Goal: Task Accomplishment & Management: Use online tool/utility

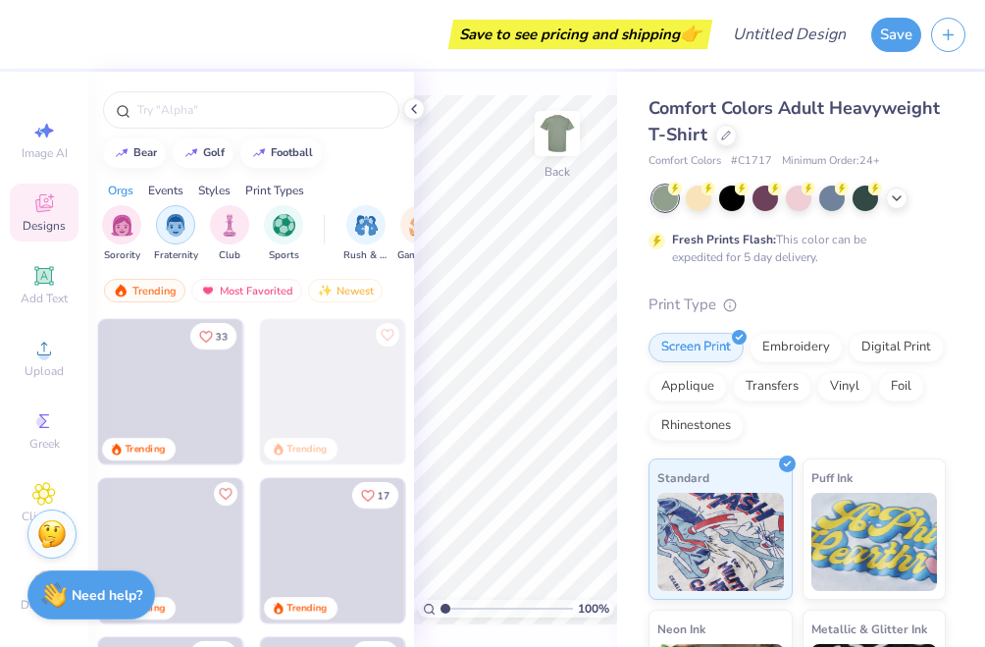
click at [172, 231] on img "filter for Fraternity" at bounding box center [176, 225] width 22 height 23
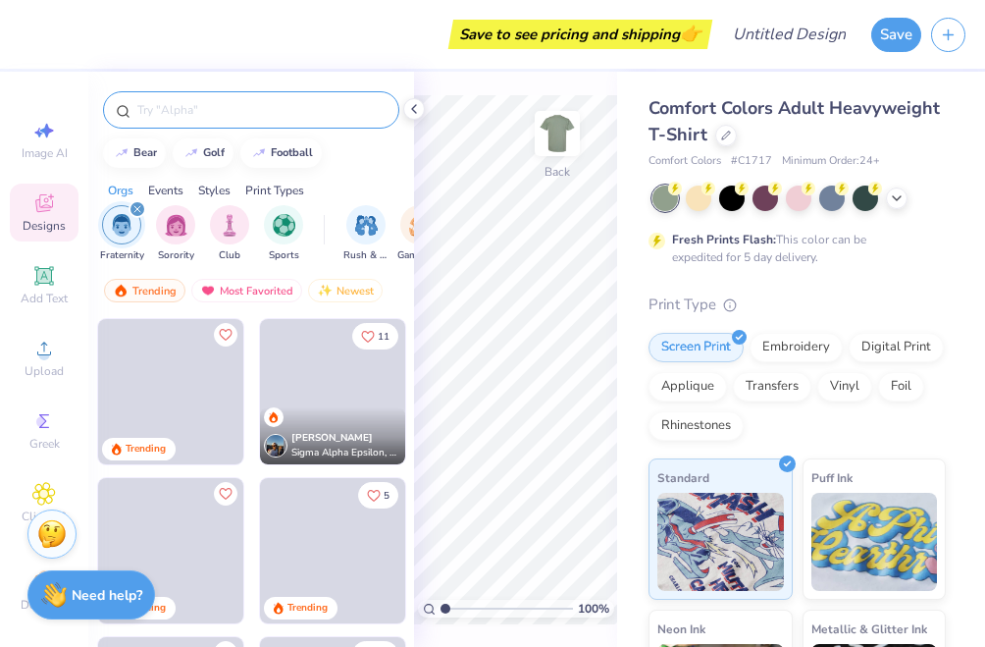
click at [207, 106] on input "text" at bounding box center [260, 110] width 251 height 20
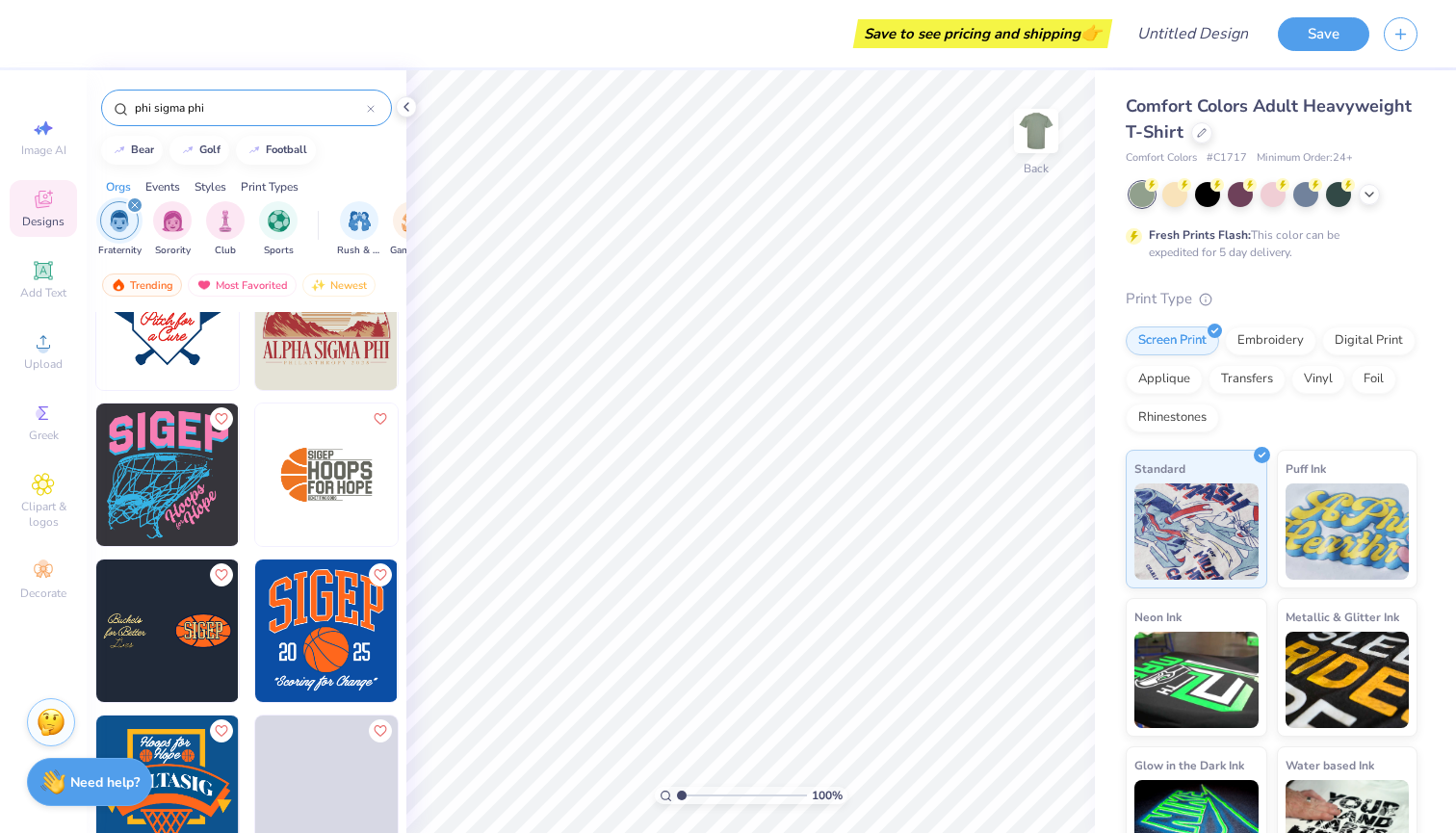
scroll to position [1004, 0]
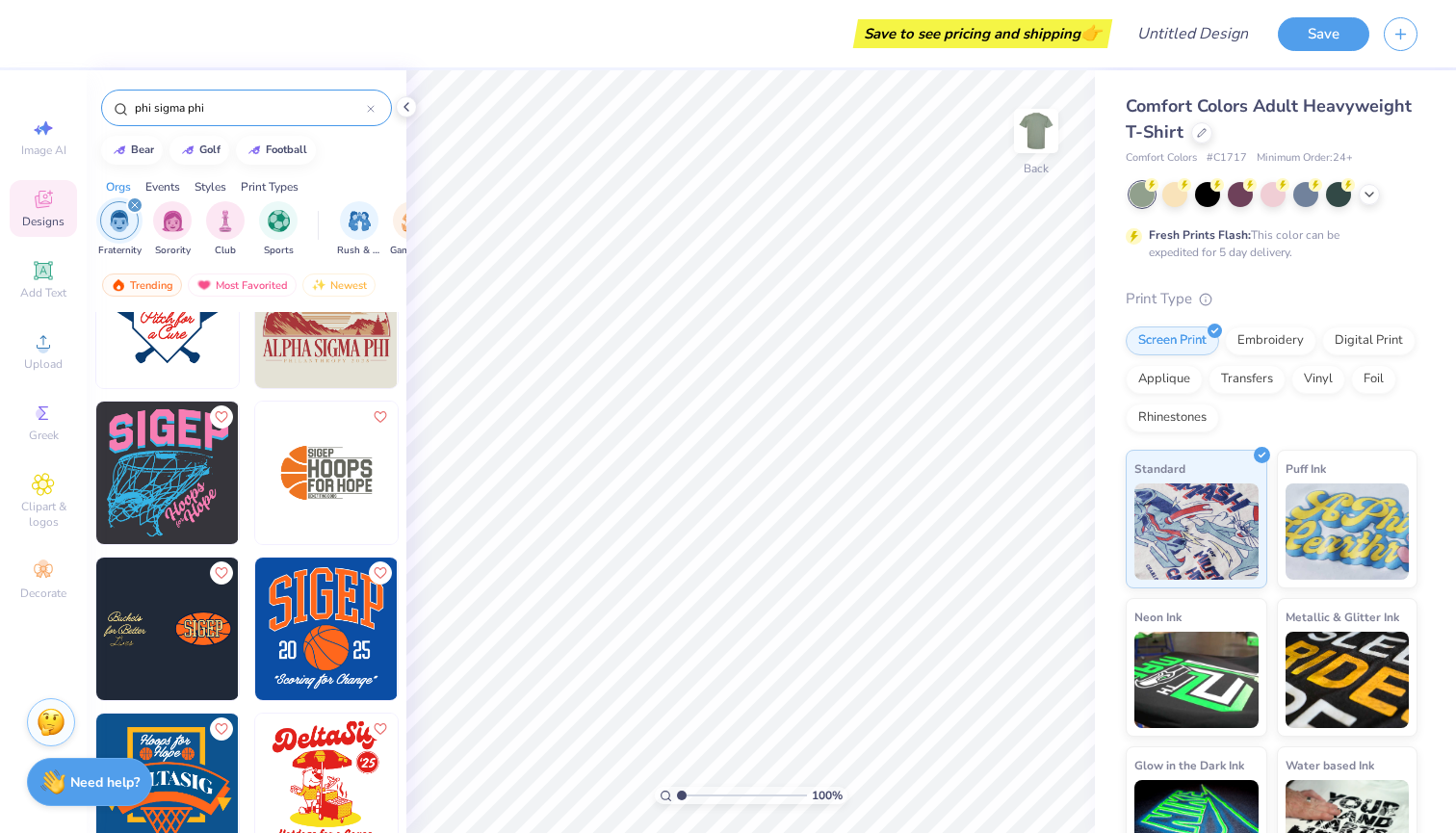
click at [251, 115] on input "phi sigma phi" at bounding box center [249, 108] width 234 height 20
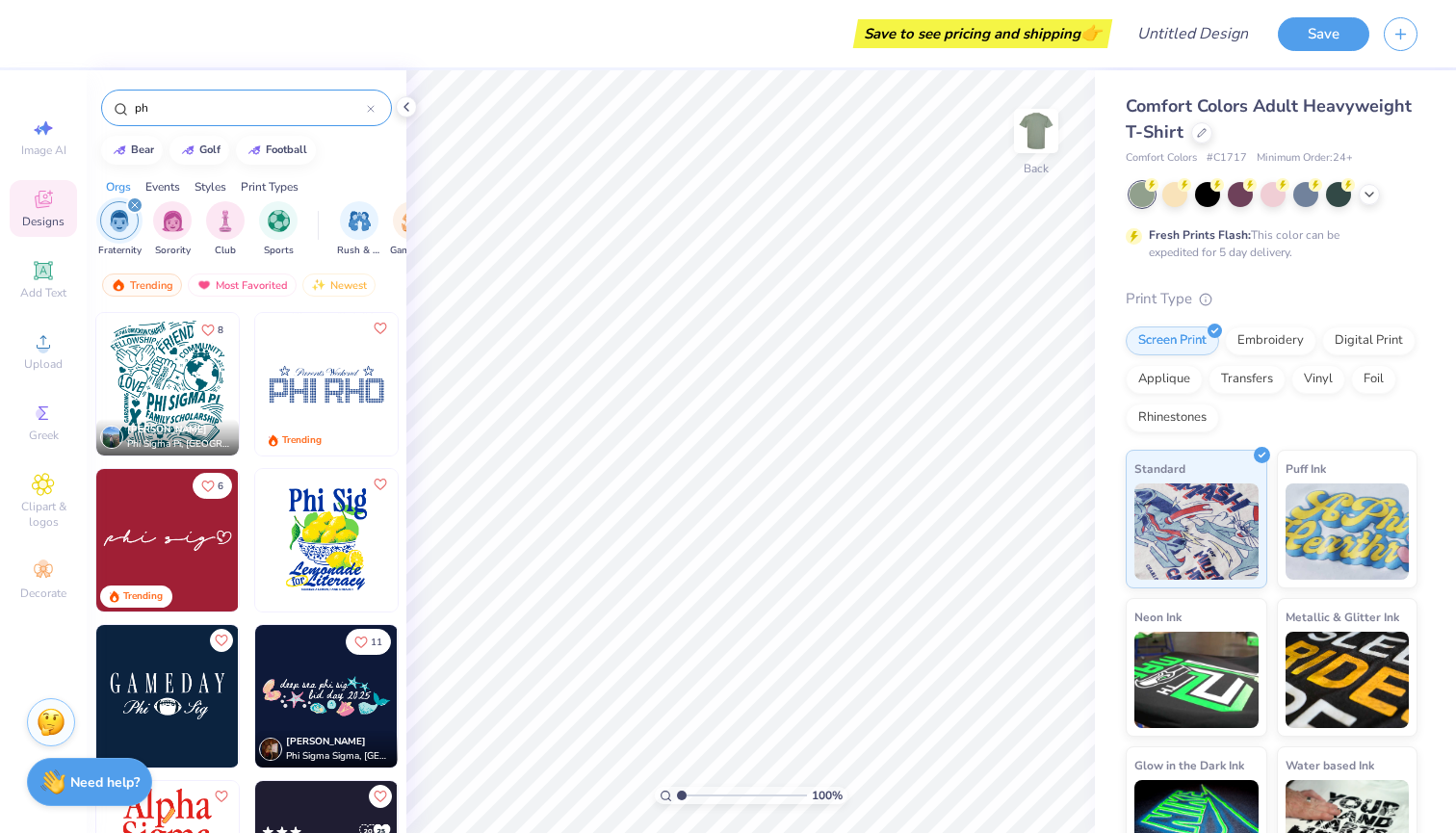
type input "p"
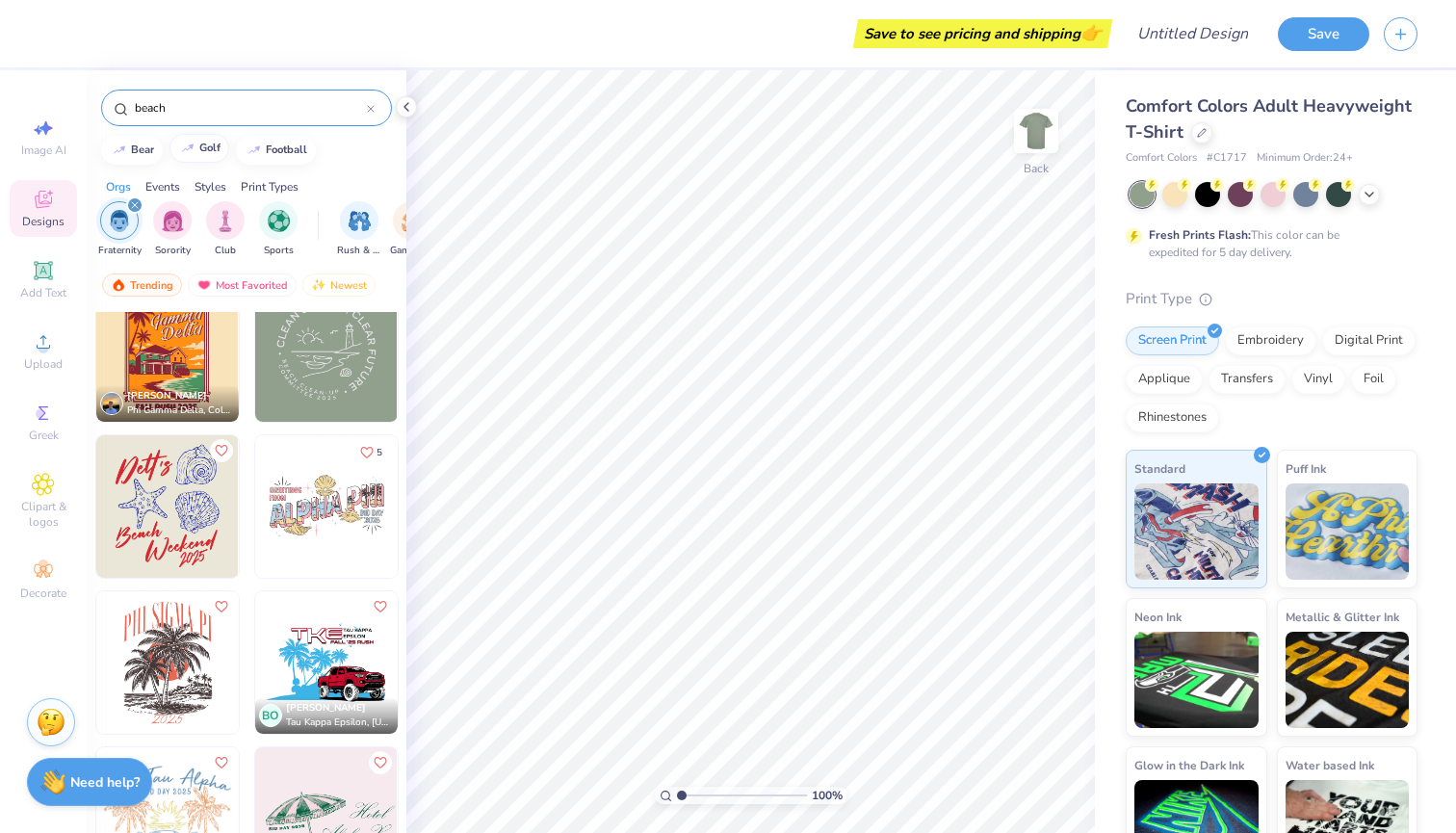
scroll to position [1067, 0]
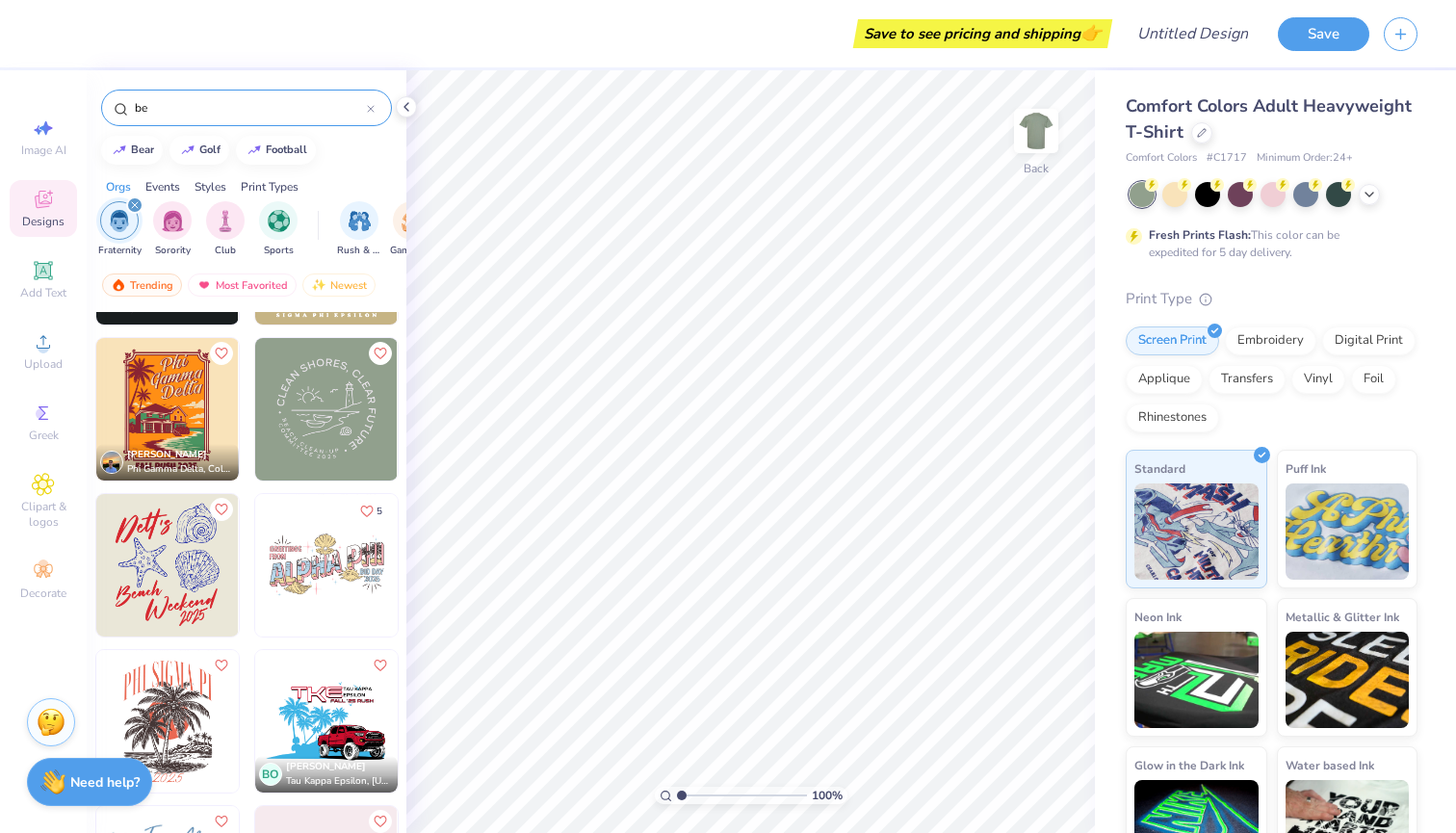
type input "b"
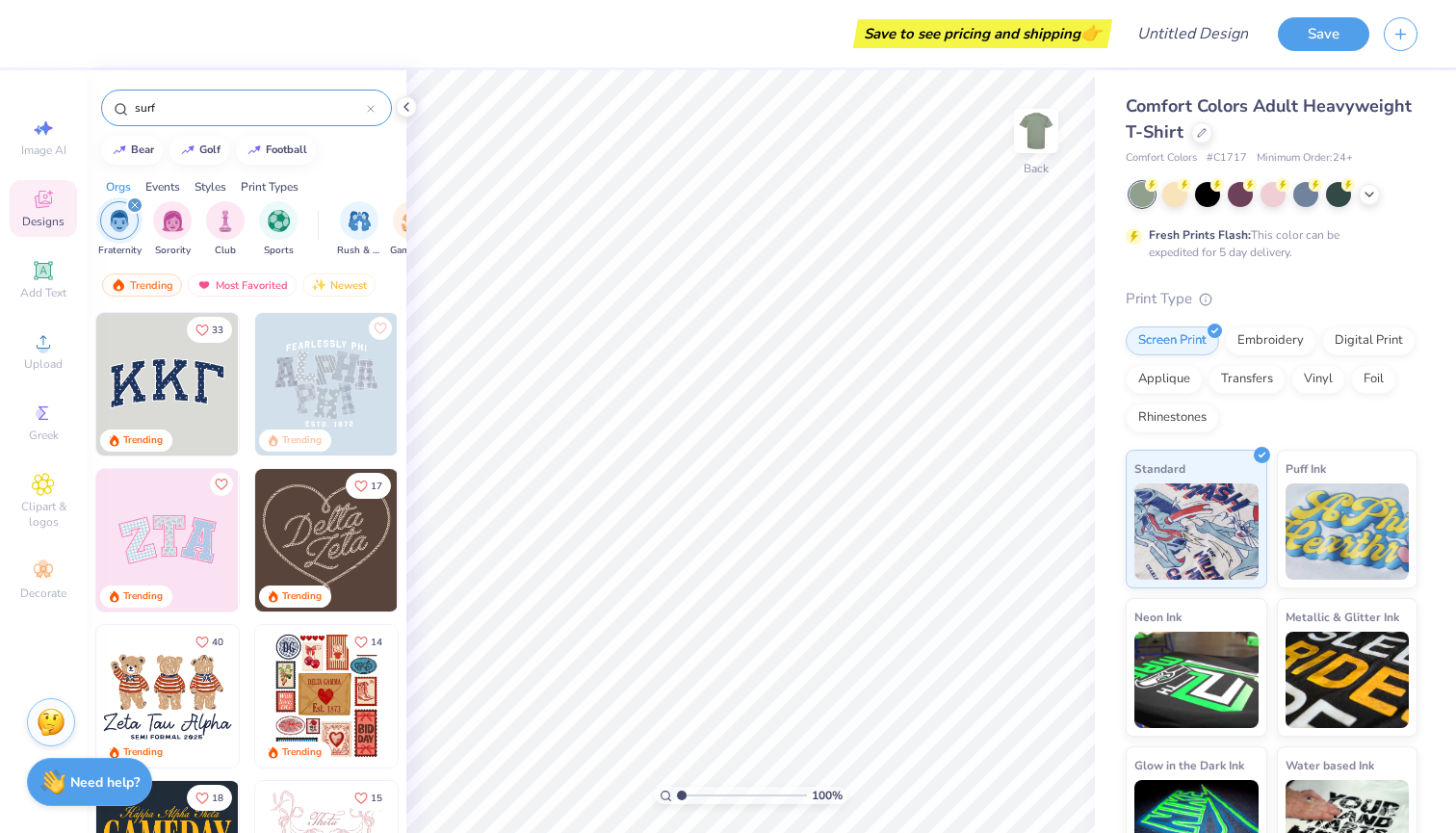
type input "surf"
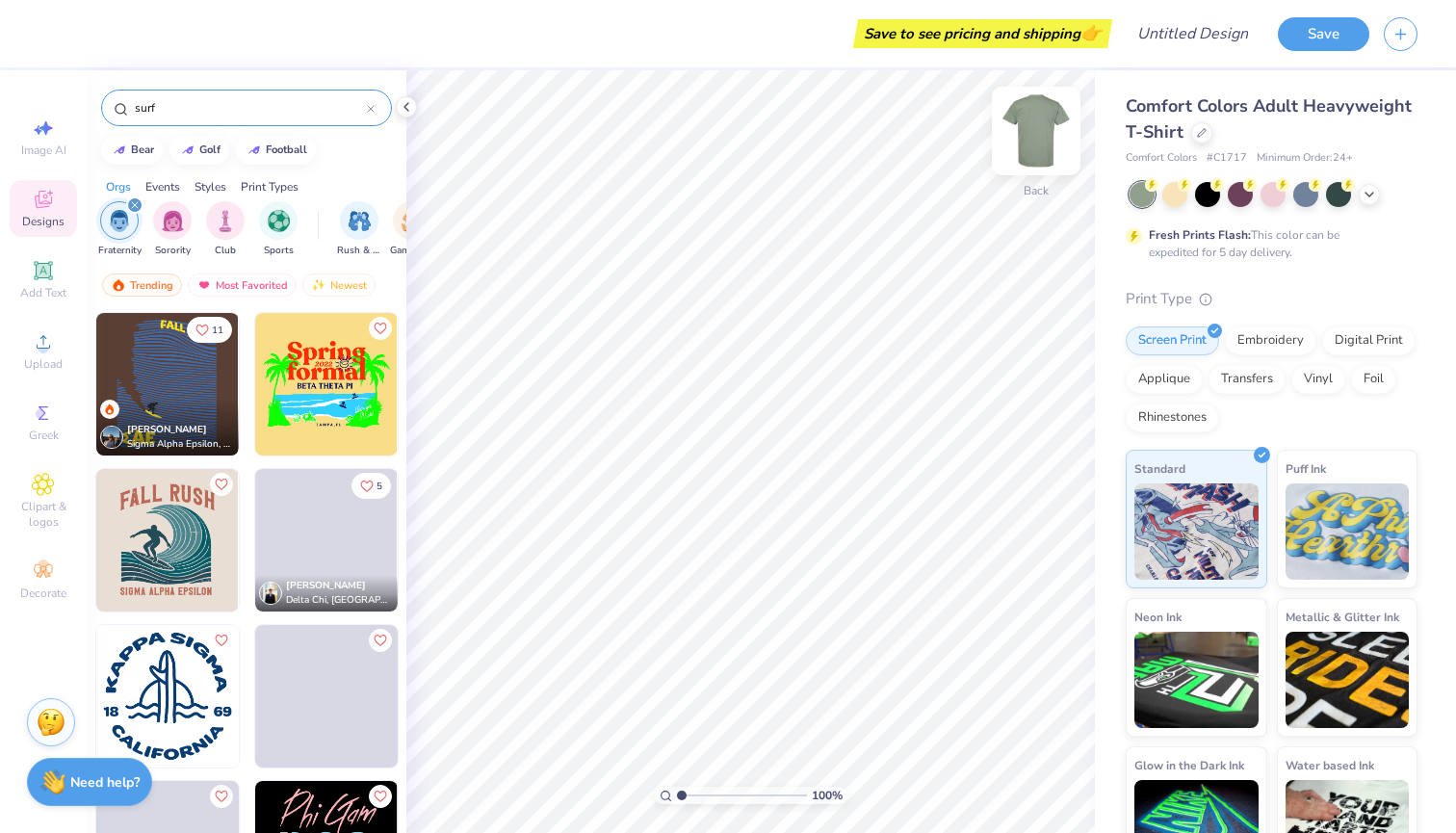
click at [965, 124] on img at bounding box center [1036, 130] width 78 height 78
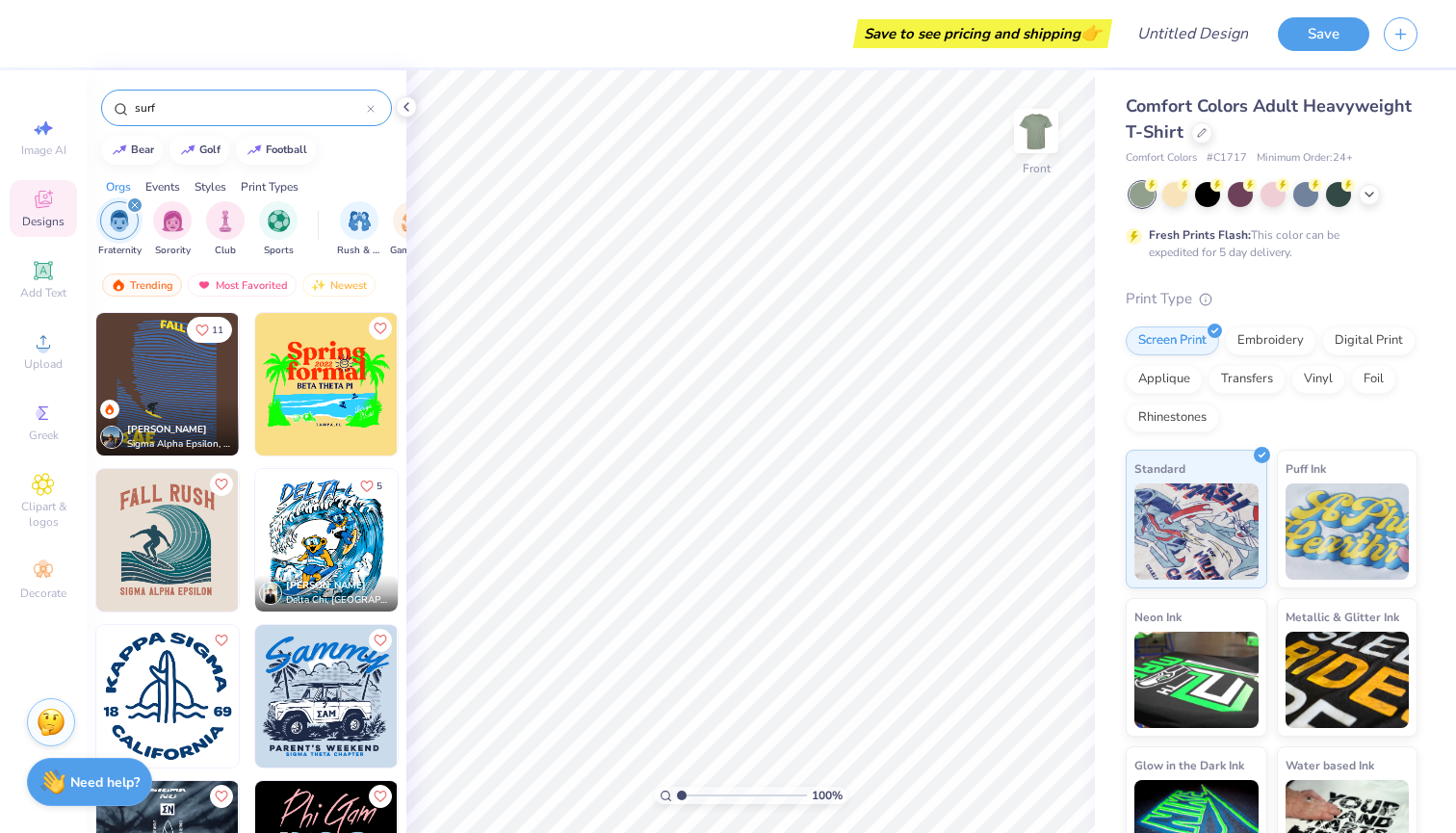
click at [180, 538] on img at bounding box center [167, 540] width 142 height 142
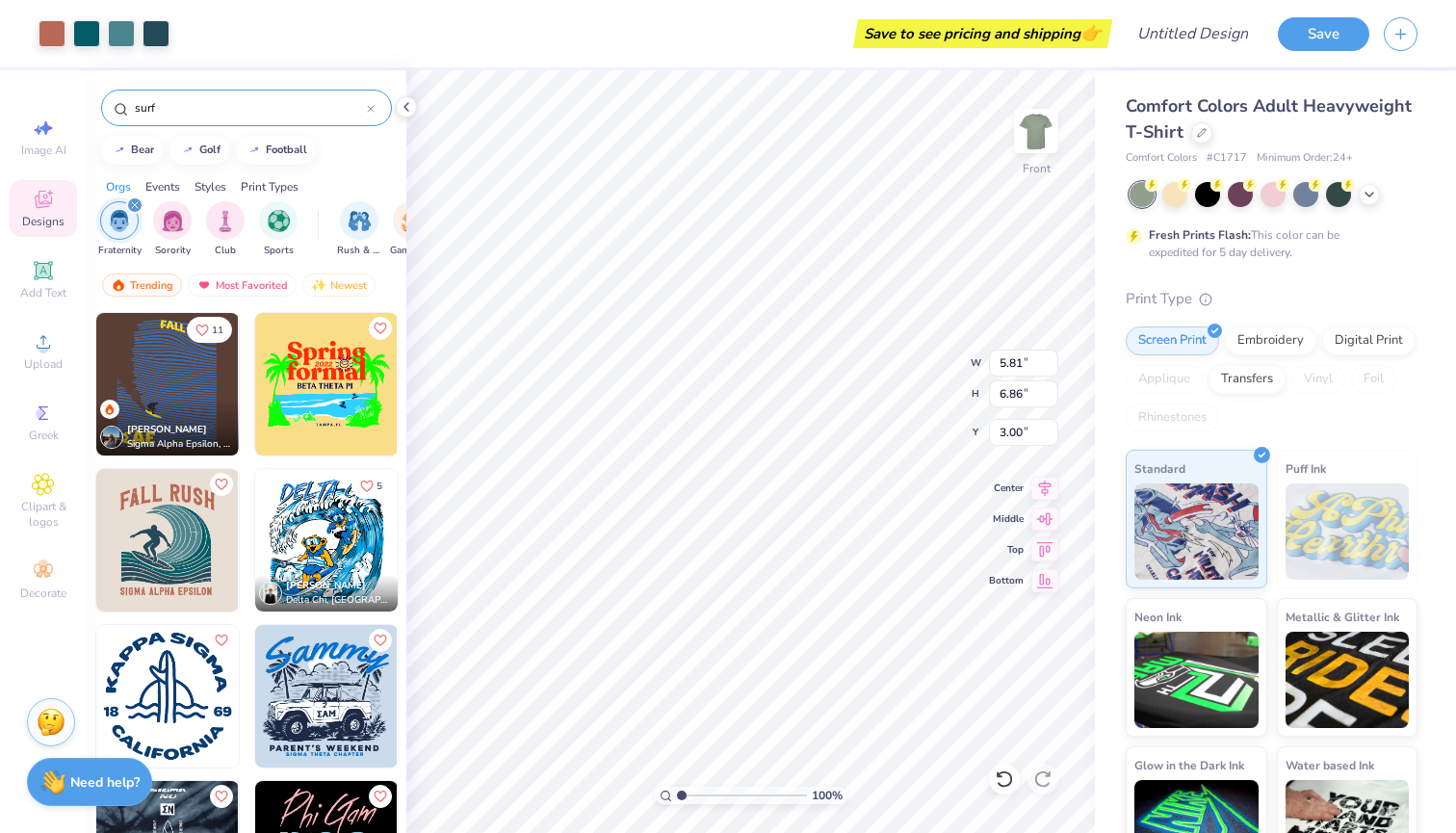
type input "9.86"
type input "11.64"
type input "4.17"
type input "10.95"
type input "12.92"
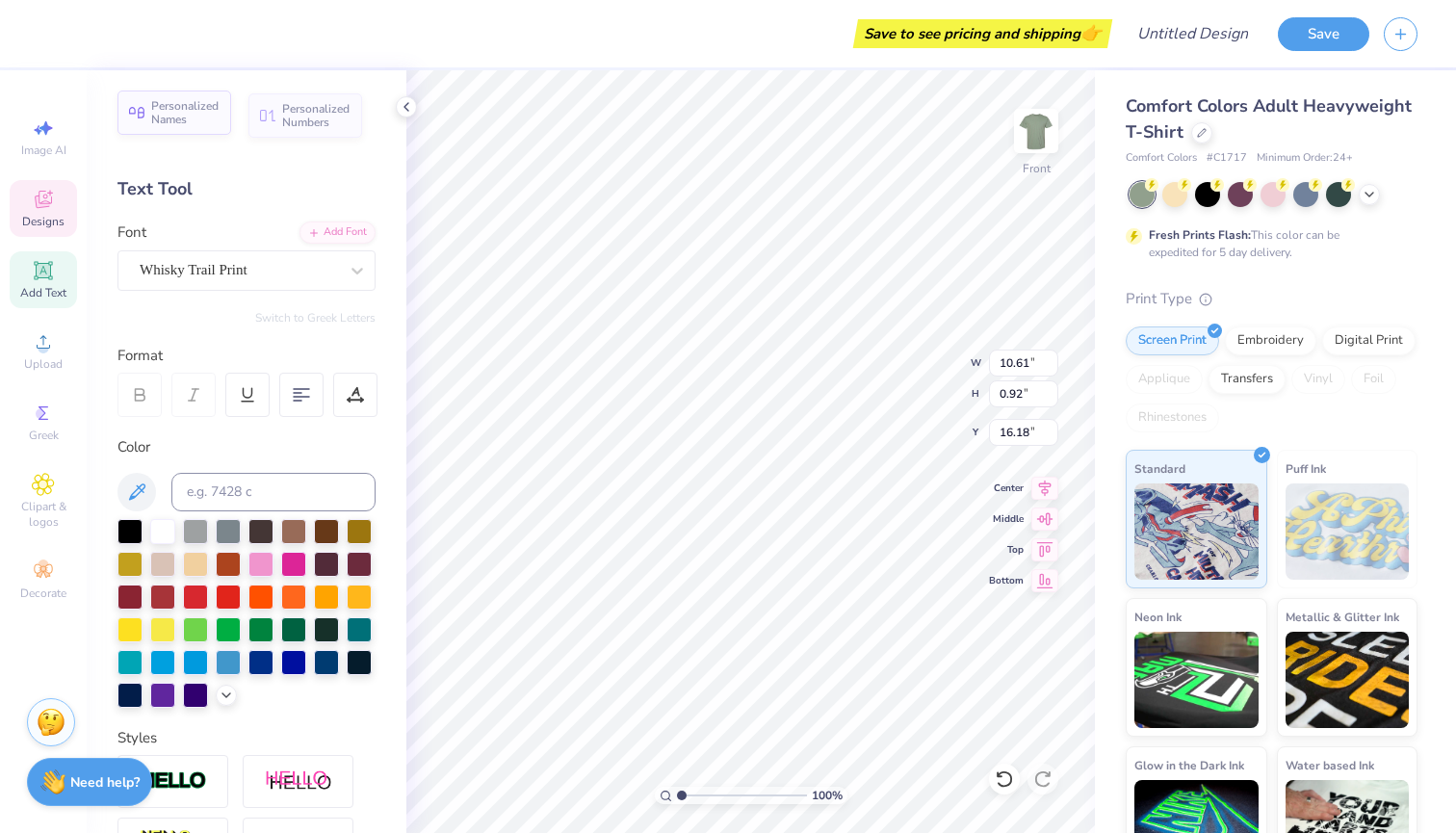
scroll to position [0, 0]
type textarea "S"
type textarea "Phi [PERSON_NAME] Phi"
type input "10.94"
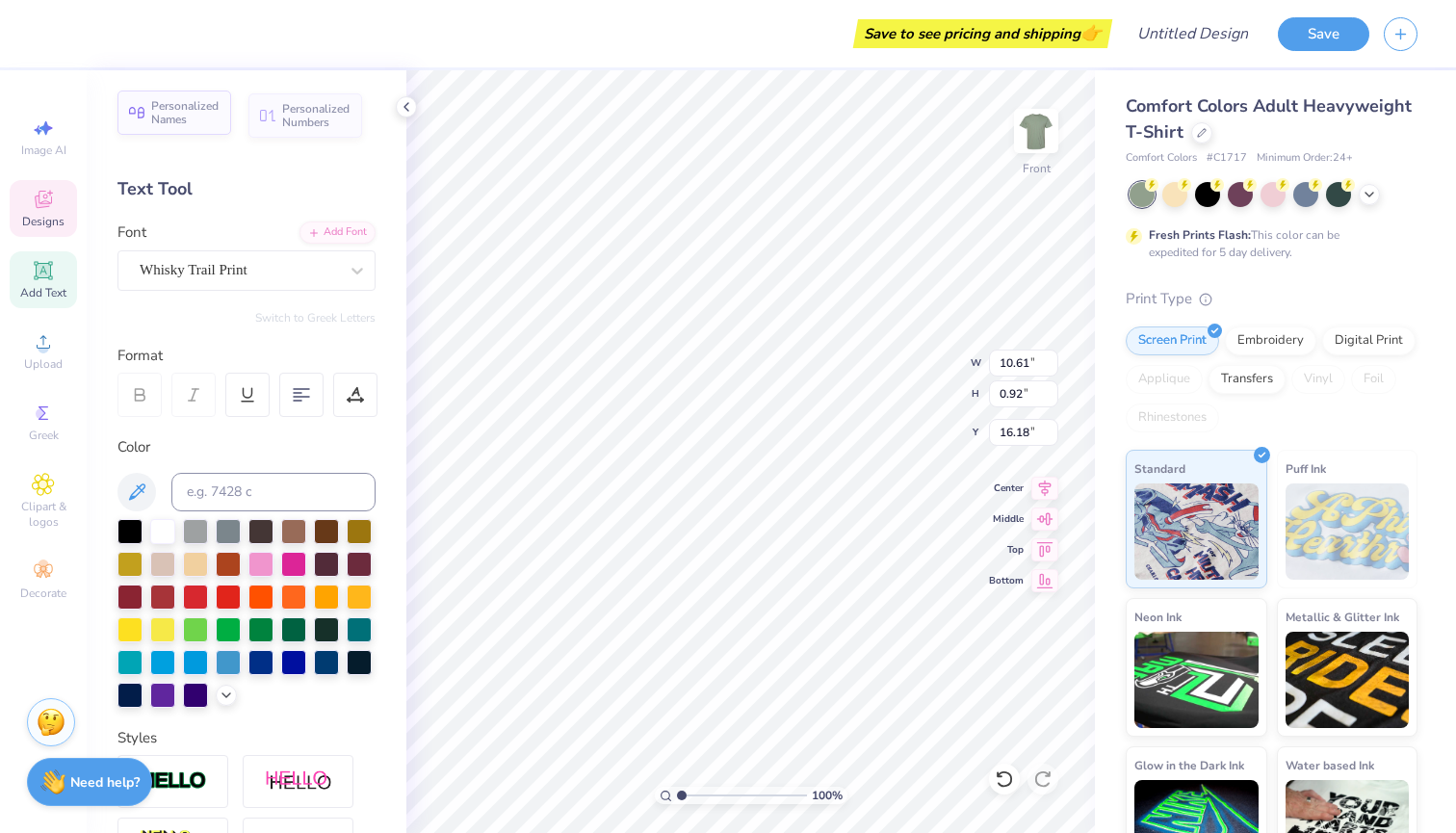
type input "3.07"
type input "4.17"
type textarea "FALL RUSH '25"
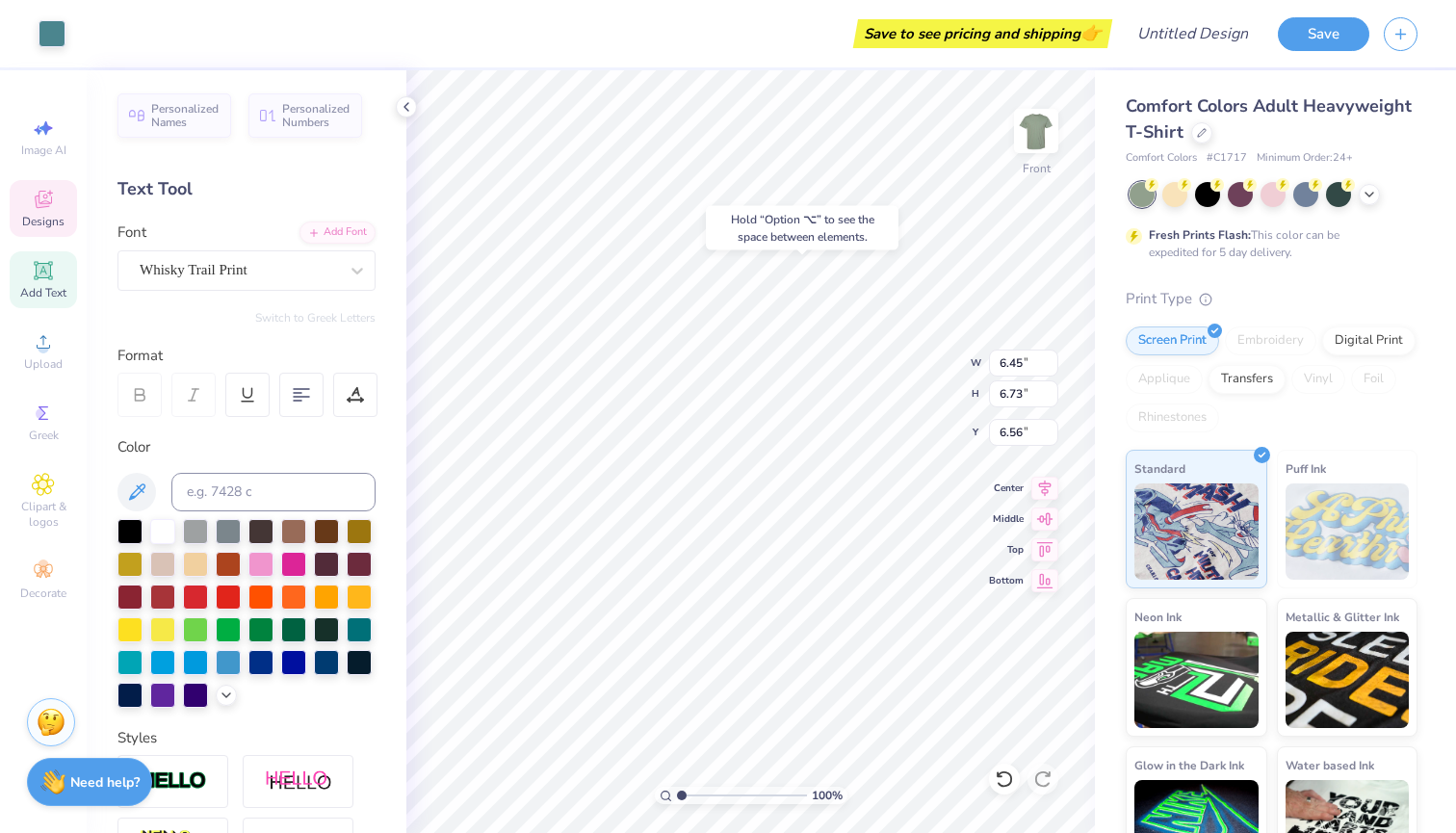
type input "6.60"
type input "10.44"
type input "8.32"
type input "6.60"
type input "16.22"
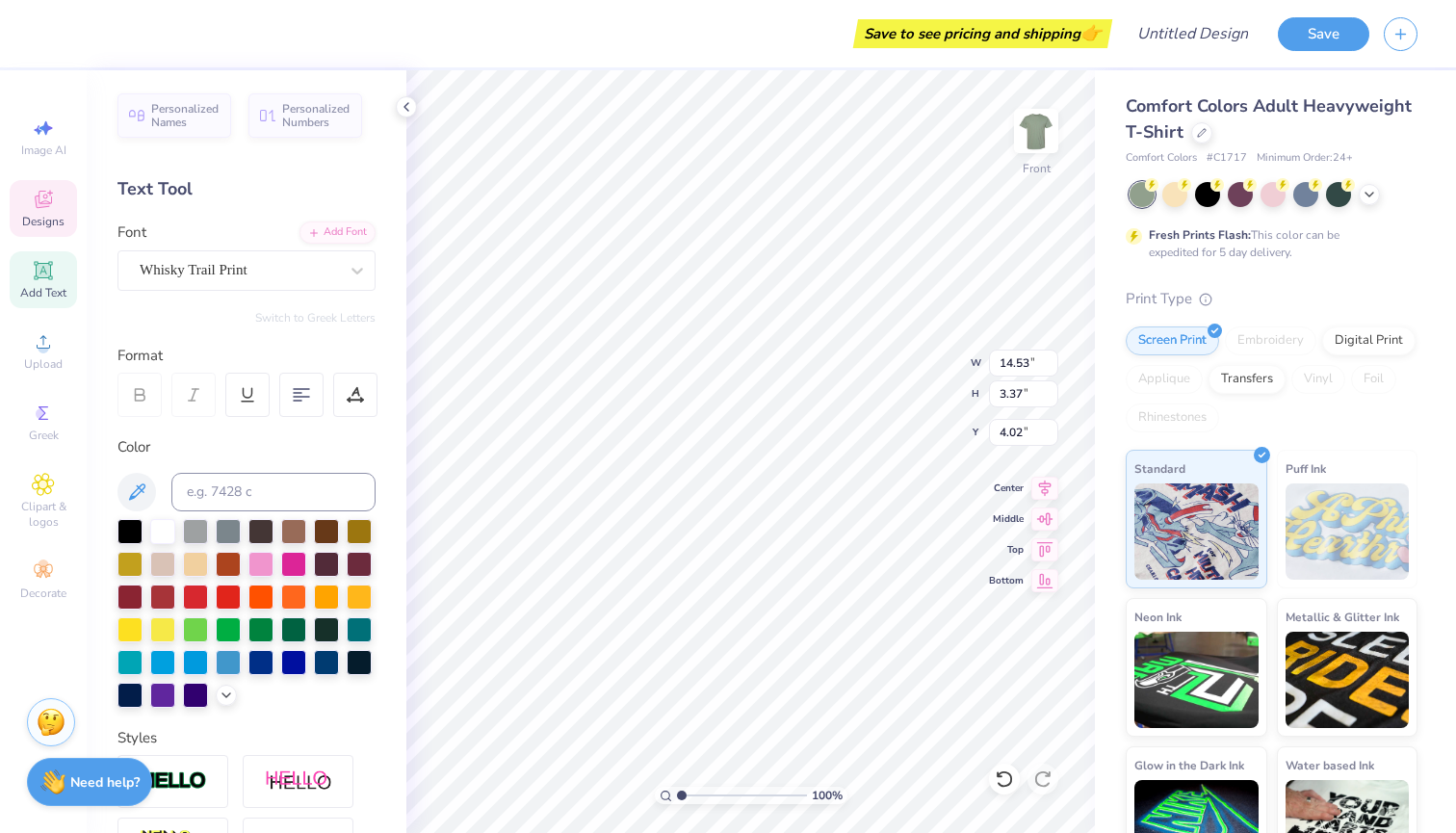
type input "3.98"
click at [965, 591] on div "100 % Front W 14.53 14.53 " H 3.37 3.37 " Y 3.98 3.98 " Center Middle Top Bottom" at bounding box center [751, 451] width 689 height 762
click at [965, 191] on icon at bounding box center [1370, 192] width 16 height 16
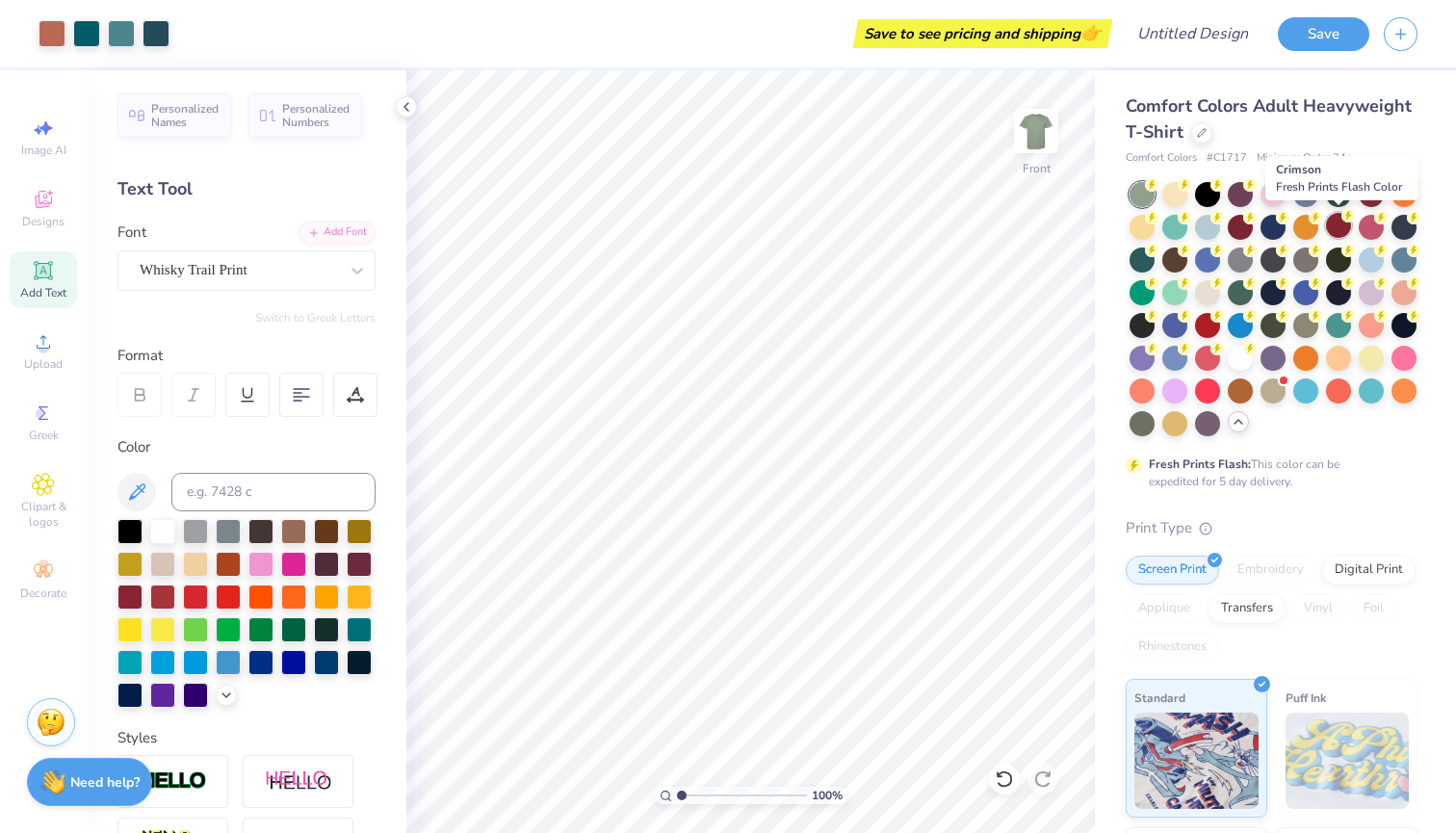
click at [965, 222] on div at bounding box center [1338, 226] width 26 height 26
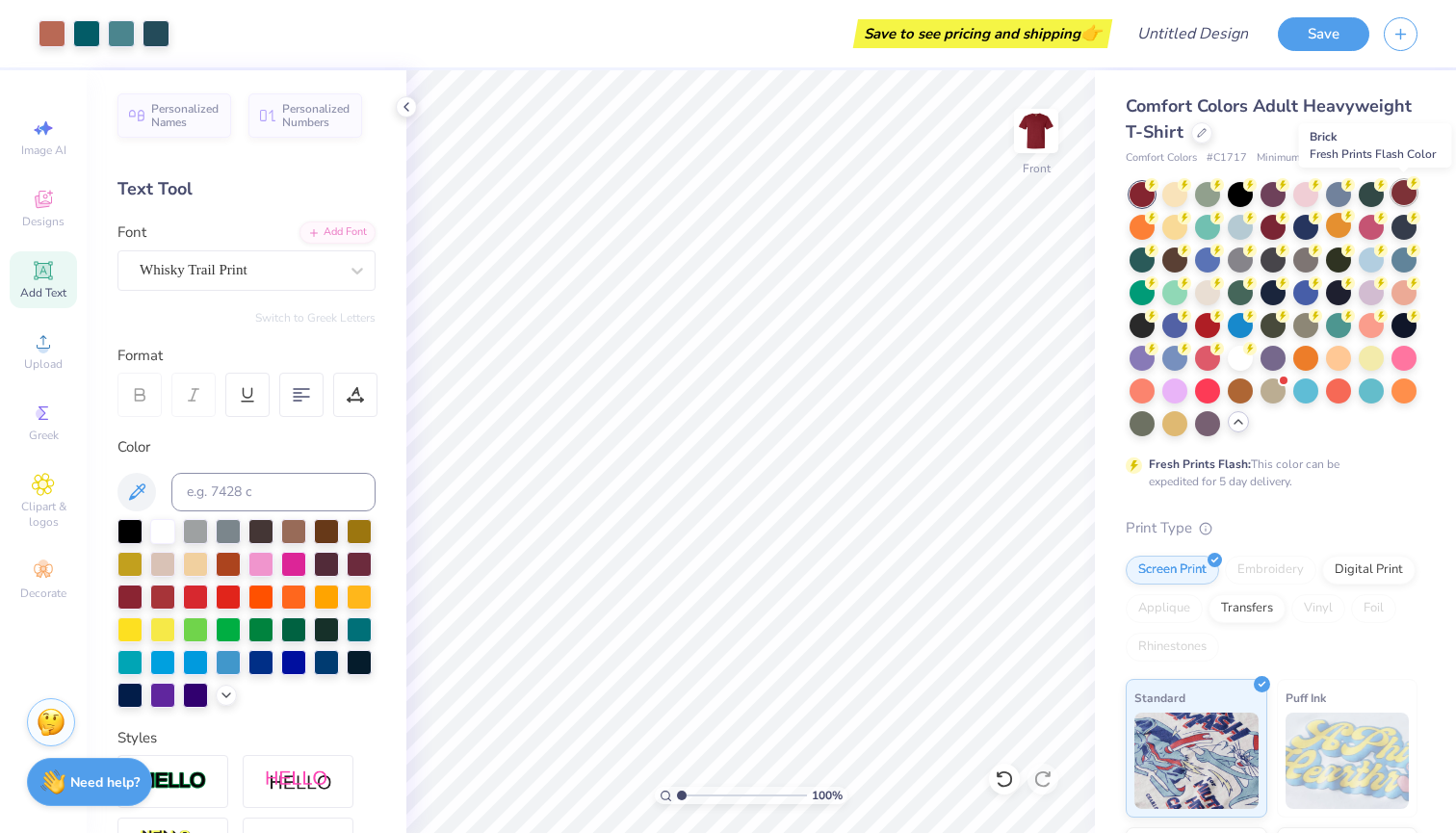
click at [965, 195] on div at bounding box center [1404, 193] width 26 height 26
click at [965, 324] on div at bounding box center [1208, 324] width 26 height 26
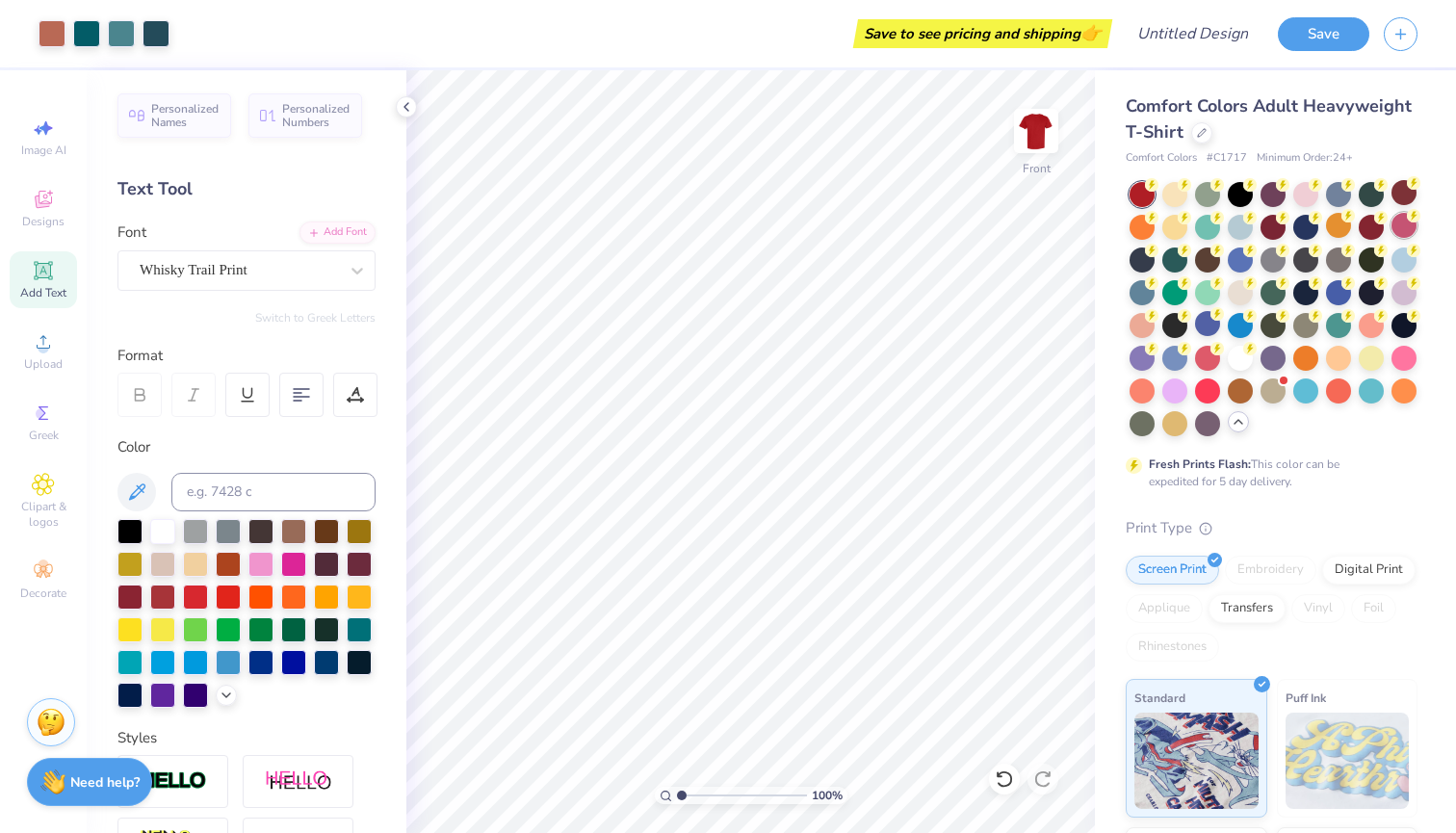
click at [965, 227] on div at bounding box center [1404, 226] width 26 height 26
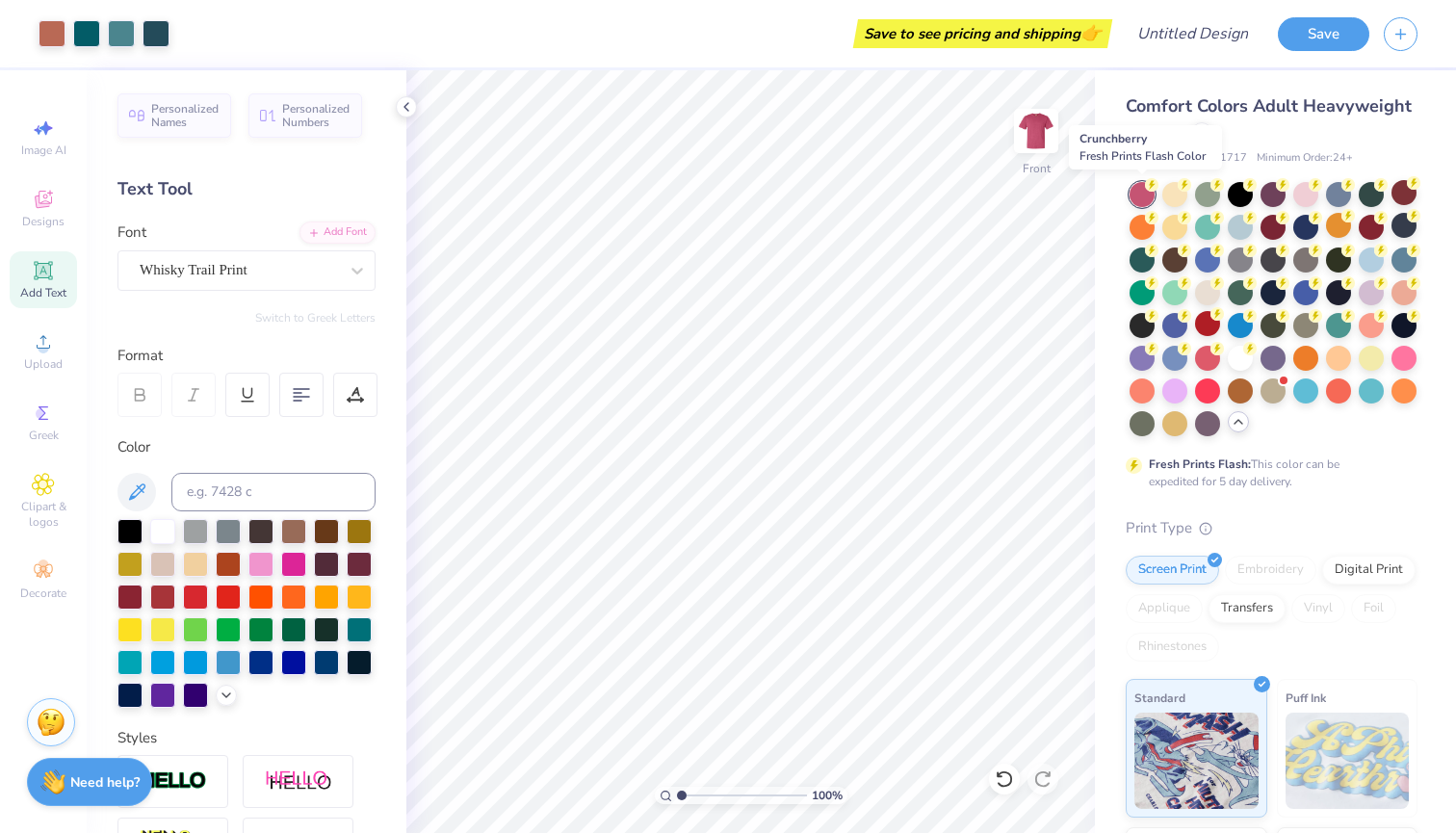
click at [965, 195] on div at bounding box center [1142, 194] width 26 height 26
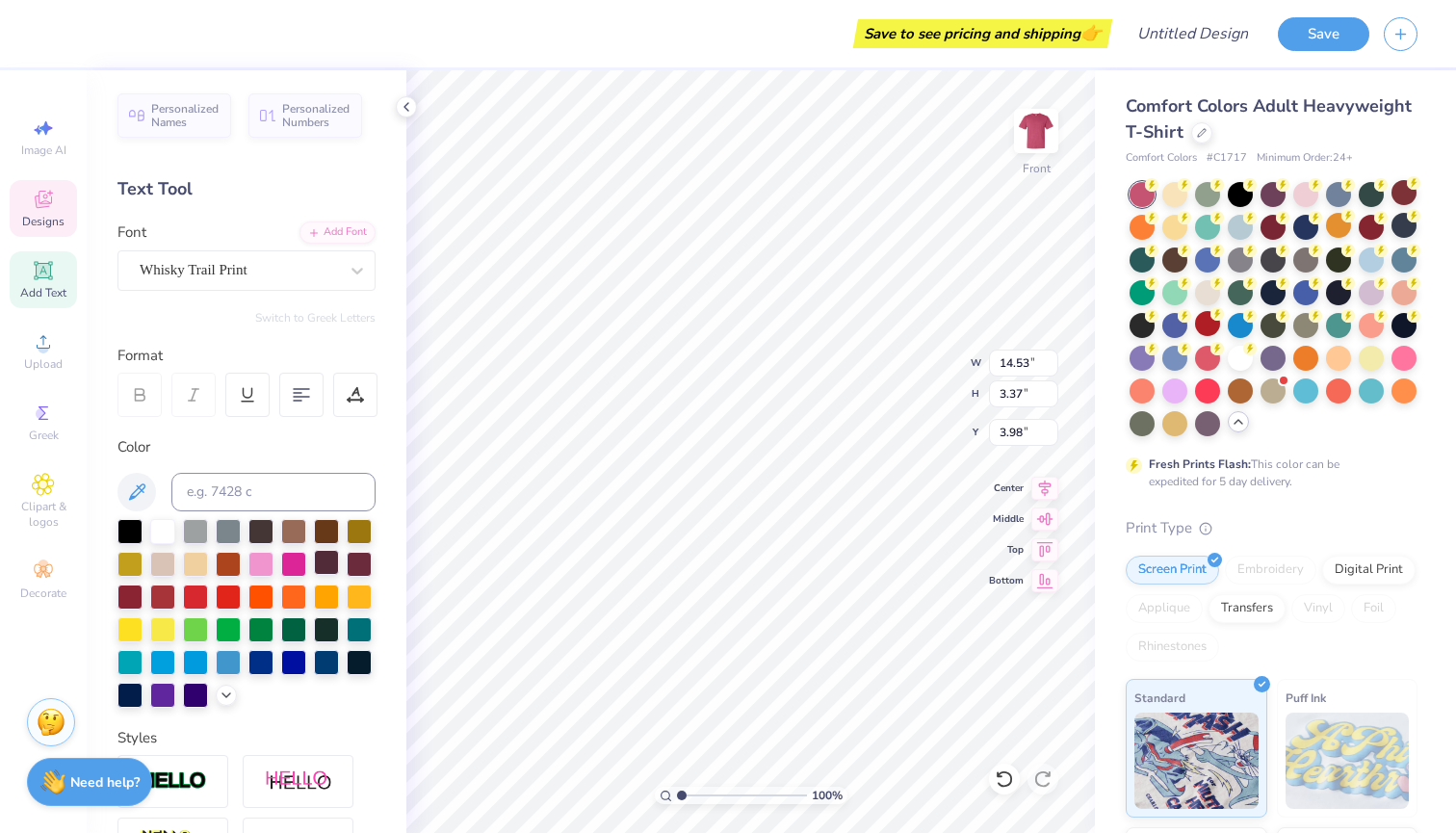
click at [326, 563] on div at bounding box center [327, 562] width 26 height 26
type input "7.31"
type input "0.92"
type input "16.22"
click at [327, 529] on div at bounding box center [327, 530] width 26 height 26
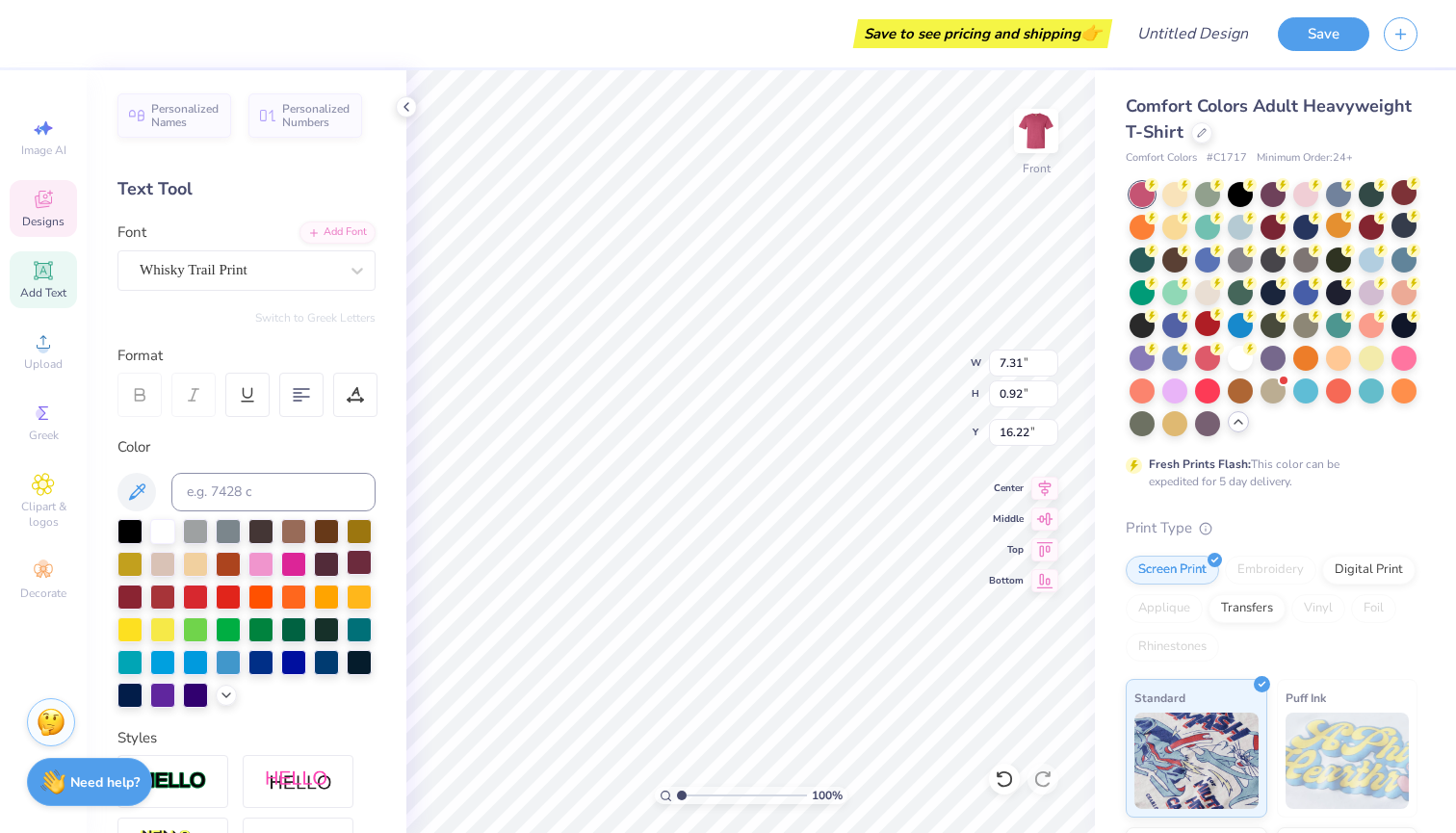
click at [355, 561] on div at bounding box center [359, 562] width 26 height 26
type input "14.53"
type input "3.37"
type input "3.98"
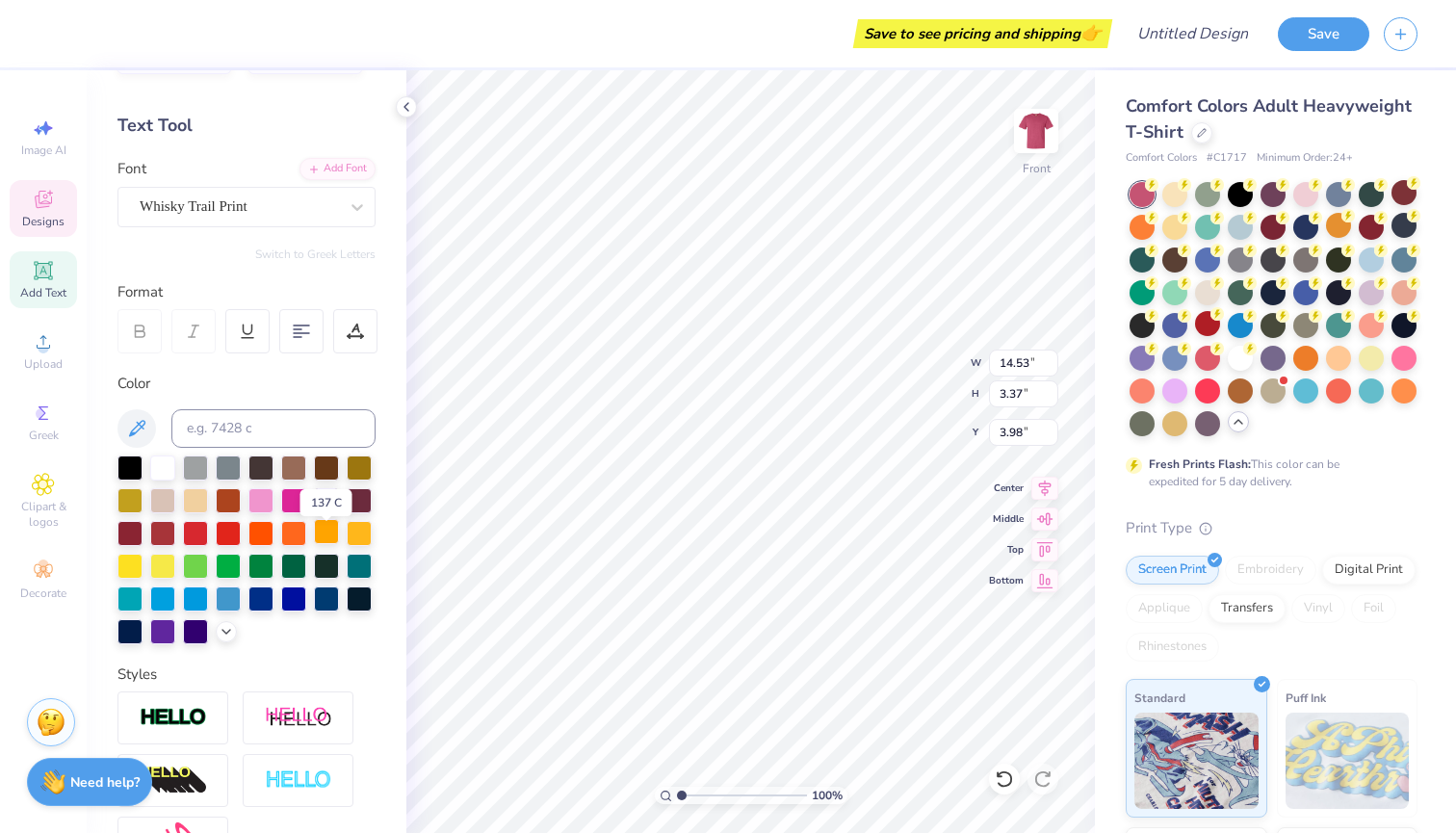
scroll to position [67, 0]
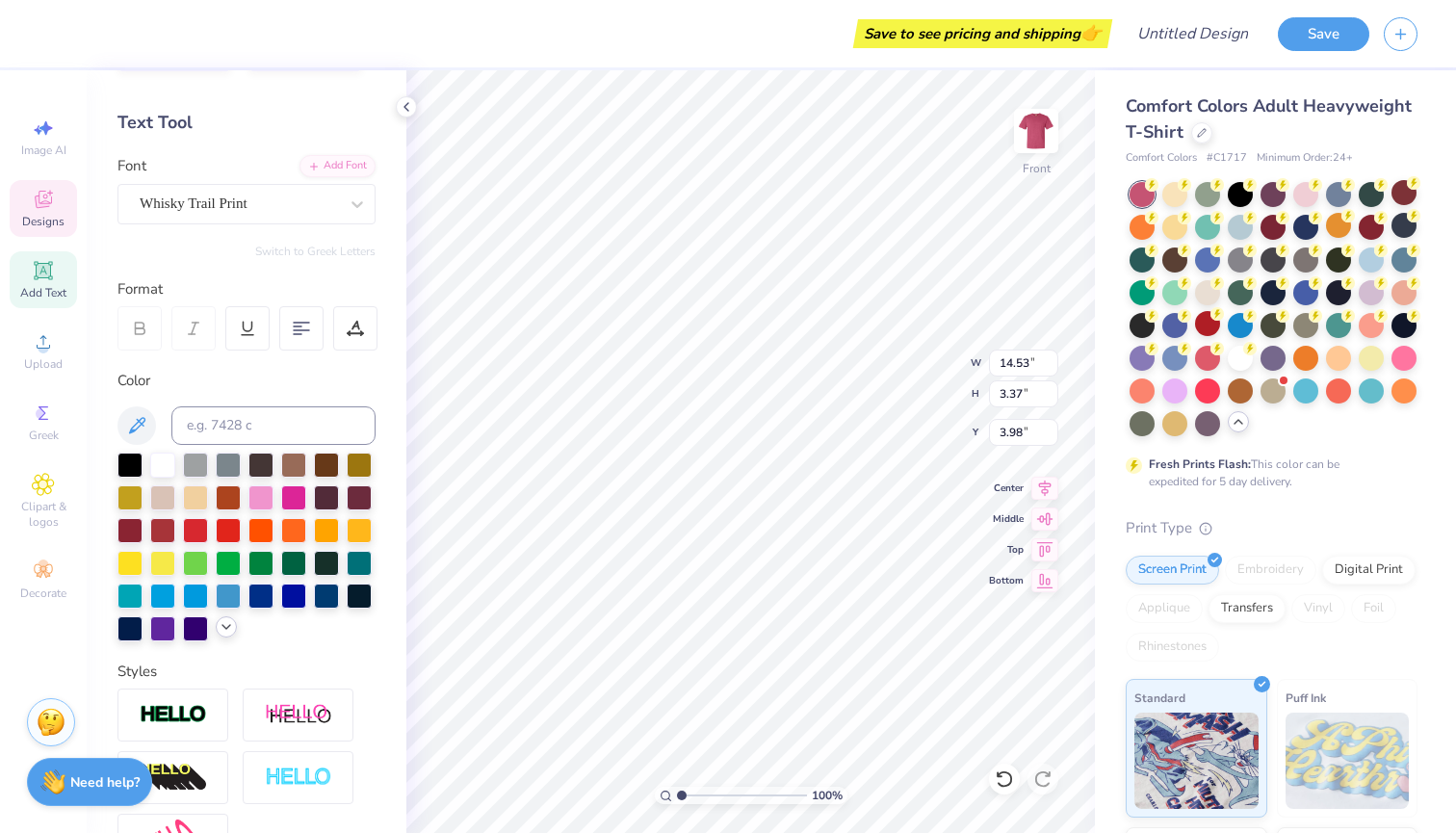
click at [227, 627] on icon at bounding box center [227, 627] width 16 height 16
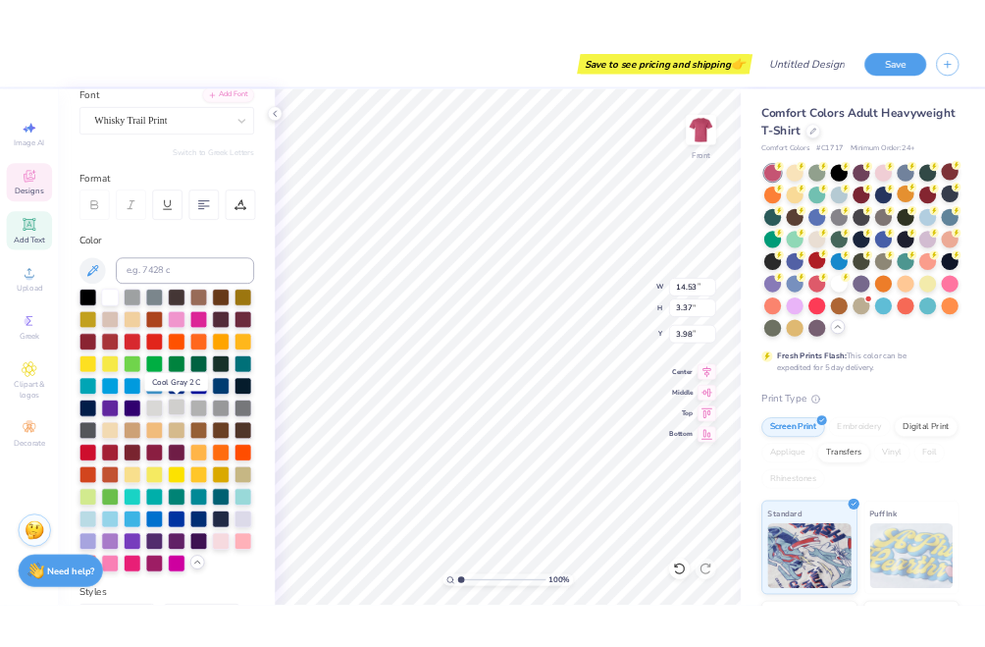
scroll to position [162, 0]
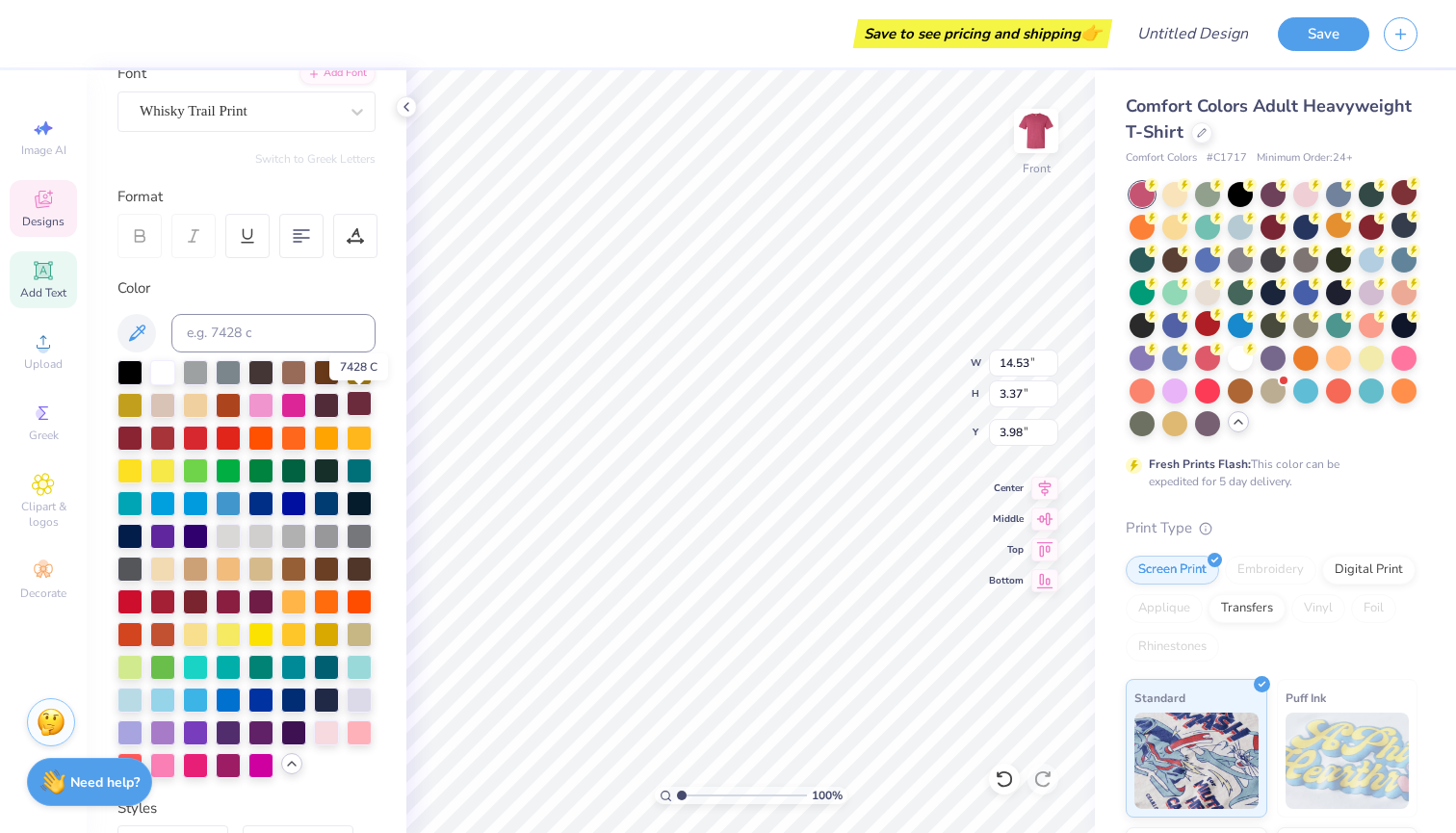
click at [364, 409] on div at bounding box center [359, 403] width 26 height 26
click at [357, 408] on div at bounding box center [359, 403] width 26 height 26
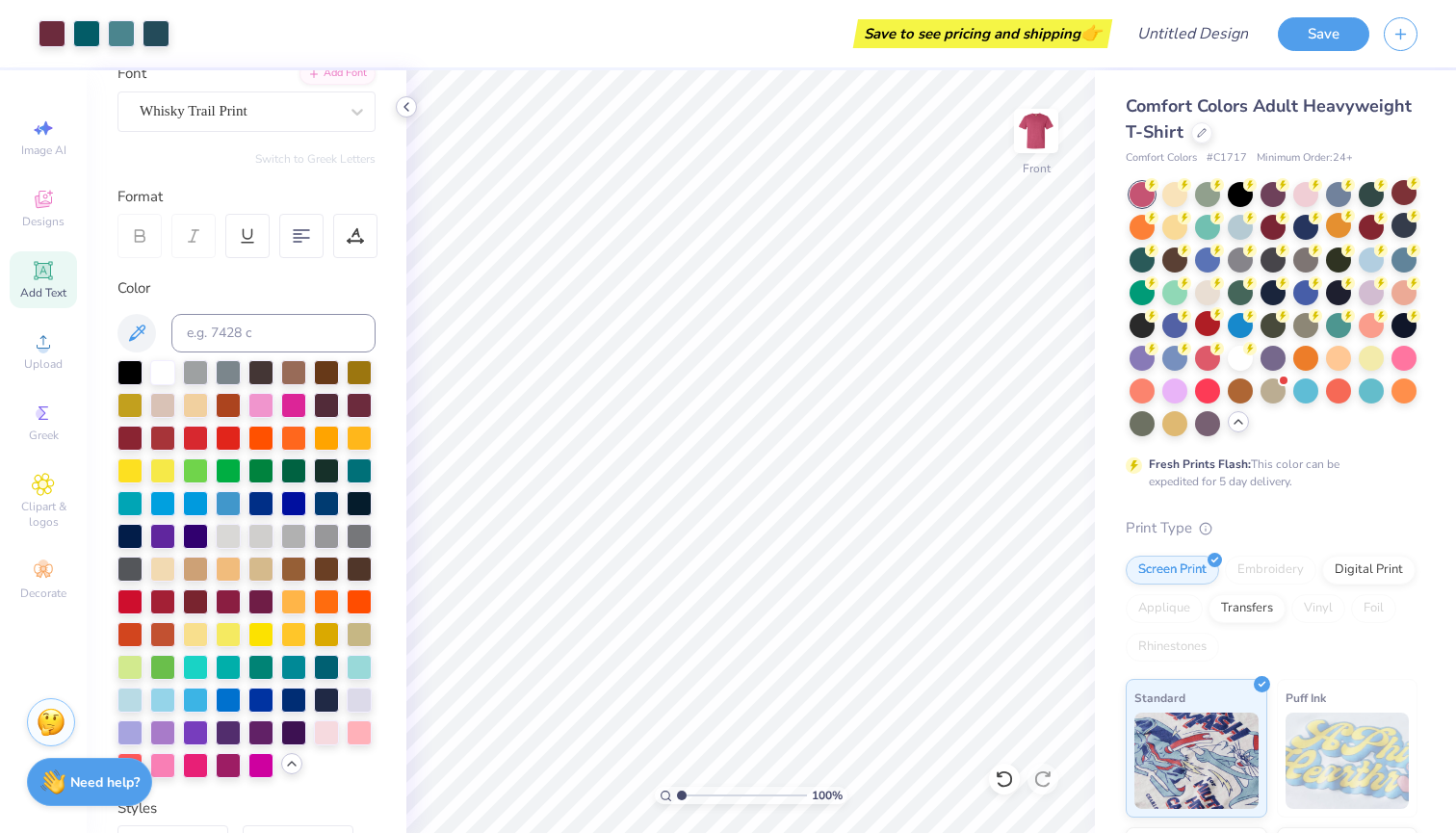
click at [408, 105] on icon at bounding box center [406, 107] width 16 height 16
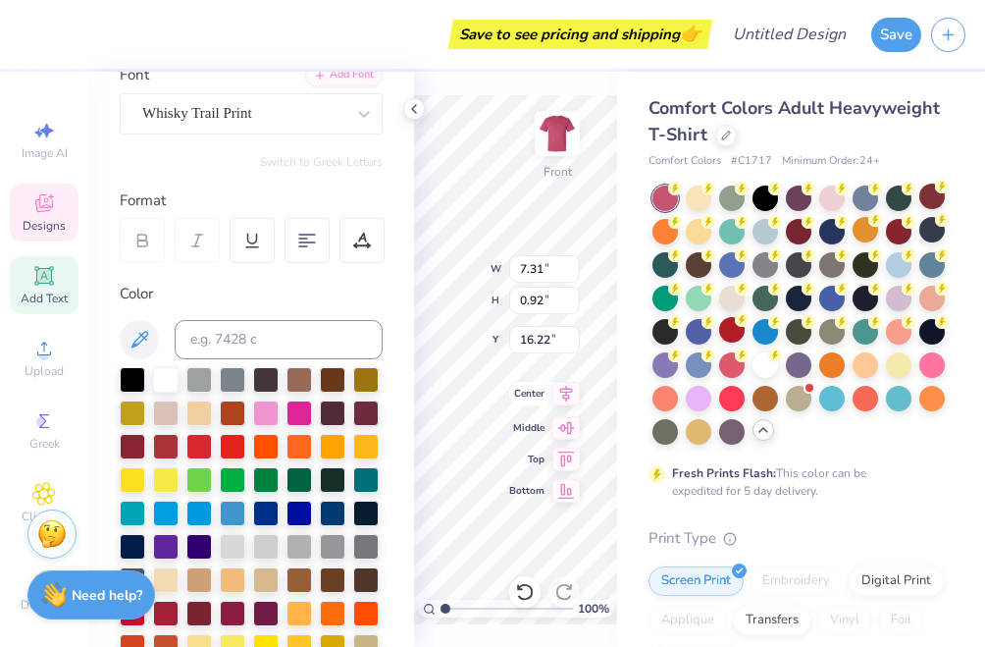
scroll to position [0, 2]
type textarea "Phi Sigma Phi"
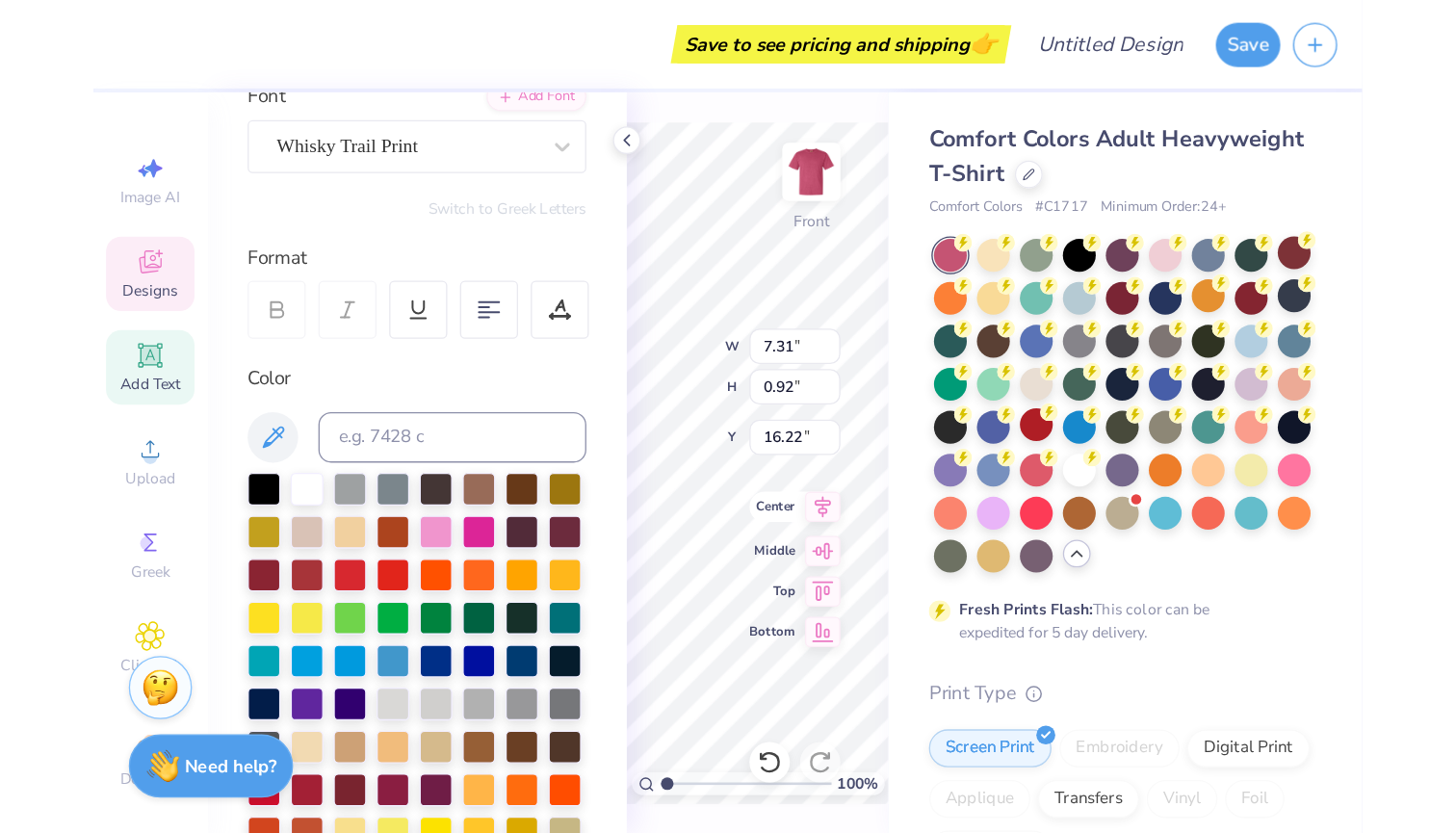
scroll to position [0, 4]
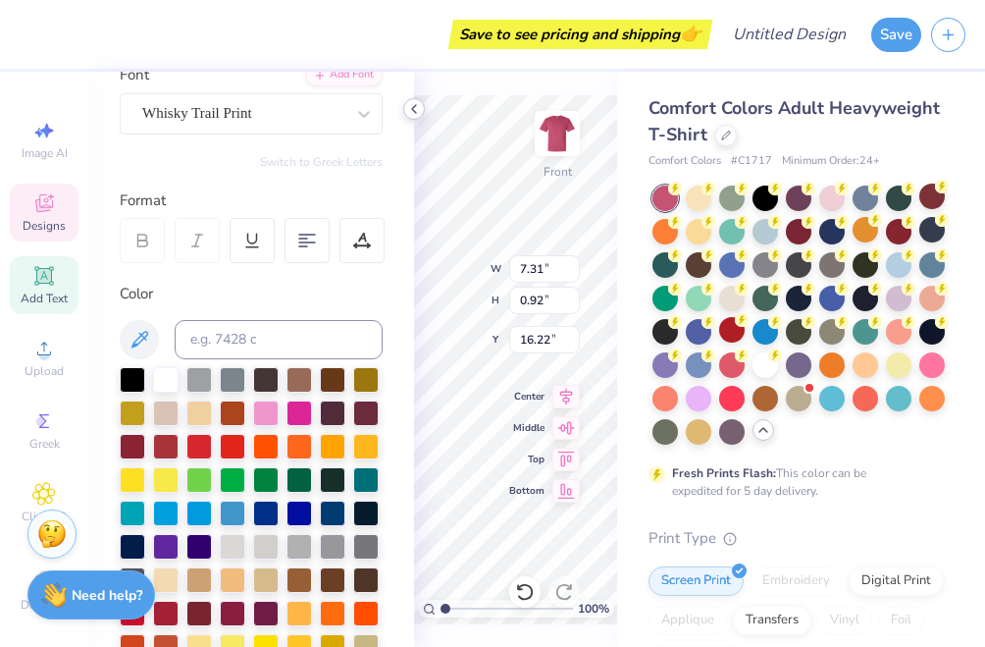
type input "6.70"
click at [411, 108] on icon at bounding box center [414, 109] width 16 height 16
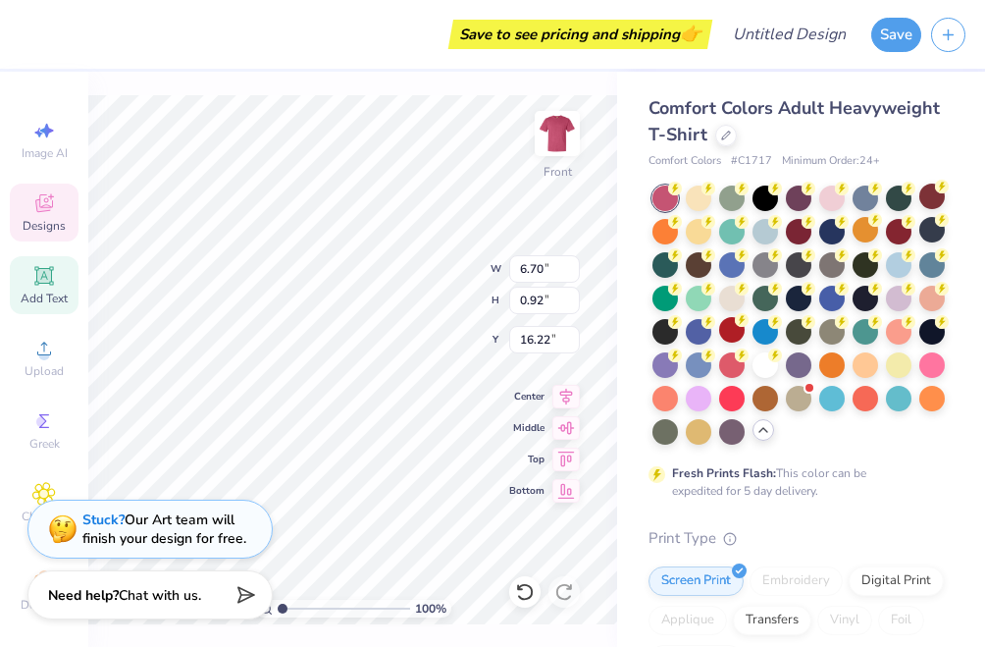
click at [356, 81] on div "100 % Front W 6.70 6.70 " H 0.92 0.92 " Y 16.22 16.22 " Center Middle Top Bottom" at bounding box center [352, 359] width 529 height 575
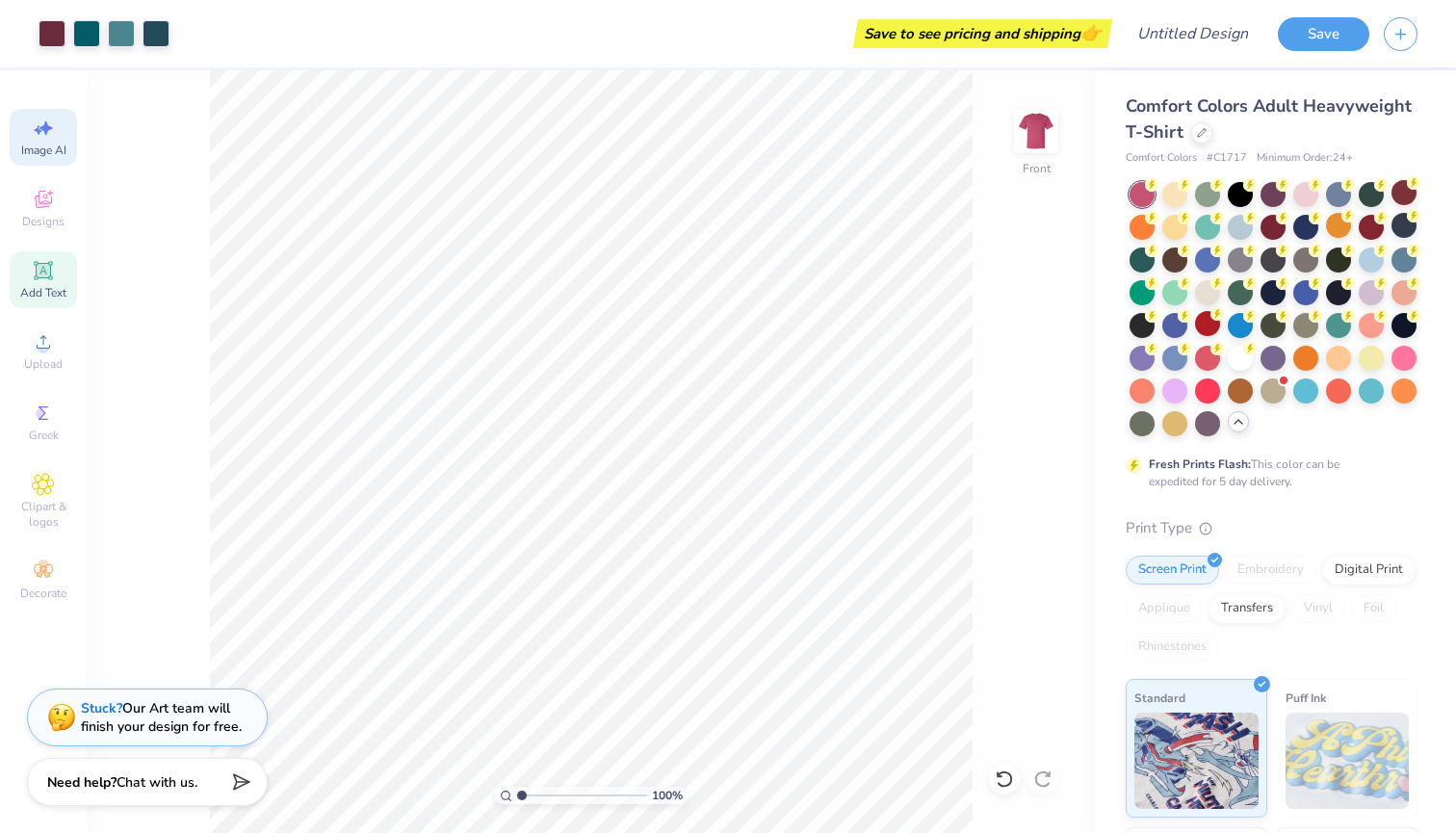
click at [55, 138] on div "Image AI" at bounding box center [43, 137] width 68 height 57
select select "4"
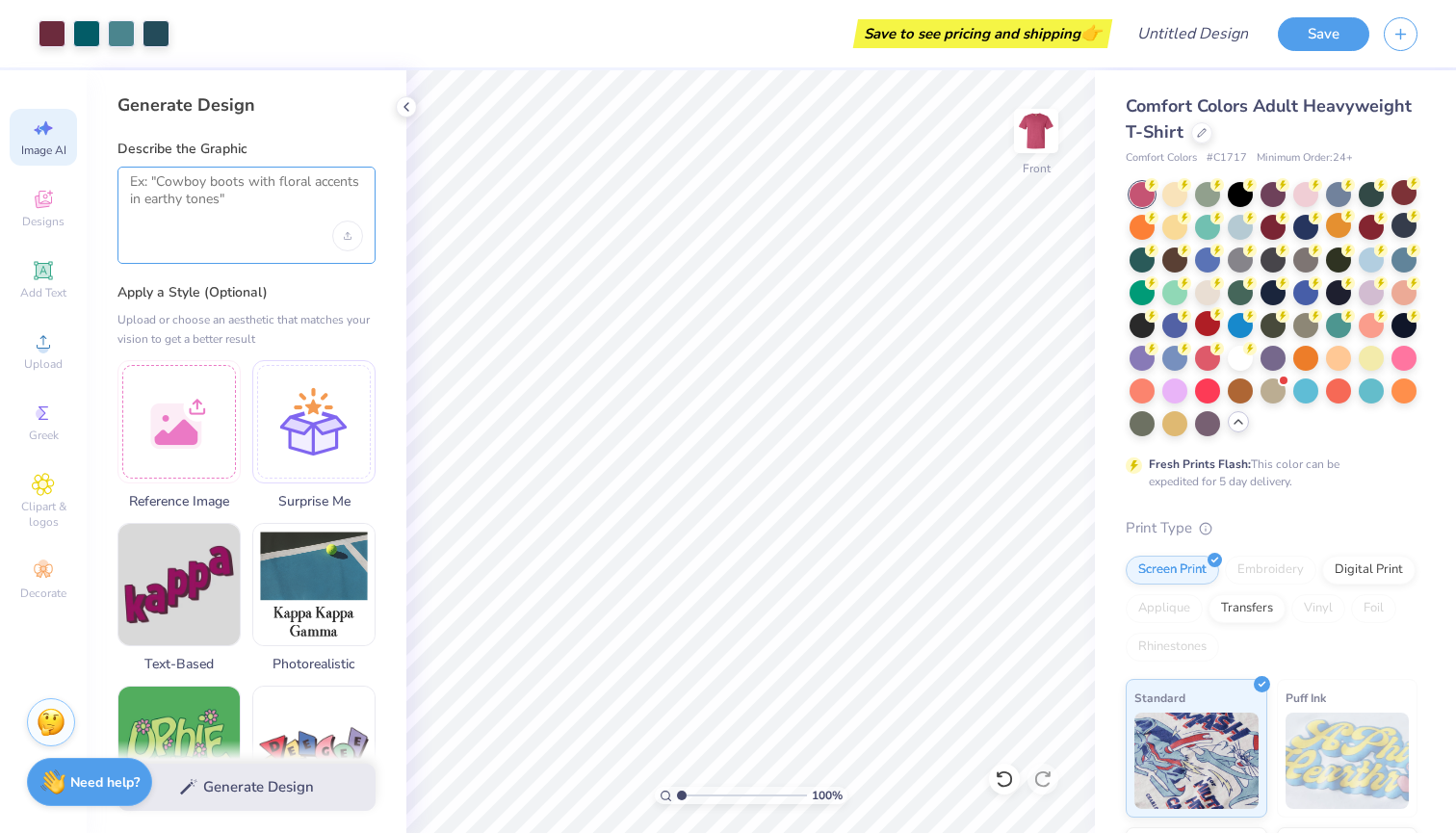
click at [228, 192] on textarea at bounding box center [246, 197] width 234 height 48
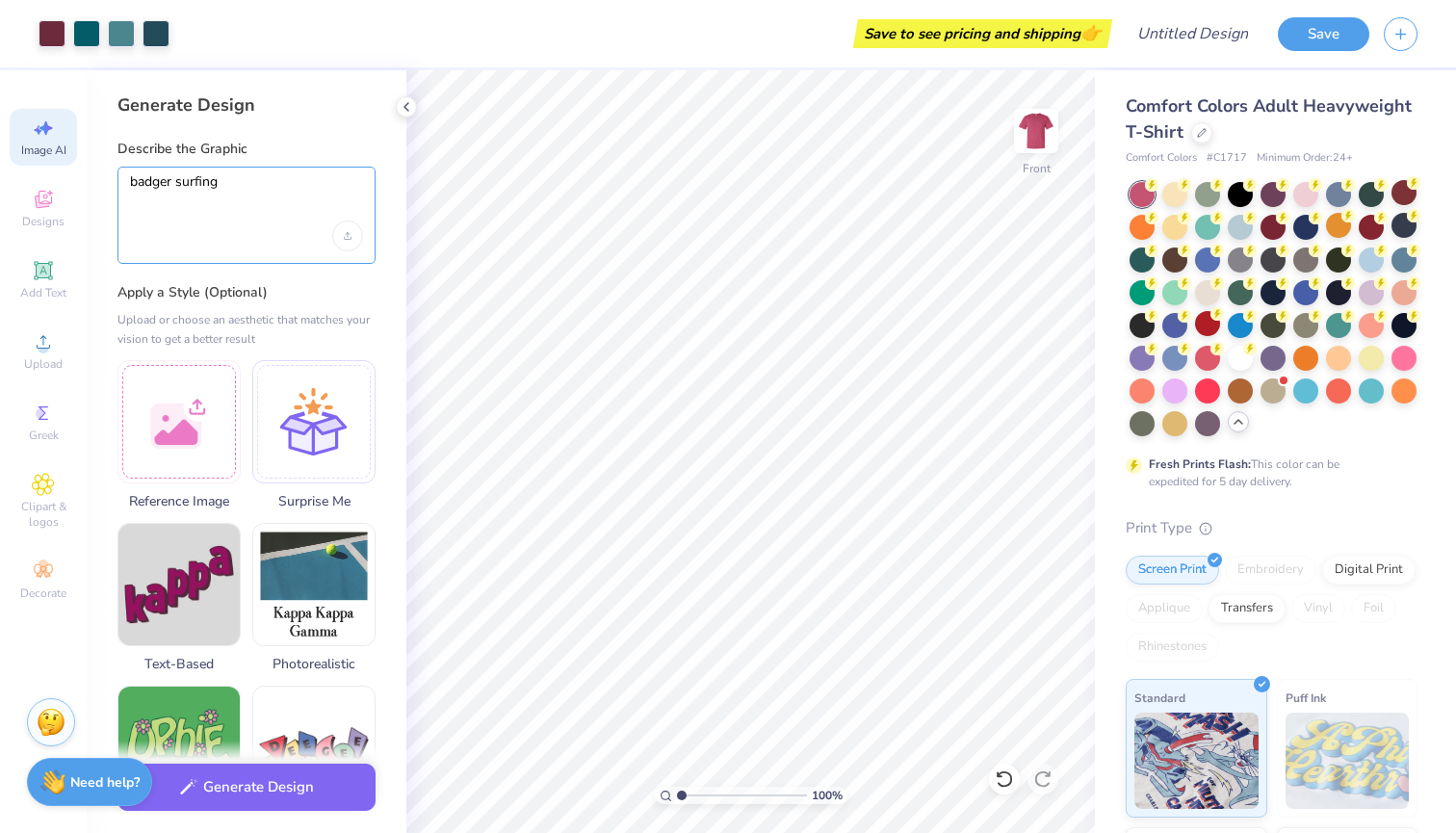
click at [247, 182] on textarea "badger surfing" at bounding box center [246, 197] width 234 height 48
type textarea "badger surfing"
click at [244, 634] on button "Generate Design" at bounding box center [246, 782] width 258 height 47
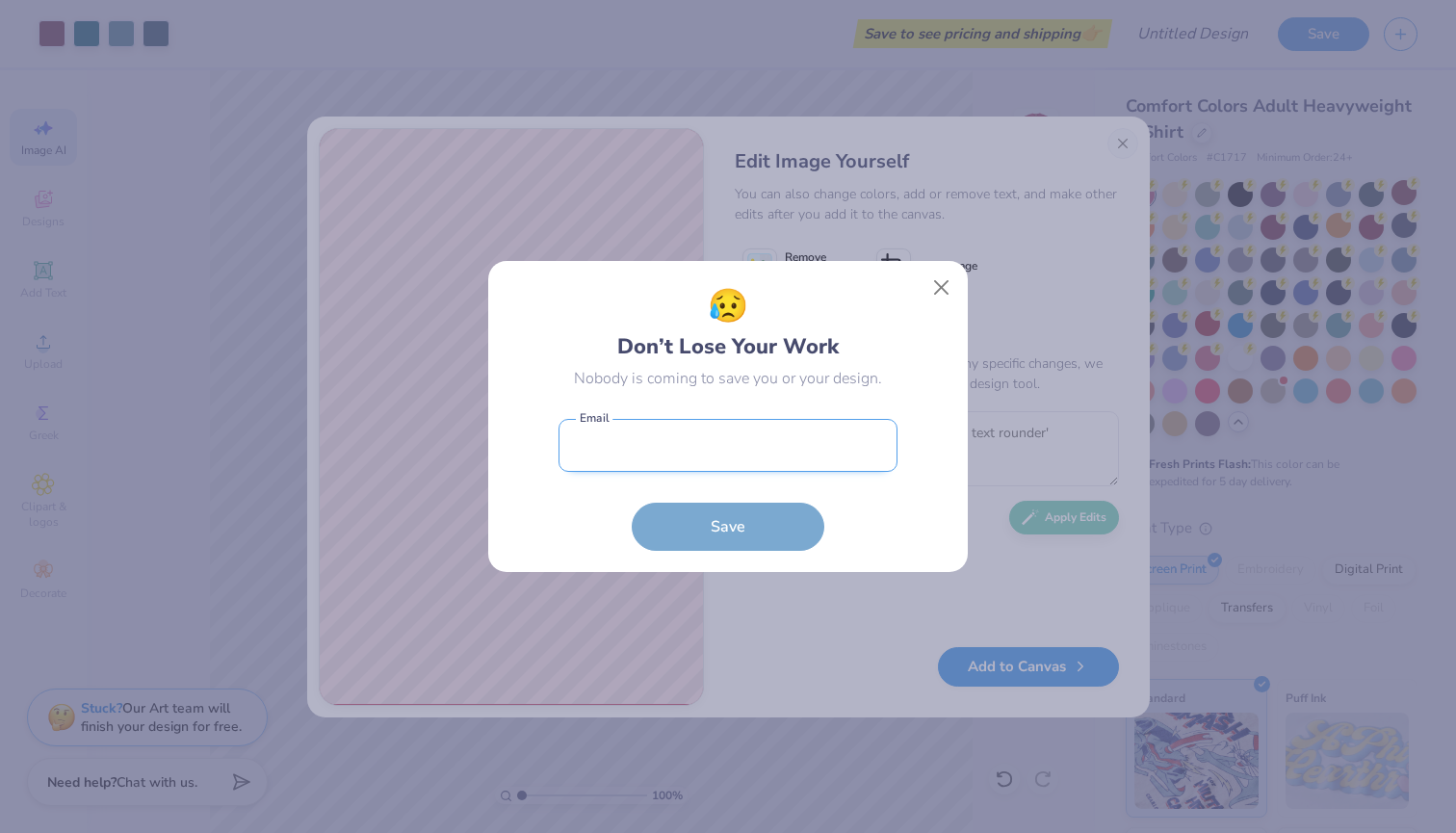
click at [756, 456] on input "email" at bounding box center [727, 445] width 338 height 53
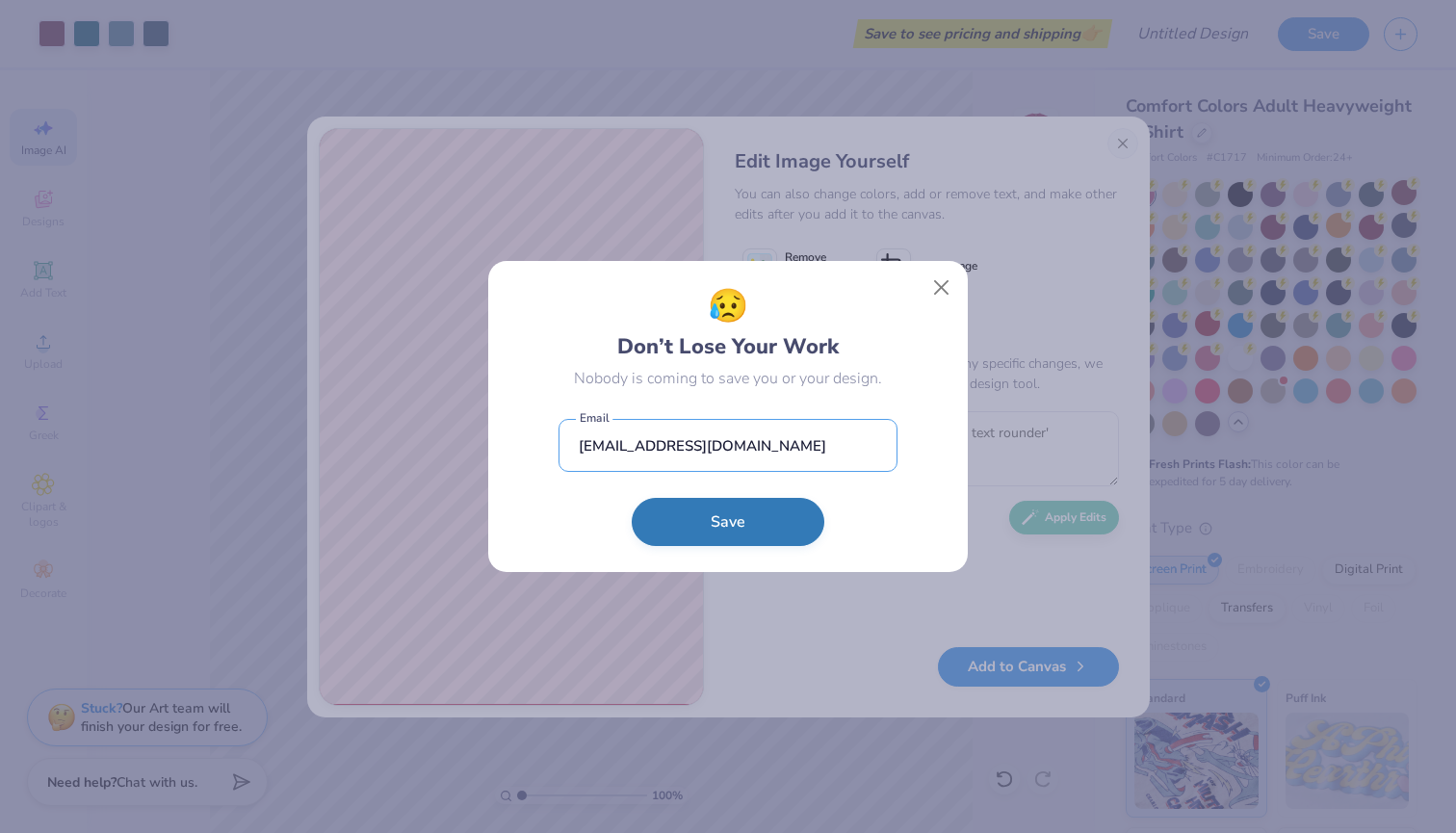
type input "[EMAIL_ADDRESS][DOMAIN_NAME]"
click at [791, 528] on button "Save" at bounding box center [728, 521] width 192 height 48
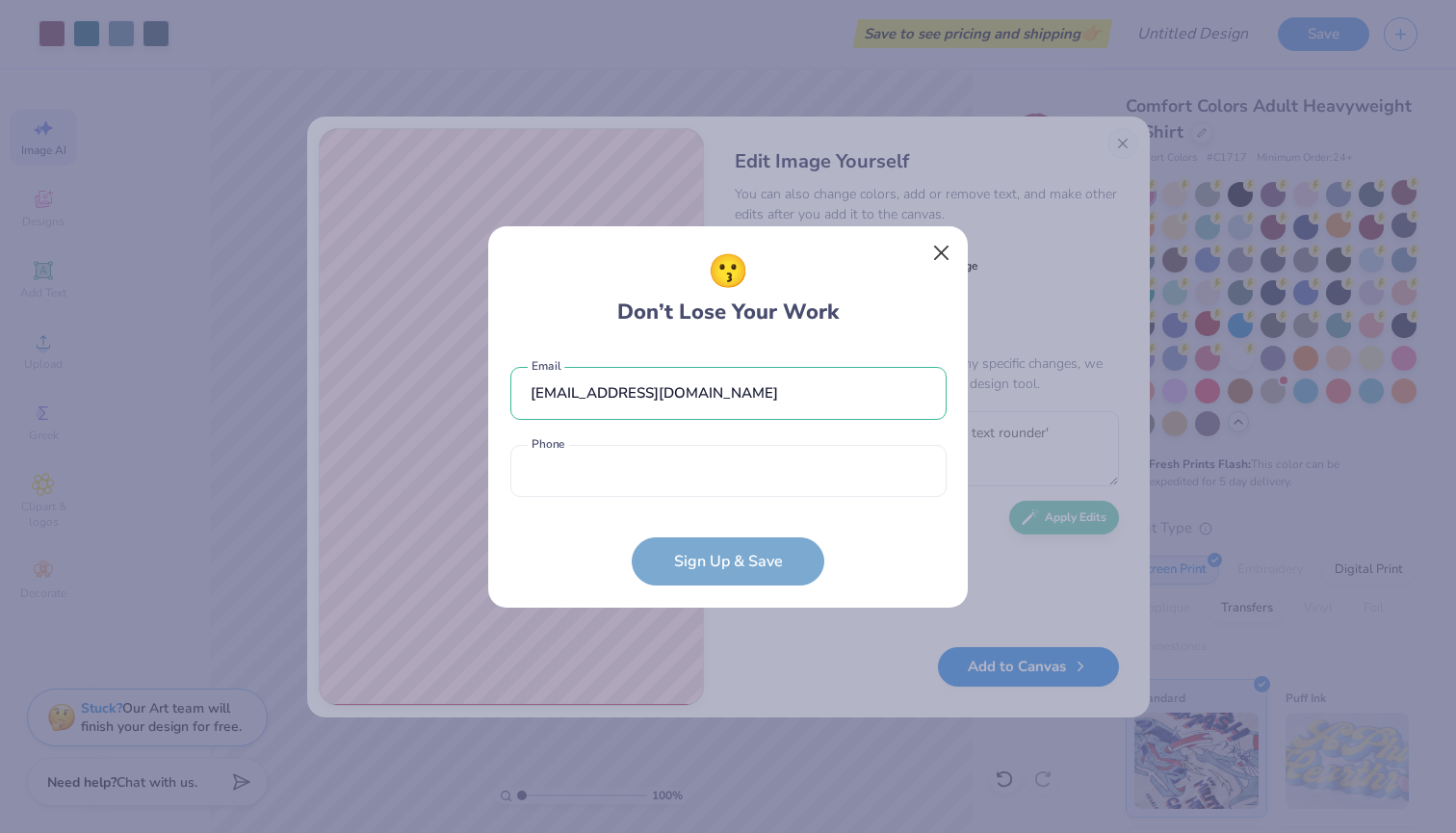
click at [942, 248] on button "Close" at bounding box center [941, 251] width 36 height 36
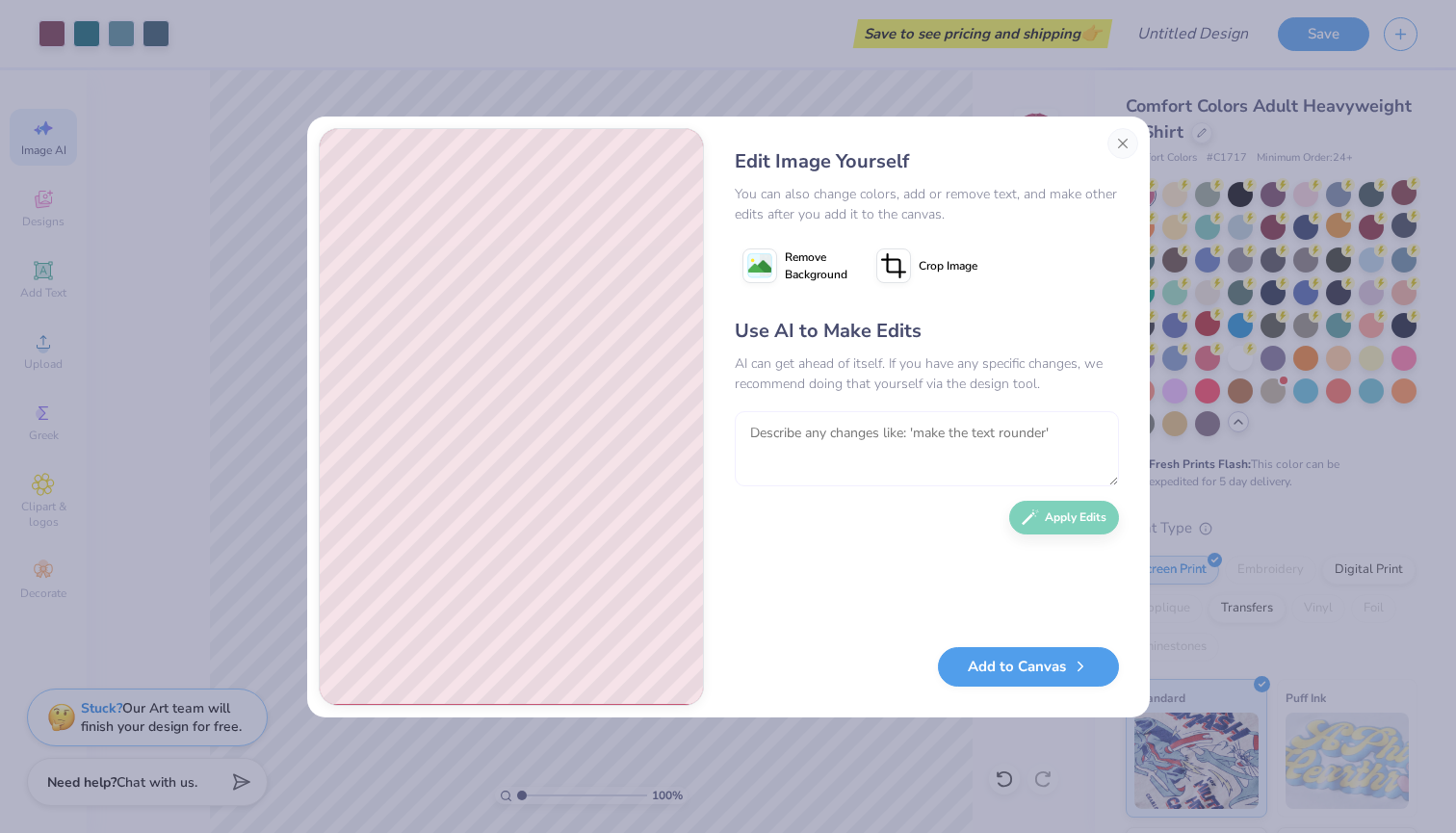
click at [804, 440] on textarea at bounding box center [927, 448] width 385 height 76
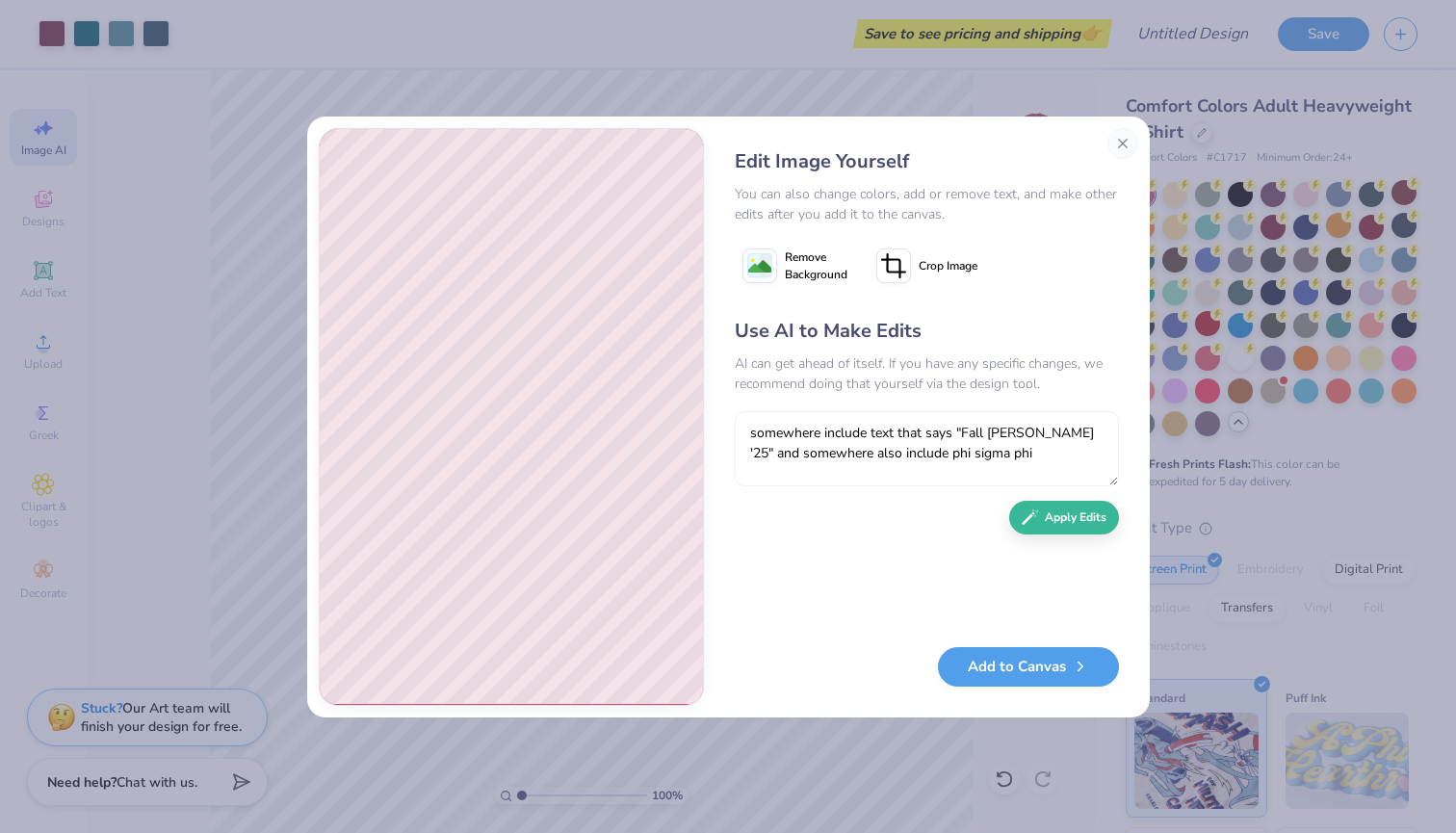
click at [905, 451] on textarea "somewhere include text that says "Fall [PERSON_NAME] '25" and somewhere also in…" at bounding box center [927, 448] width 385 height 76
click at [927, 460] on textarea "somewhere include text that says "Fall [PERSON_NAME] '25" and somewhere also in…" at bounding box center [927, 448] width 385 height 76
click at [965, 457] on textarea "somewhere include text that says "Fall [PERSON_NAME] '25" and somewhere also in…" at bounding box center [927, 448] width 385 height 76
click at [965, 456] on textarea "somewhere include text that says "Fall [PERSON_NAME] '25" and somewhere also in…" at bounding box center [927, 448] width 385 height 76
type textarea "somewhere include text that says "Fall [PERSON_NAME] '25" and somewhere also in…"
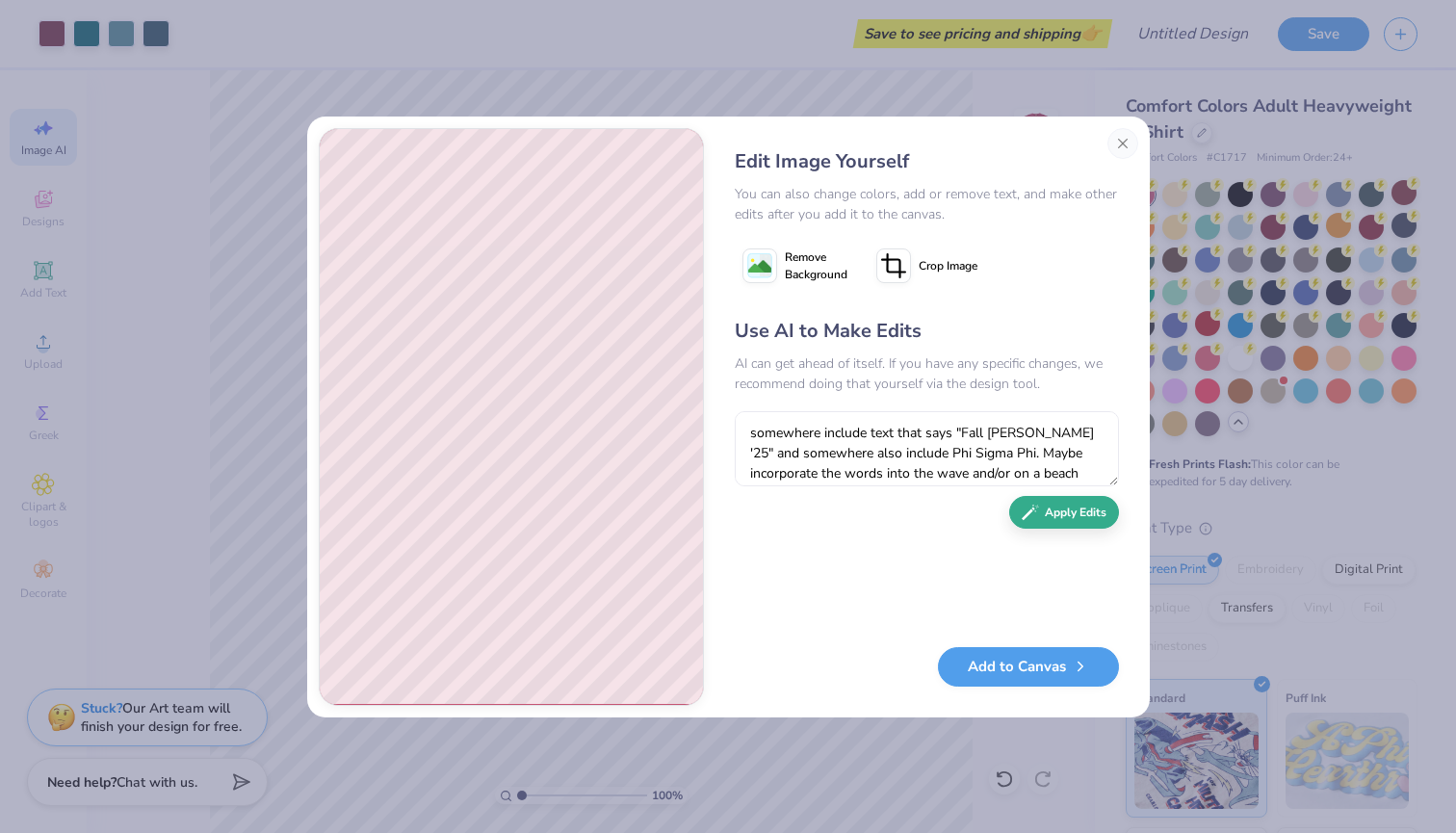
click at [965, 520] on button "Apply Edits" at bounding box center [1065, 512] width 110 height 33
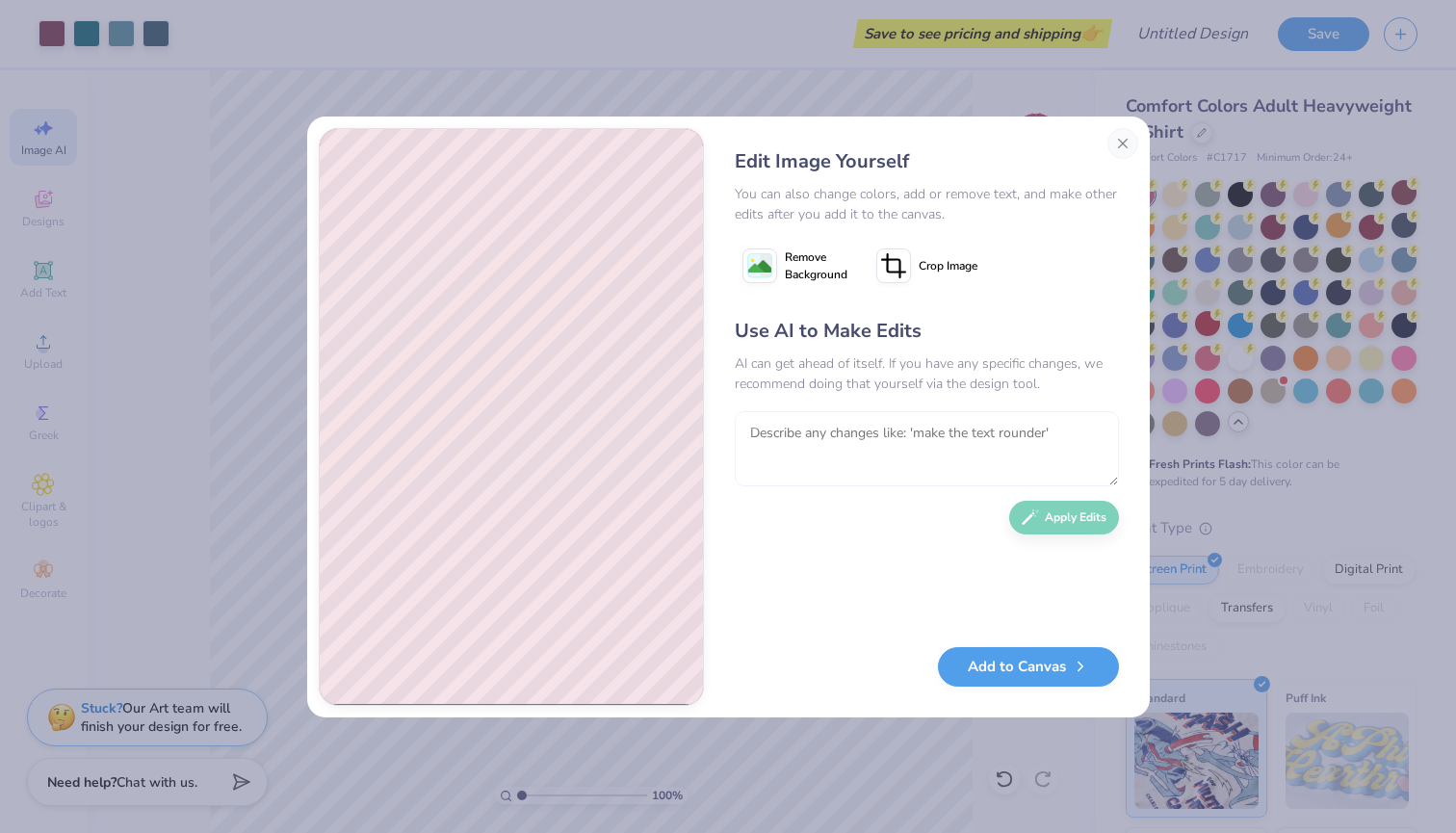
click at [906, 446] on textarea at bounding box center [927, 448] width 385 height 76
type textarea "You spelled fall wrong. In the wave say "Fall Rush '25""
click at [965, 519] on button "Apply Edits" at bounding box center [1065, 512] width 110 height 33
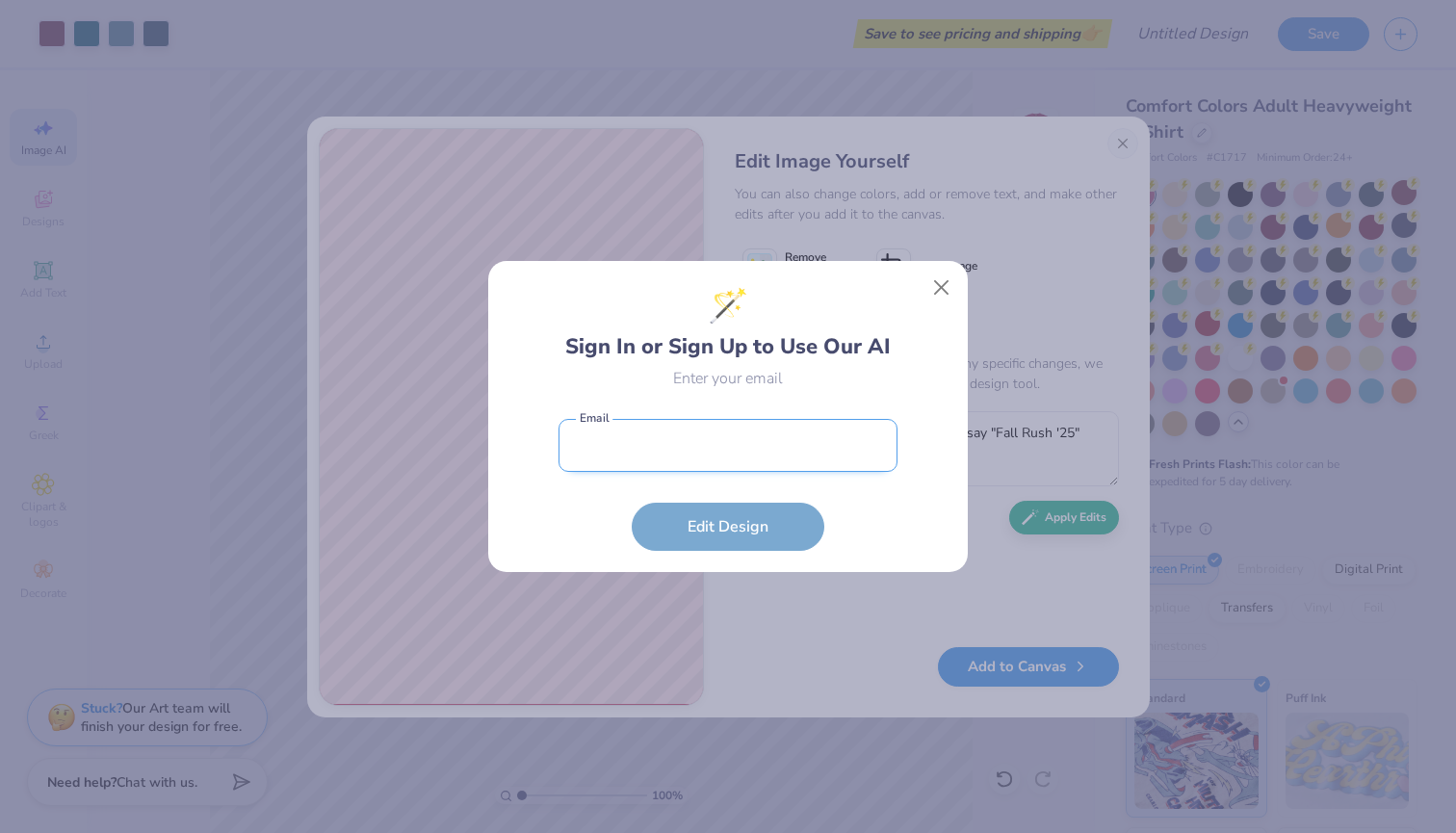
click at [725, 444] on input "email" at bounding box center [727, 445] width 338 height 53
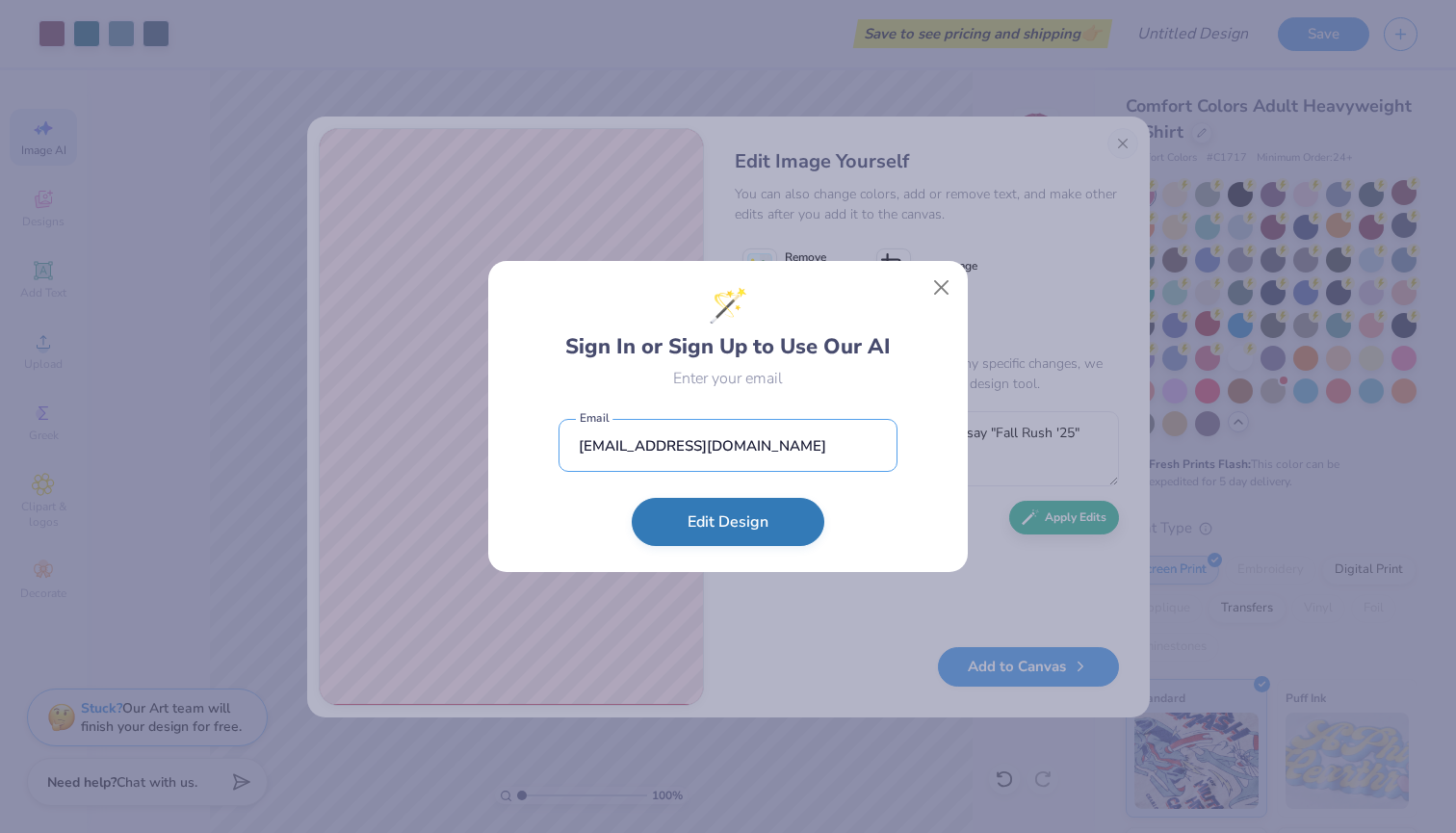
type input "[EMAIL_ADDRESS][DOMAIN_NAME]"
click at [754, 535] on button "Edit Design" at bounding box center [728, 521] width 192 height 48
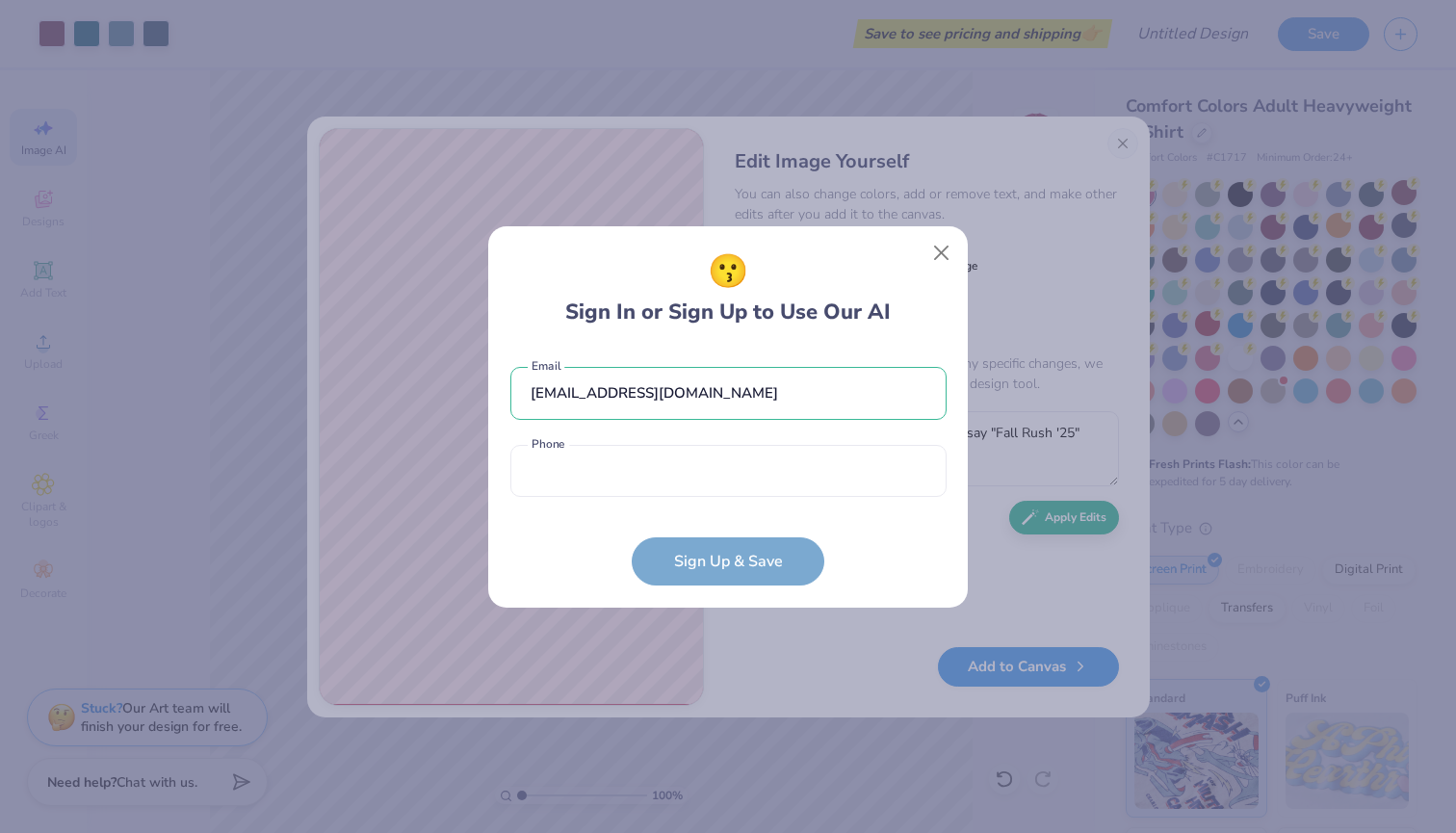
click at [751, 501] on div "[EMAIL_ADDRESS][DOMAIN_NAME] Email Phone is a required field Phone" at bounding box center [728, 427] width 437 height 159
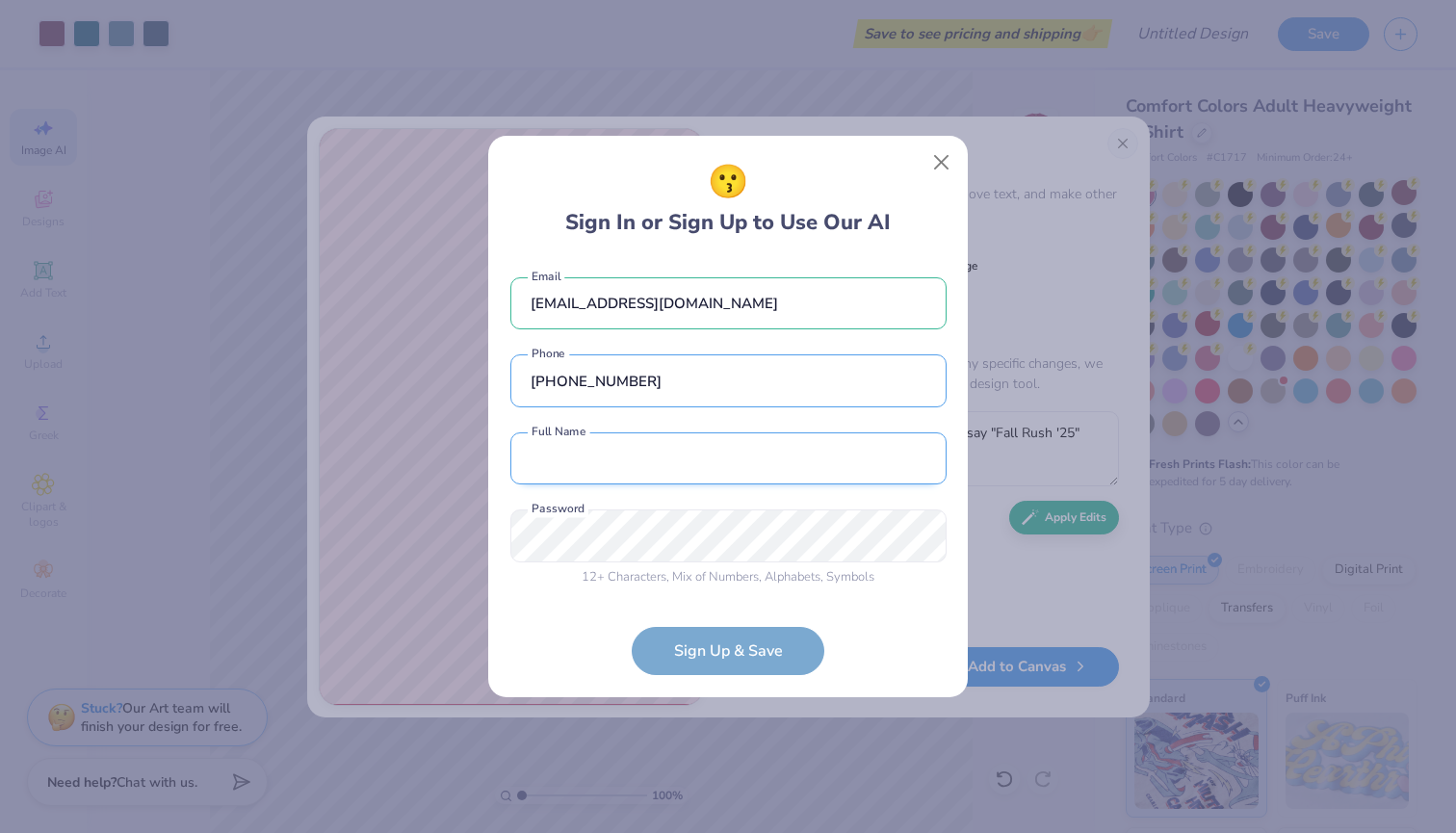
type input "[PHONE_NUMBER]"
type input "[PERSON_NAME]"
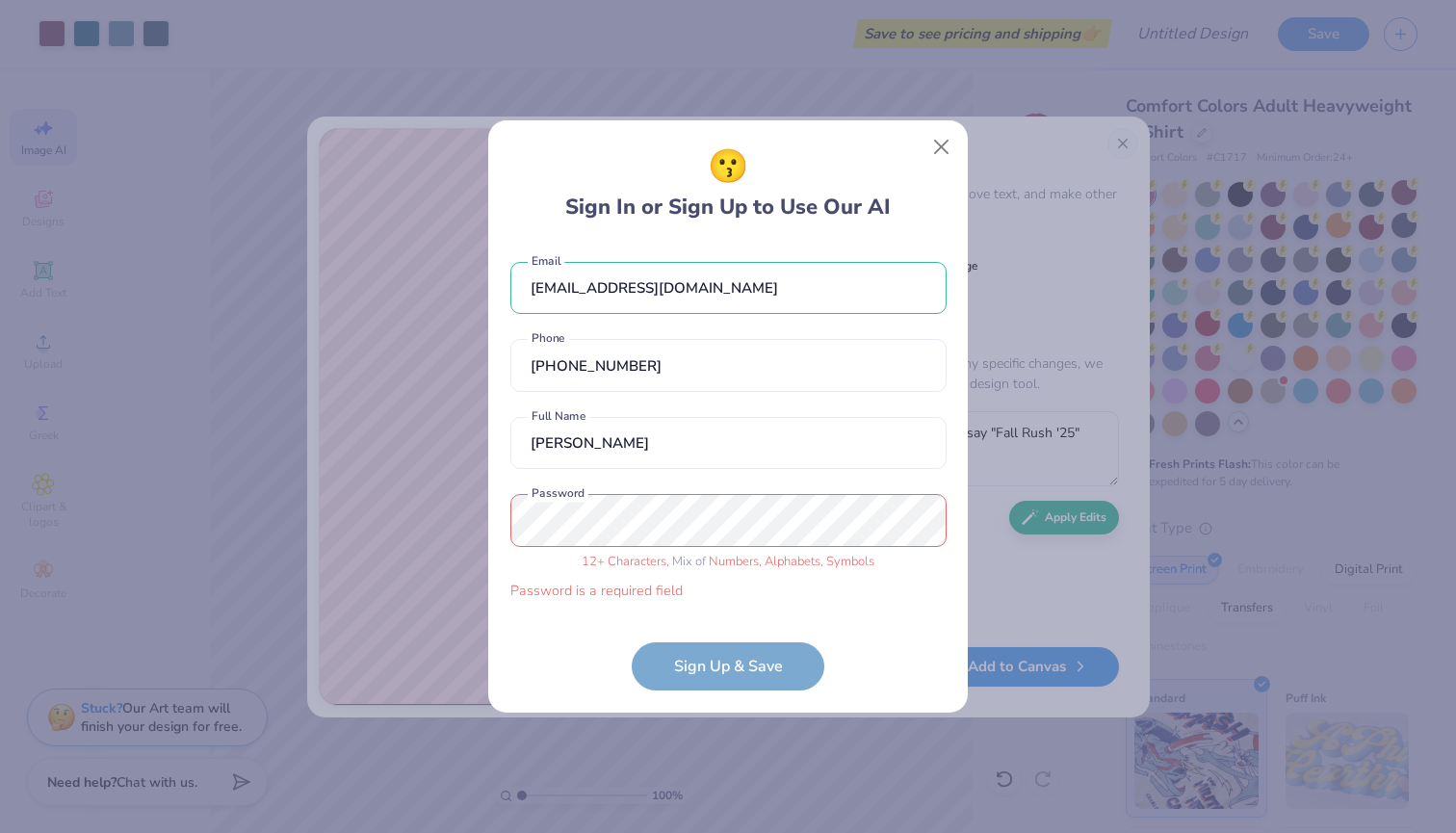
click at [793, 494] on div "[EMAIL_ADDRESS][DOMAIN_NAME] Email [PHONE_NUMBER] Phone [PERSON_NAME] Full Name…" at bounding box center [728, 427] width 437 height 369
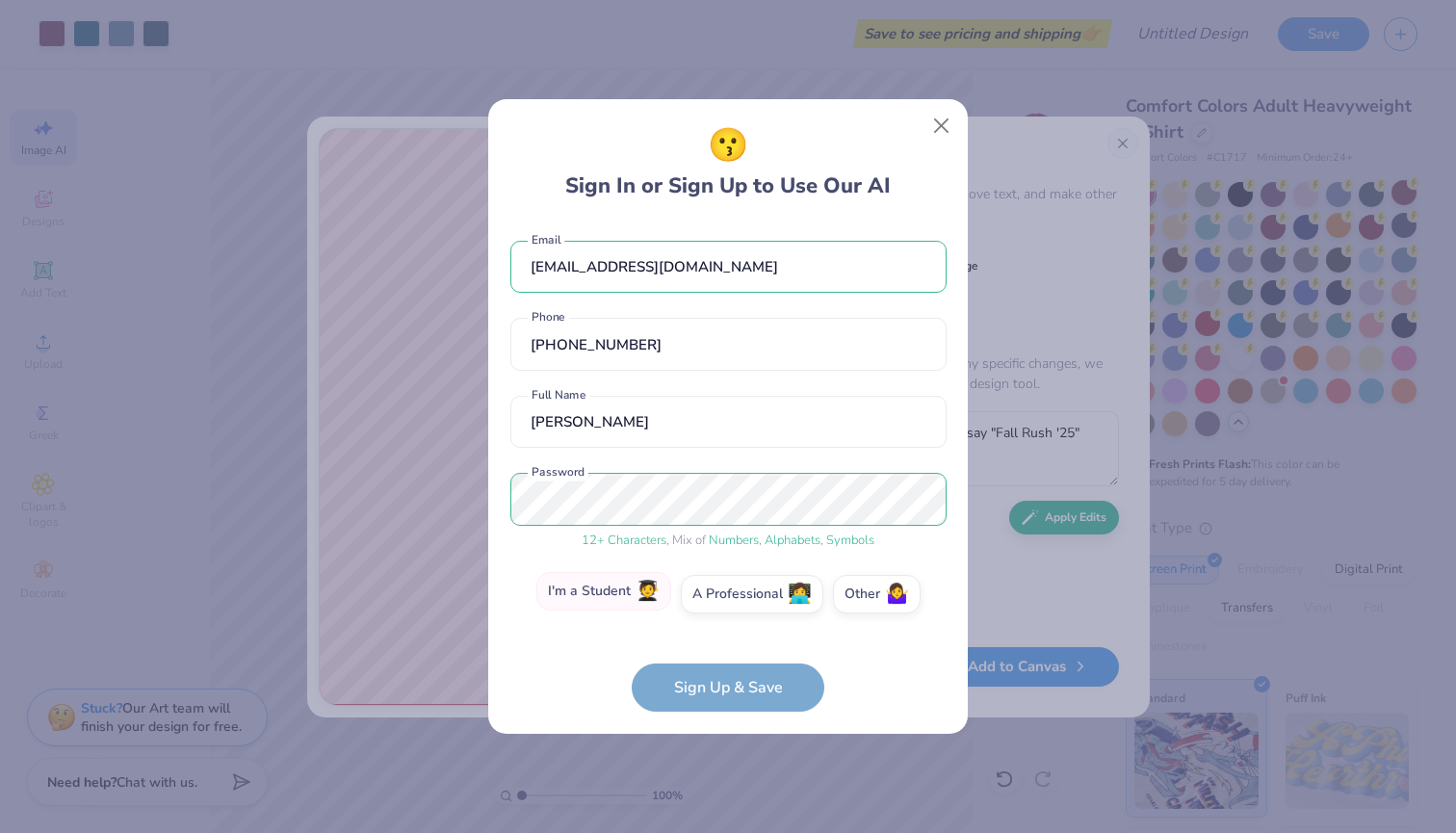
click at [615, 604] on label "I'm a Student 🧑‍🎓" at bounding box center [603, 591] width 134 height 38
click at [722, 604] on input "I'm a Student 🧑‍🎓" at bounding box center [728, 599] width 13 height 13
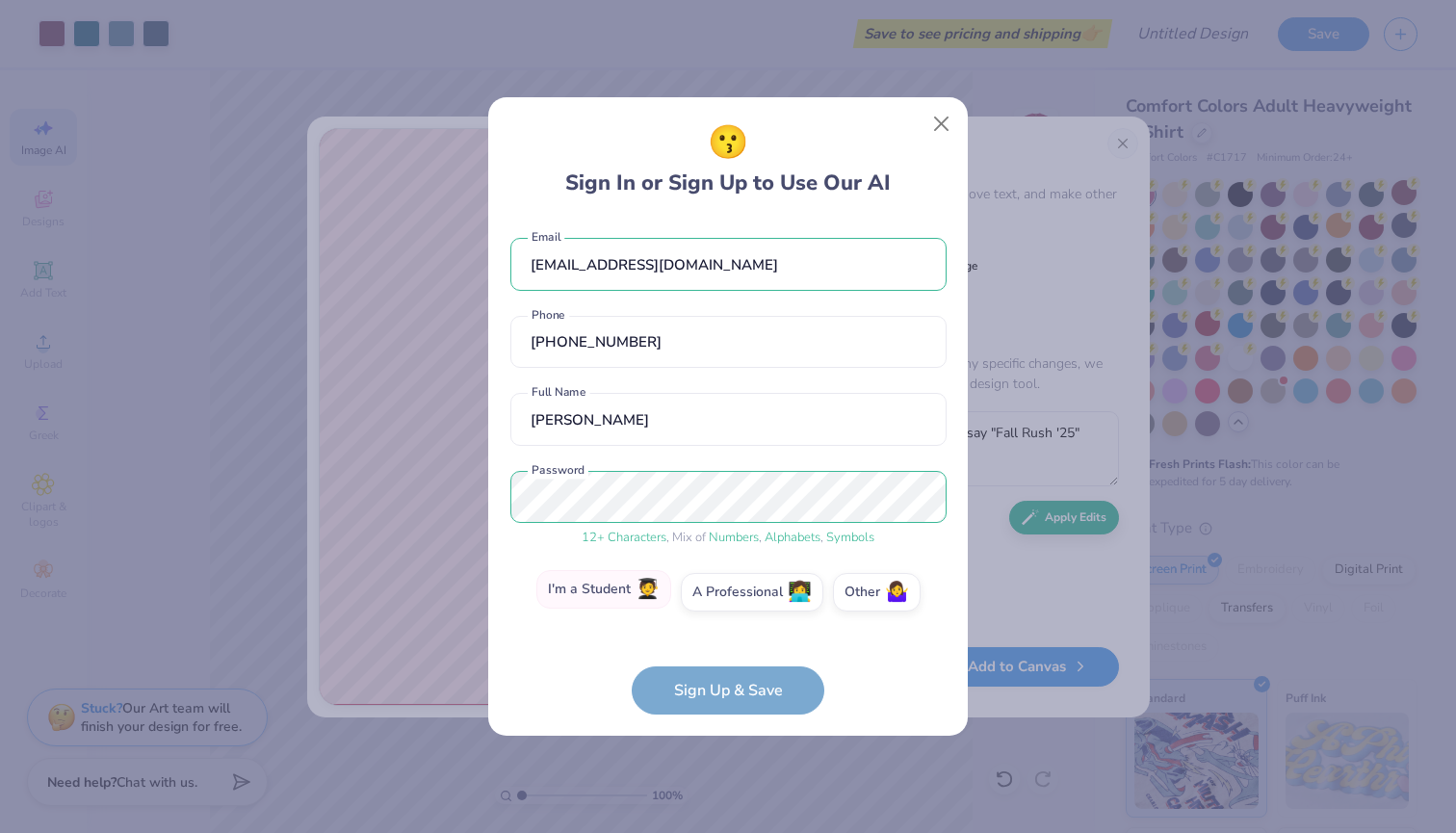
scroll to position [63, 0]
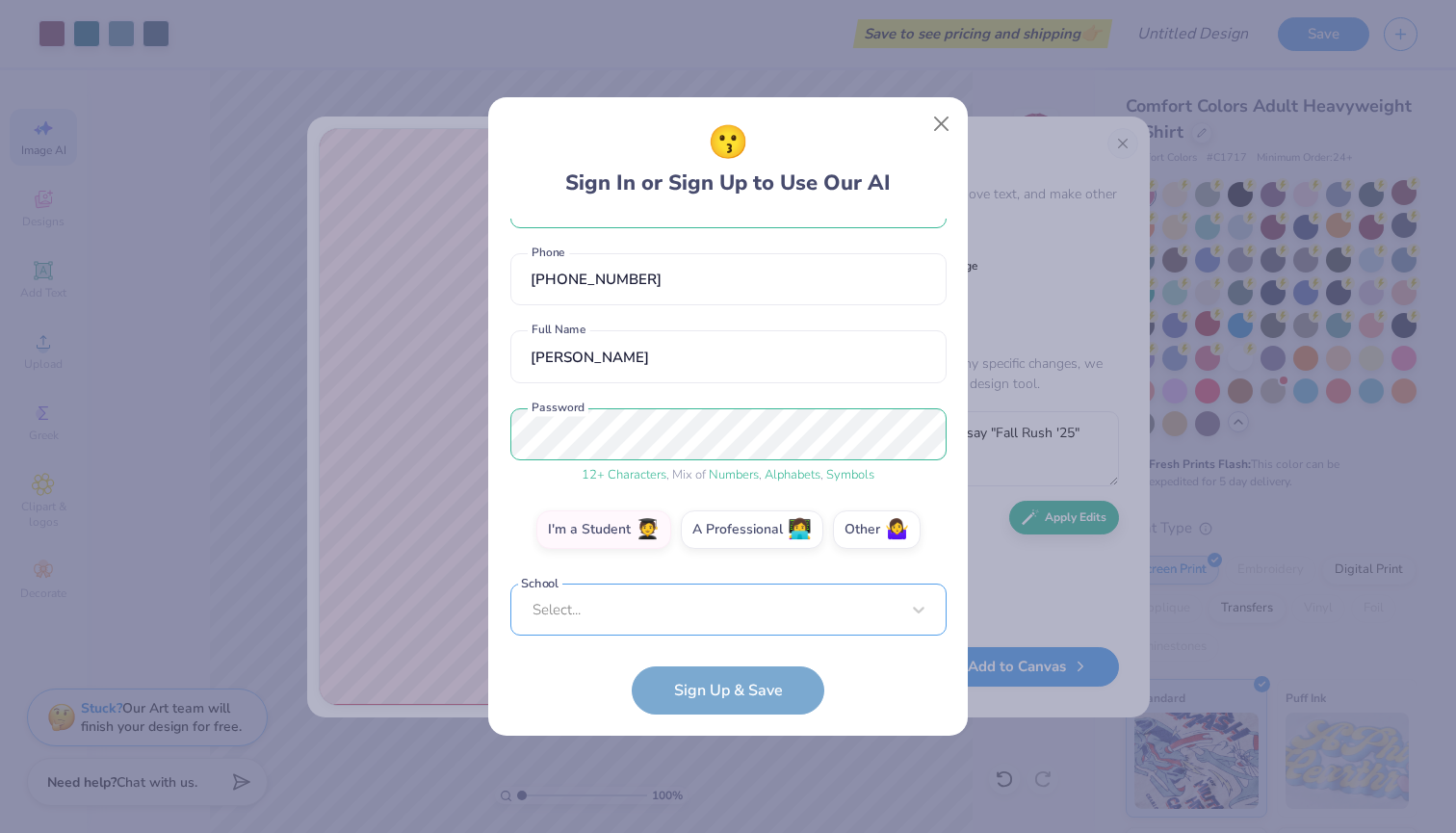
click at [747, 606] on div "Select..." at bounding box center [728, 610] width 437 height 53
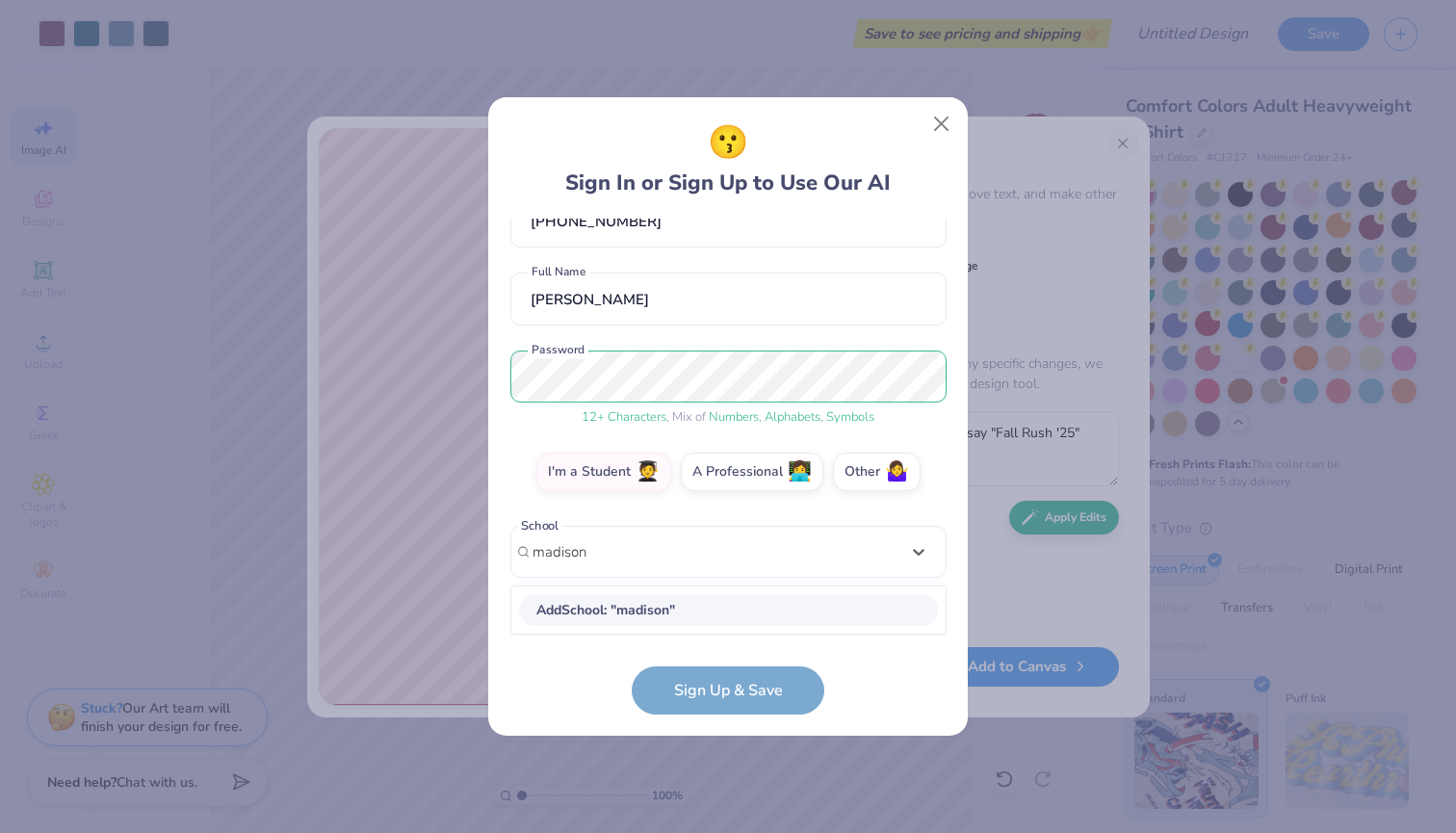
scroll to position [120, 0]
type input "m"
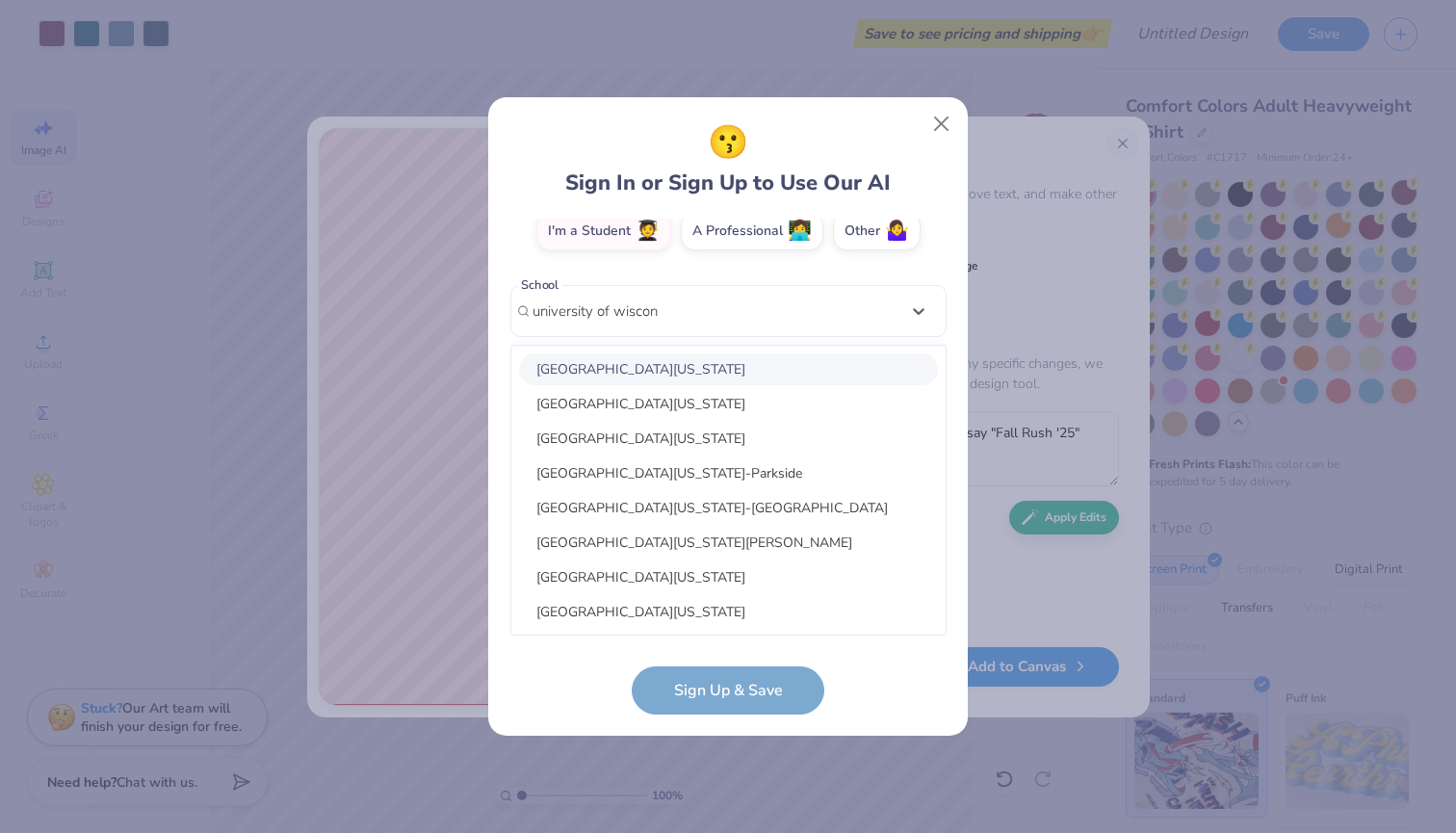
click at [816, 366] on div "[GEOGRAPHIC_DATA][US_STATE]" at bounding box center [728, 369] width 419 height 31
type input "university of wiscon"
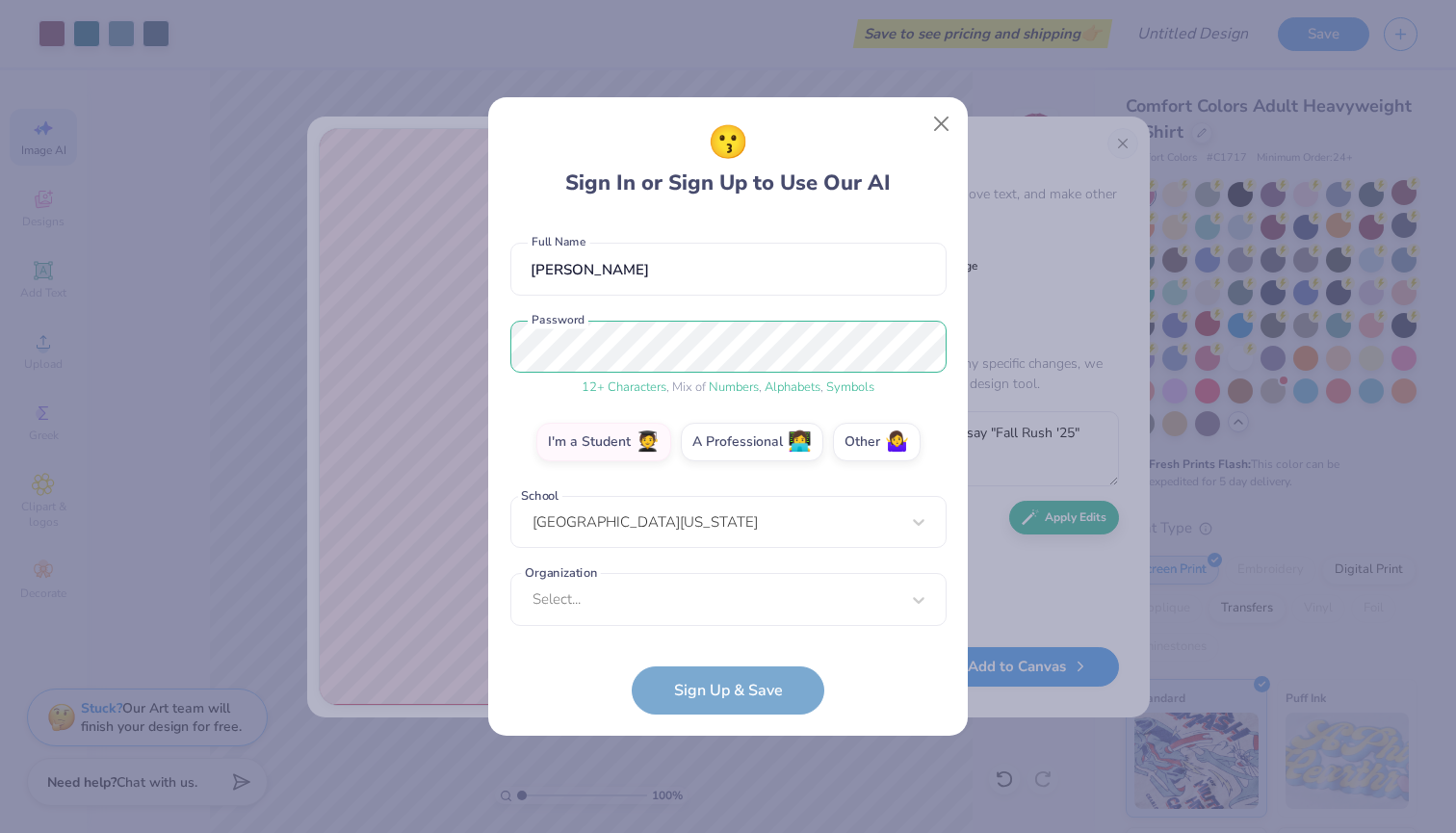
scroll to position [150, 0]
click at [701, 634] on form "[EMAIL_ADDRESS][DOMAIN_NAME] Email [PHONE_NUMBER] Phone [PERSON_NAME] Full Name…" at bounding box center [728, 466] width 437 height 495
click at [840, 585] on div "Select..." at bounding box center [728, 599] width 437 height 53
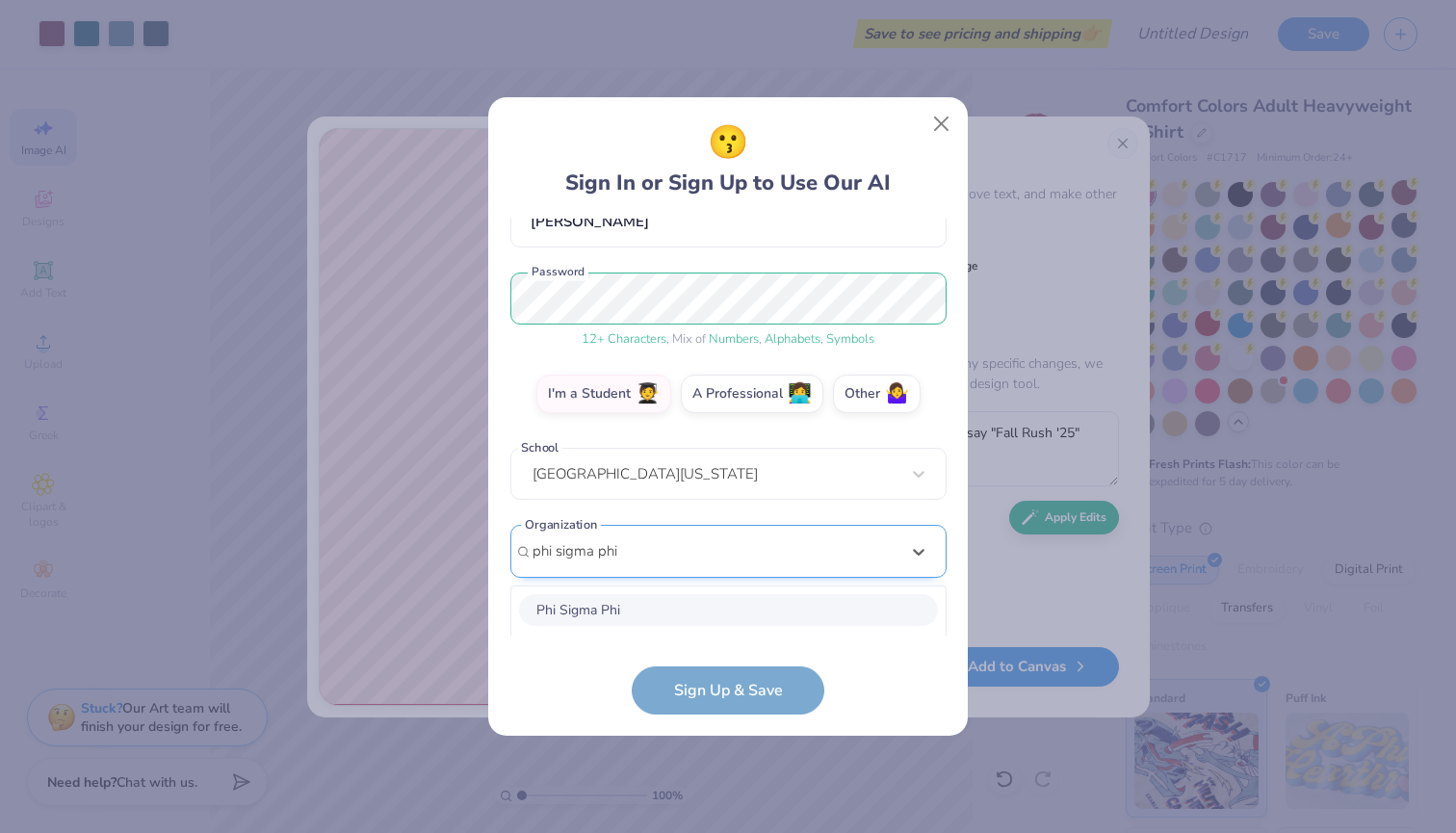
scroll to position [440, 0]
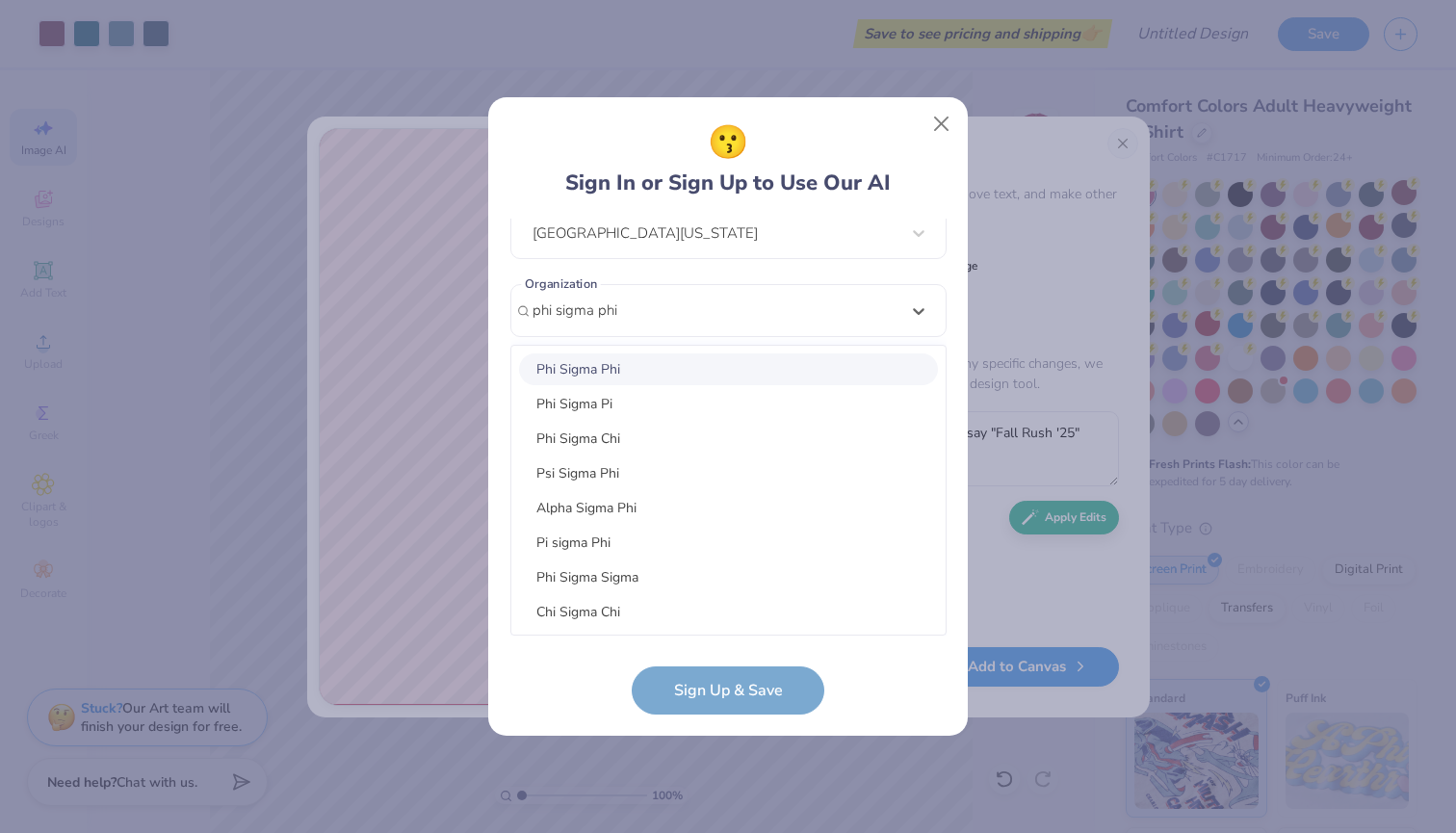
click at [695, 361] on div "Phi Sigma Phi" at bounding box center [728, 369] width 419 height 31
type input "phi sigma phi"
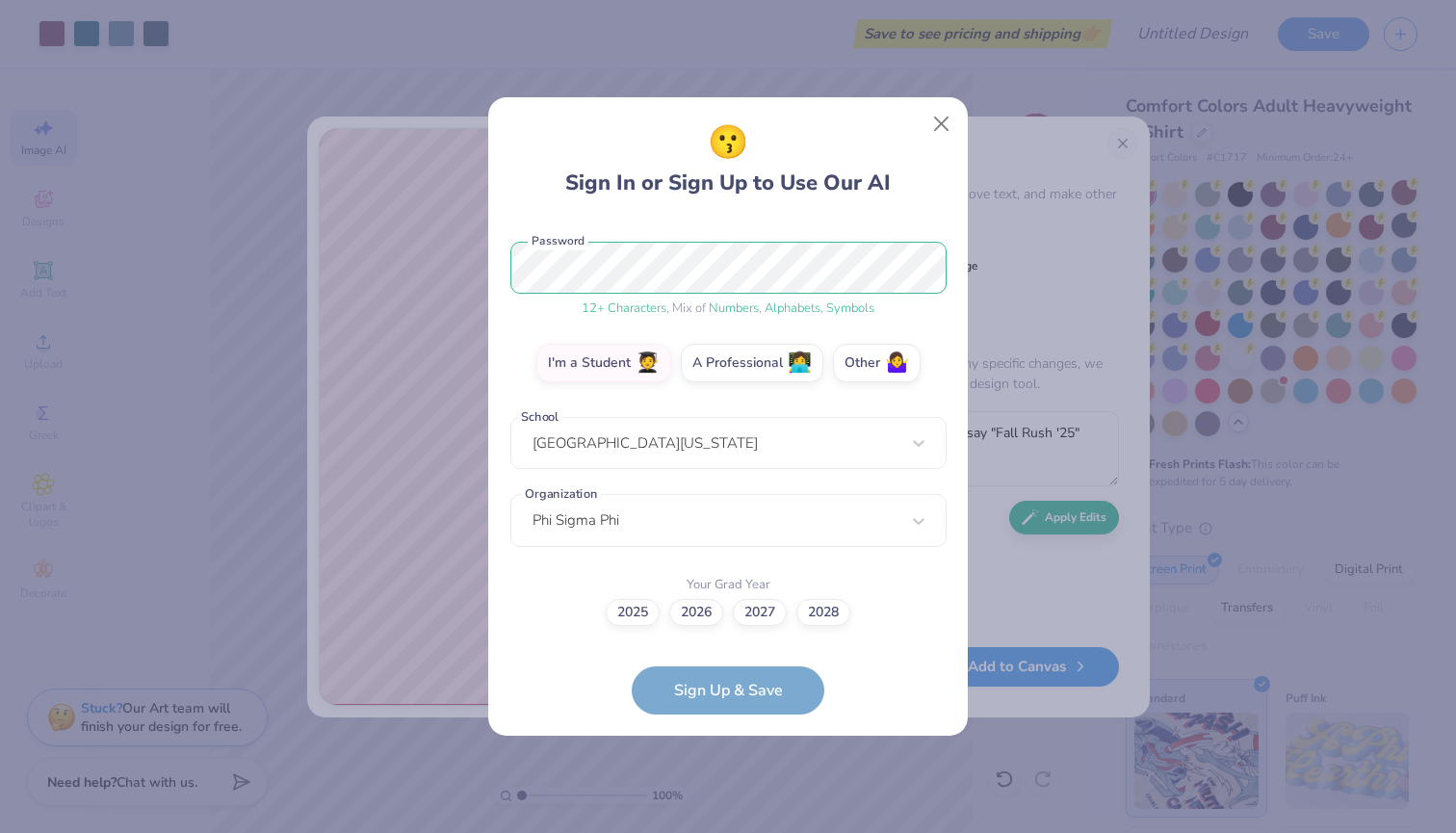
scroll to position [230, 0]
click at [816, 605] on label "2028" at bounding box center [823, 609] width 54 height 26
click at [735, 634] on input "2028" at bounding box center [728, 842] width 13 height 13
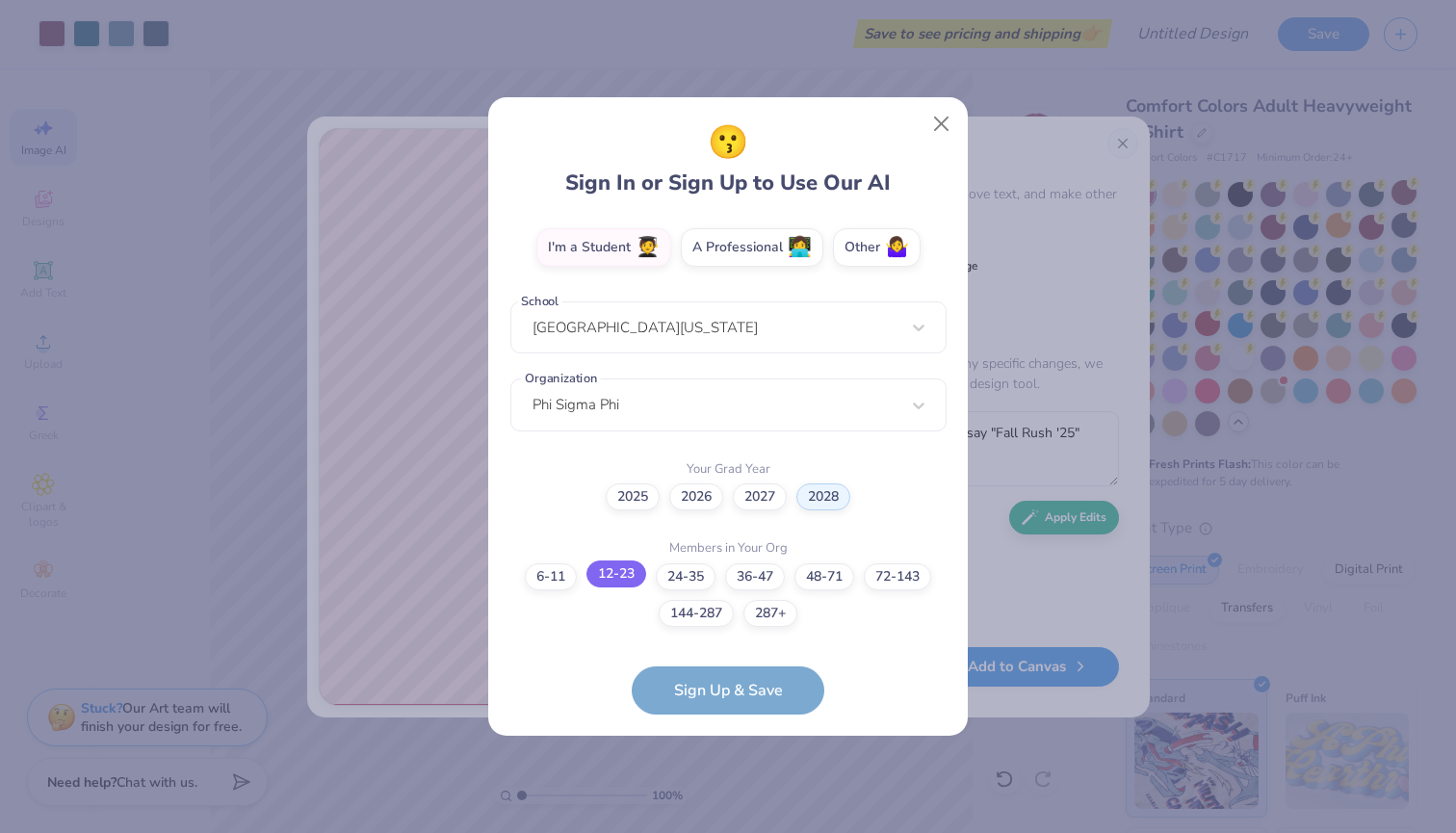
click at [602, 582] on label "12-23" at bounding box center [616, 573] width 60 height 26
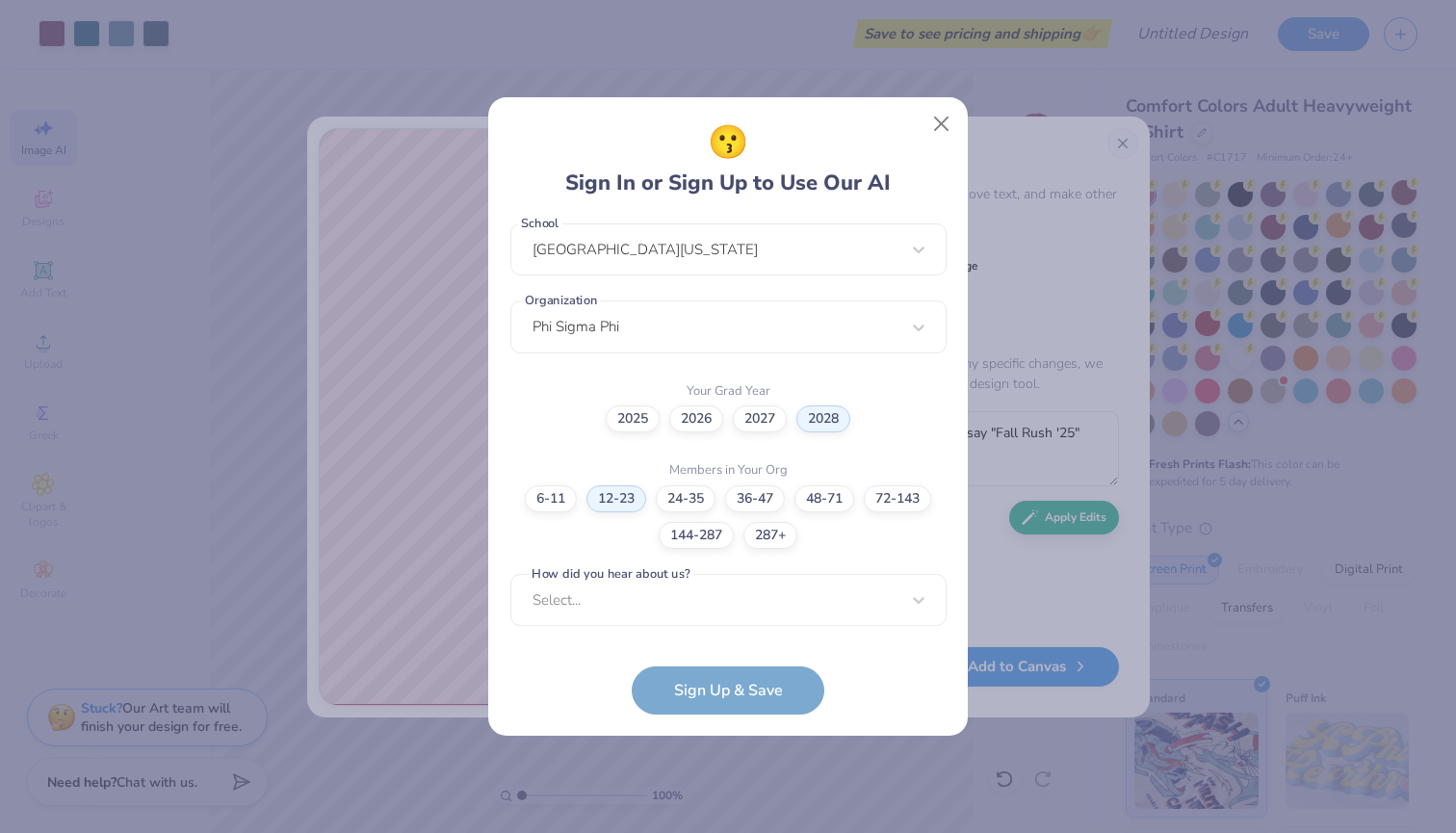
click at [695, 634] on form "[EMAIL_ADDRESS][DOMAIN_NAME] Email [PHONE_NUMBER] Phone [PERSON_NAME] Full Name…" at bounding box center [728, 466] width 437 height 495
click at [694, 615] on div "Select..." at bounding box center [728, 600] width 437 height 53
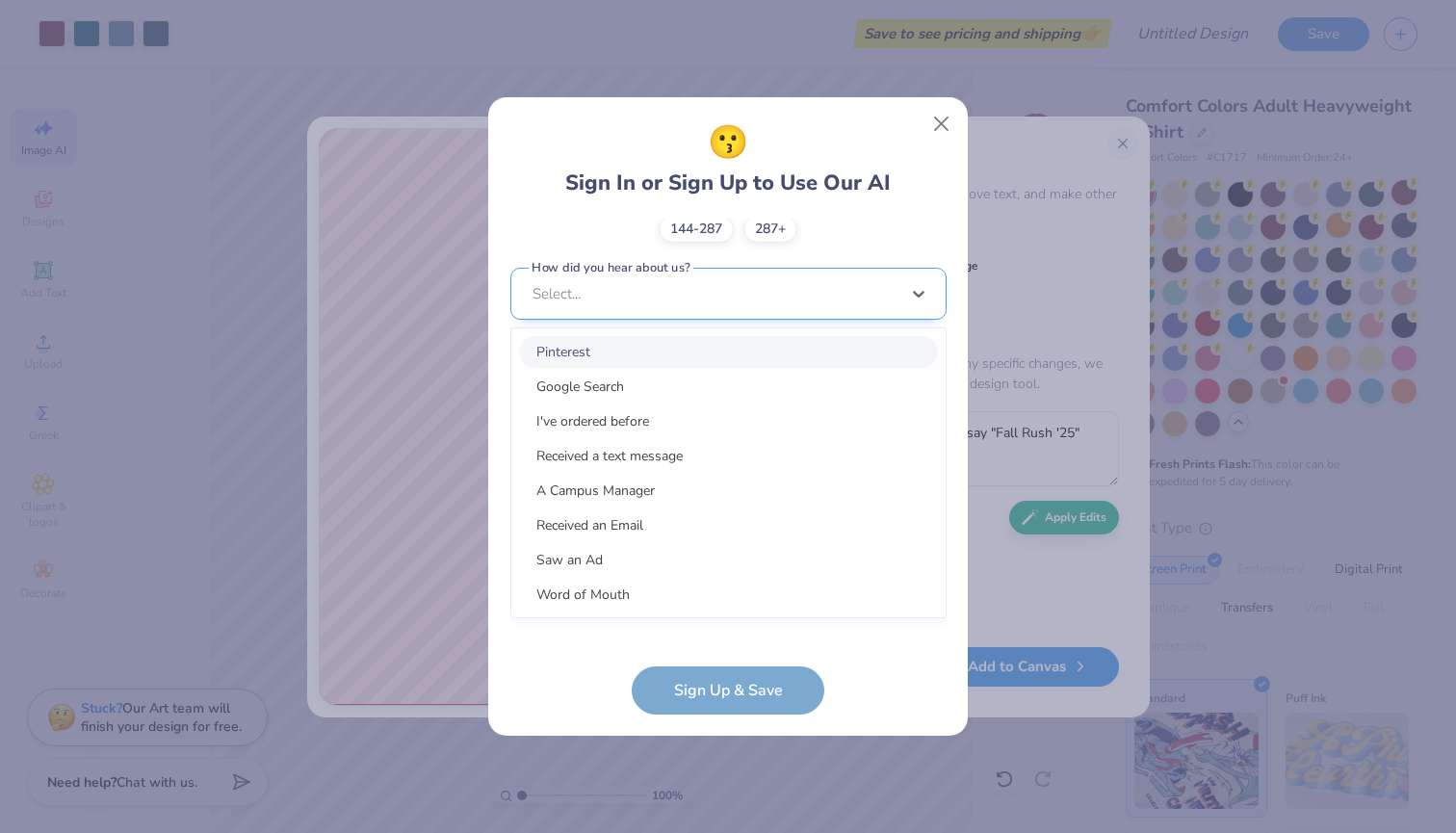
scroll to position [710, 0]
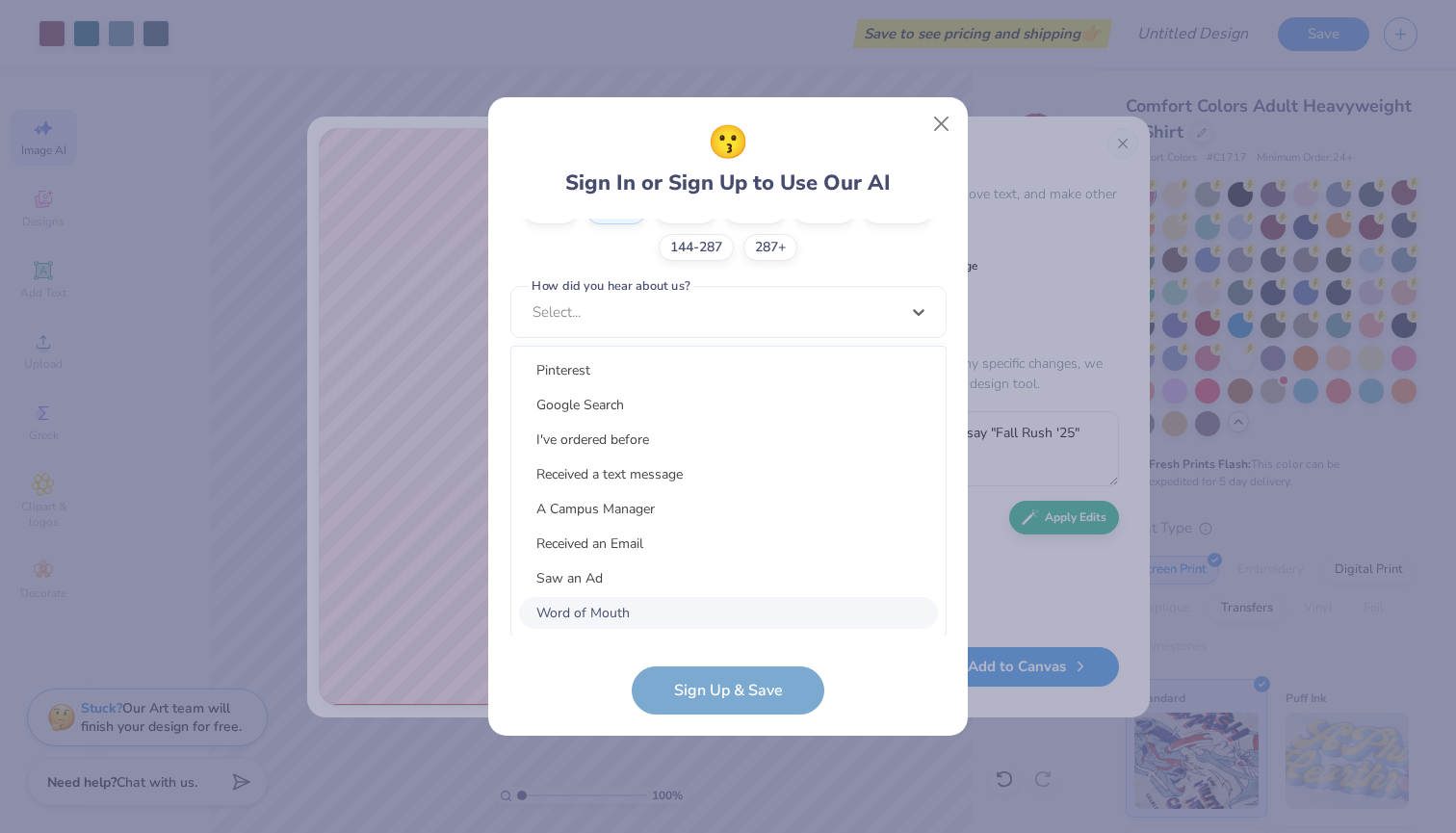
click at [642, 605] on div "Word of Mouth" at bounding box center [728, 612] width 419 height 31
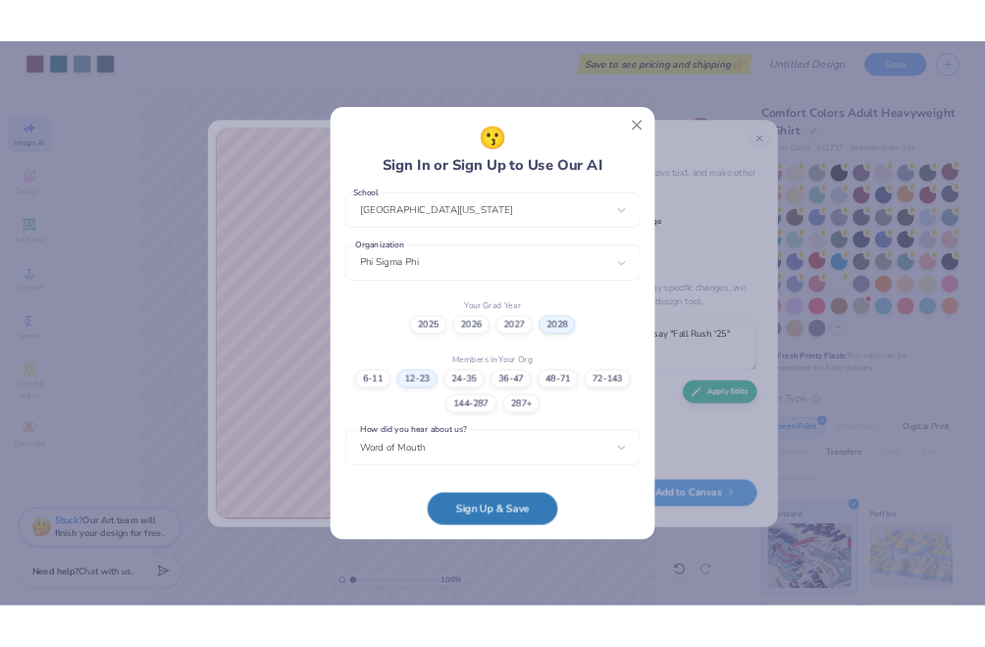
scroll to position [431, 0]
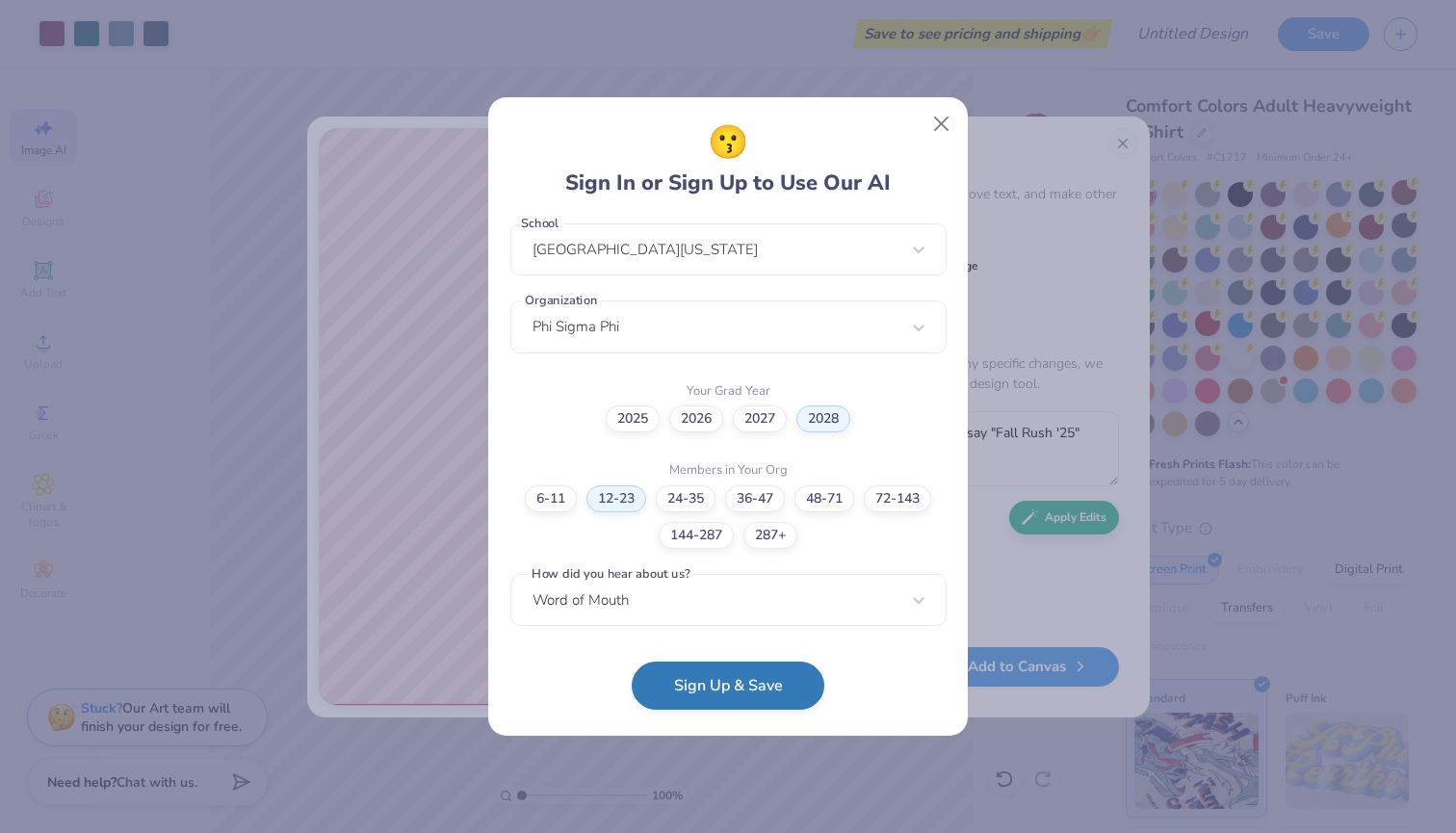
click at [692, 634] on button "Sign Up & Save" at bounding box center [728, 685] width 192 height 48
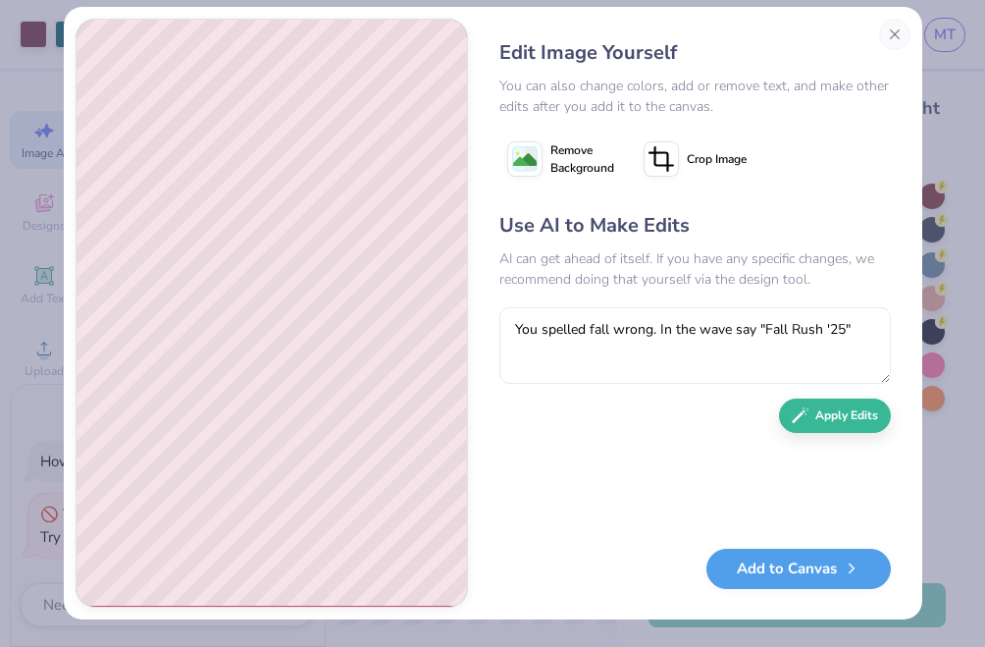
scroll to position [20, 0]
click at [893, 31] on button "Close" at bounding box center [894, 34] width 31 height 31
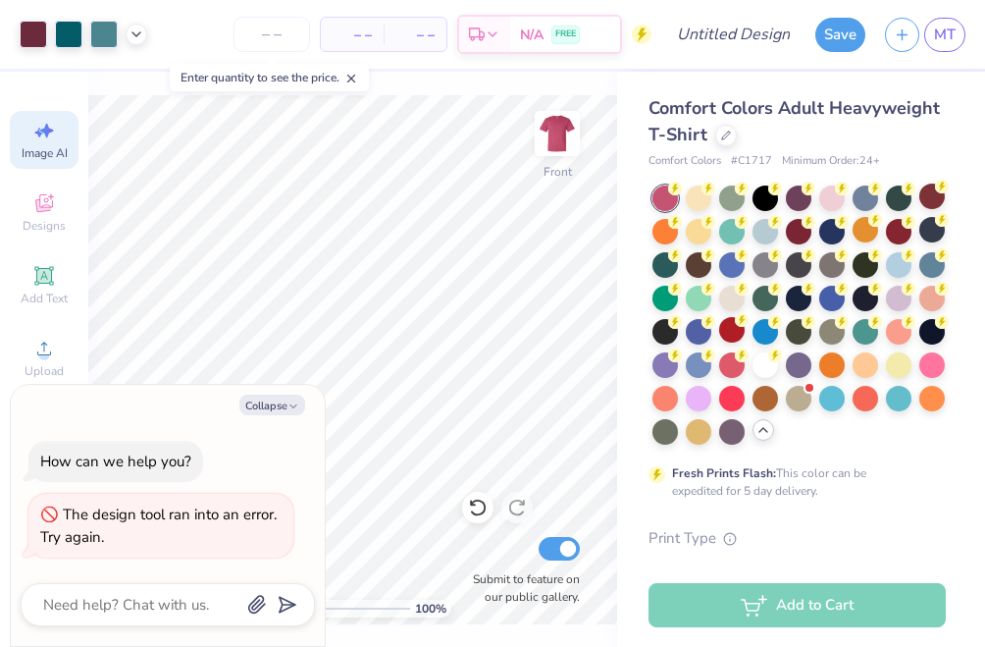
click at [51, 134] on icon at bounding box center [44, 131] width 24 height 24
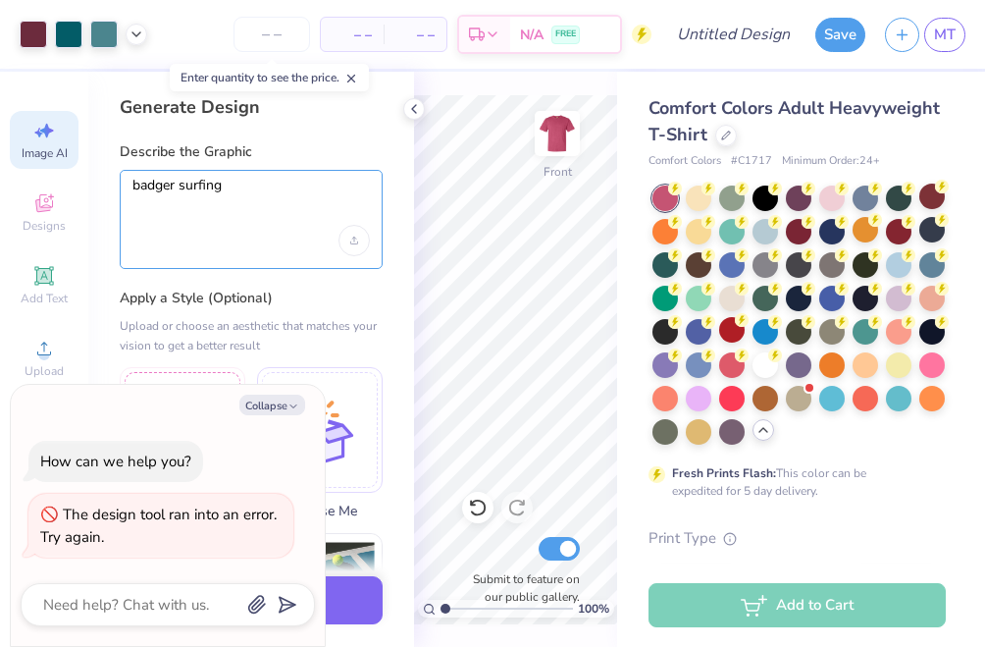
click at [230, 190] on textarea "badger surfing" at bounding box center [251, 201] width 238 height 49
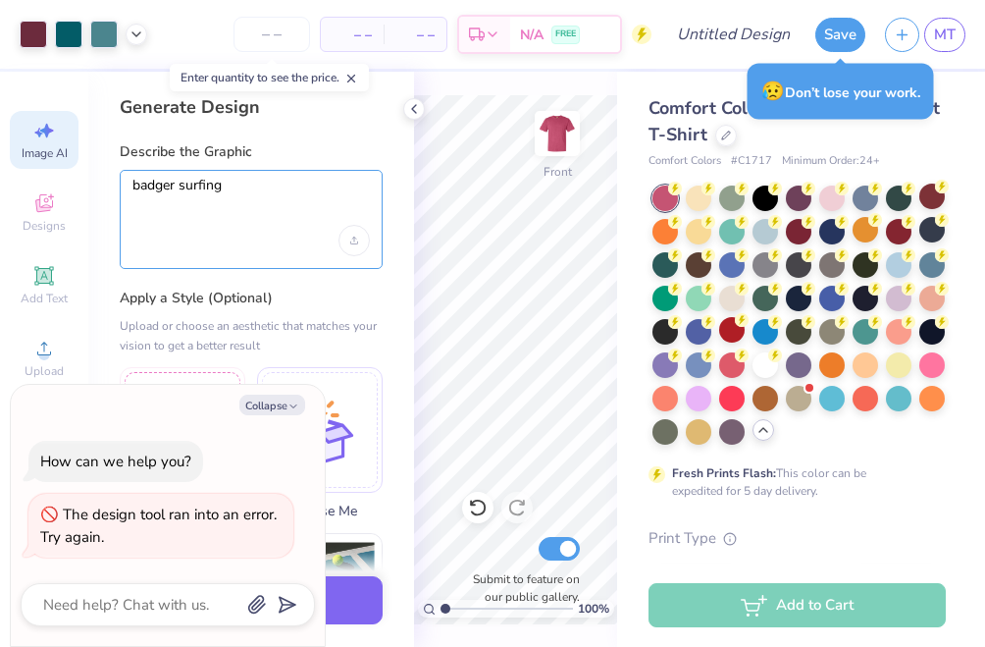
type textarea "x"
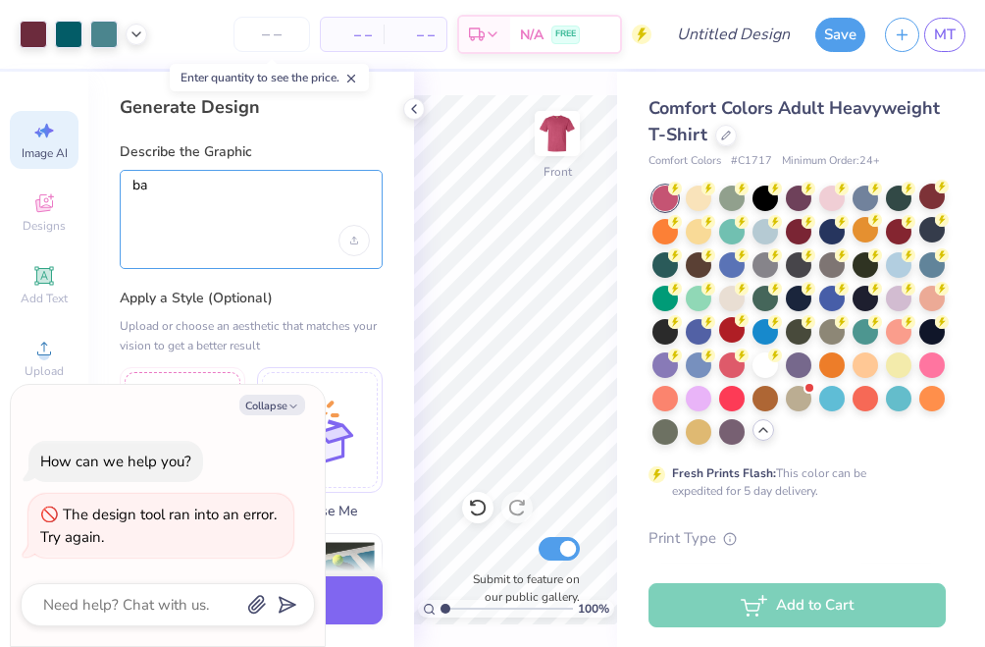
type textarea "b"
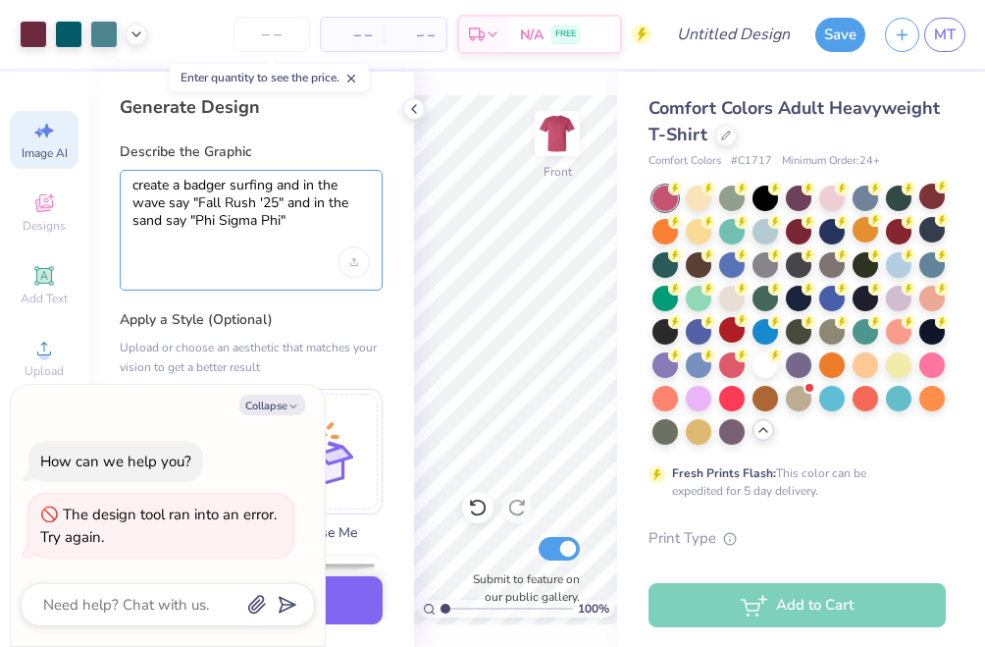
type textarea "create a badger surfing and in the wave say "Fall Rush '25" and in the sand say…"
drag, startPoint x: 248, startPoint y: 430, endPoint x: 154, endPoint y: 427, distance: 94.3
click at [154, 427] on div "How can we help you? The design tool ran into an error. Try again." at bounding box center [168, 499] width 294 height 149
click at [270, 406] on button "Collapse" at bounding box center [272, 405] width 66 height 21
type textarea "x"
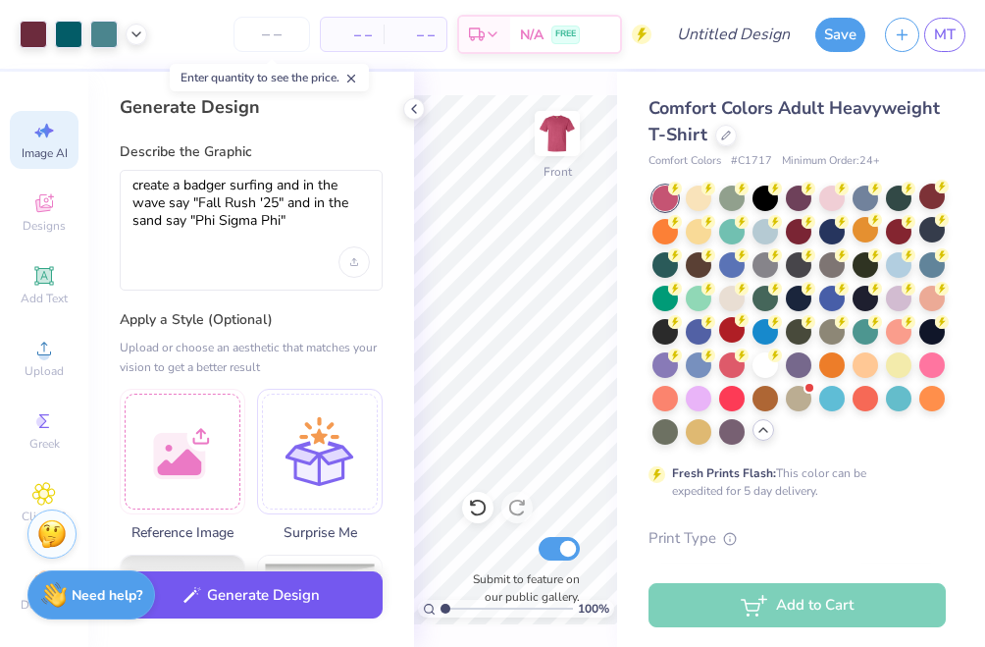
click at [290, 601] on button "Generate Design" at bounding box center [251, 595] width 263 height 48
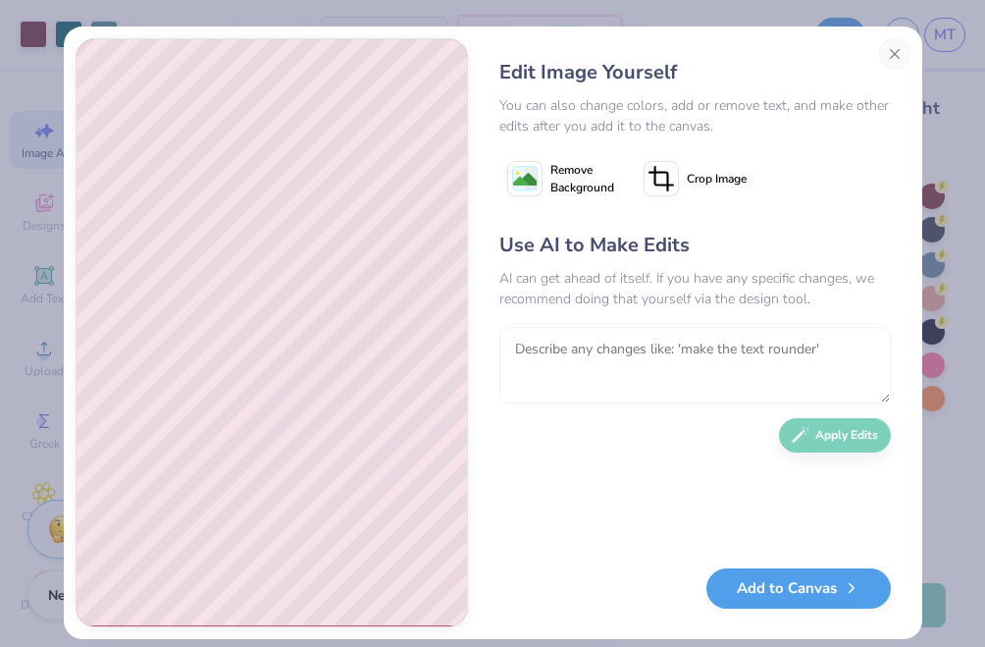
click at [632, 354] on textarea at bounding box center [696, 365] width 392 height 77
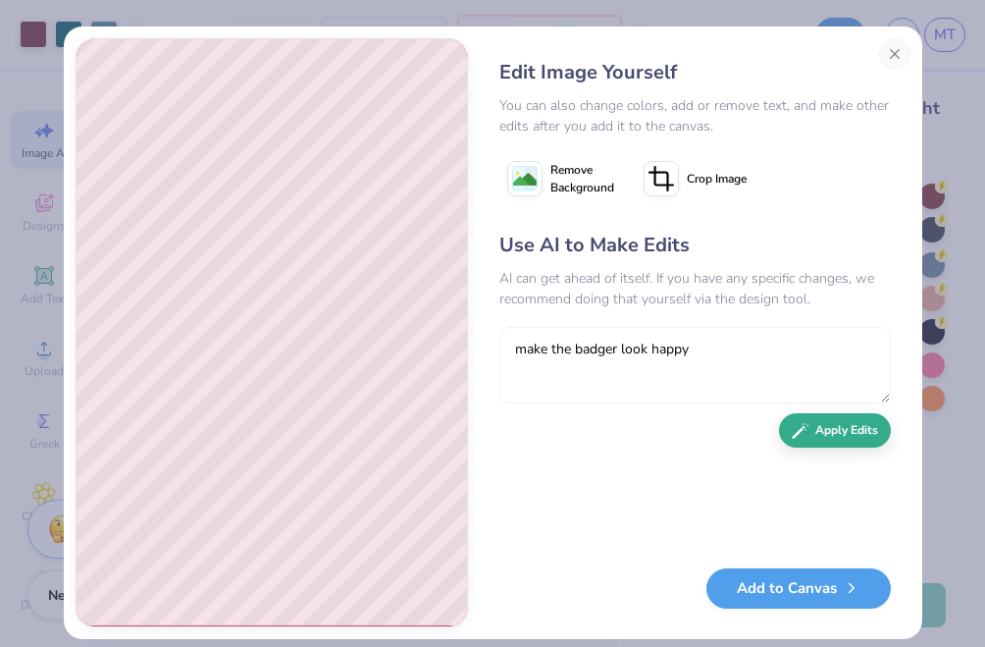
type textarea "make the badger look happy"
click at [859, 433] on button "Apply Edits" at bounding box center [835, 430] width 112 height 34
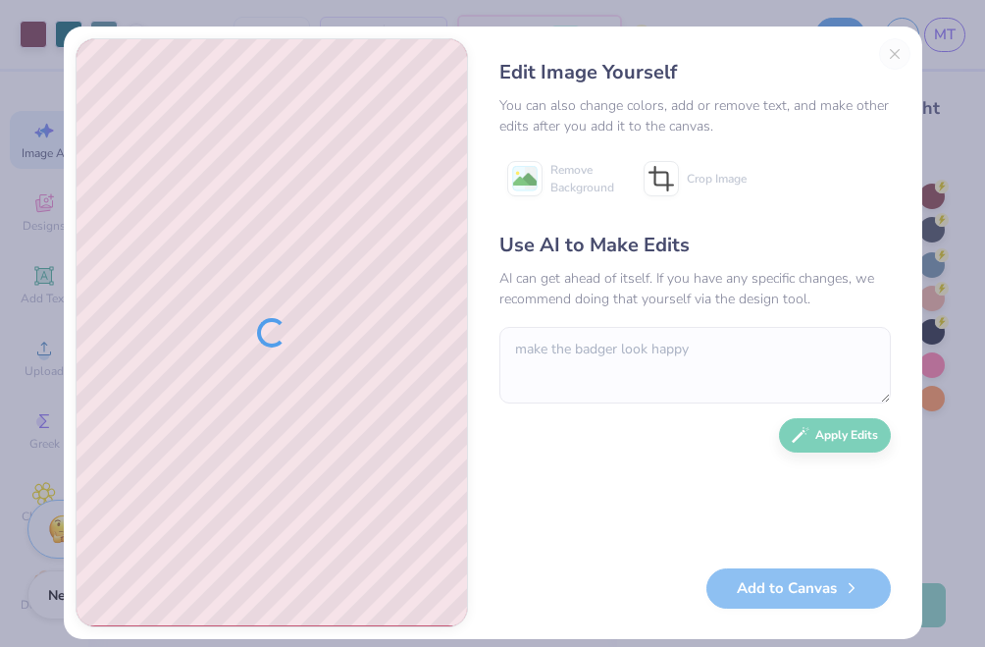
click at [893, 56] on div "Edit Image Yourself You can also change colors, add or remove text, and make ot…" at bounding box center [695, 332] width 431 height 589
click at [894, 45] on div "Edit Image Yourself You can also change colors, add or remove text, and make ot…" at bounding box center [695, 332] width 431 height 589
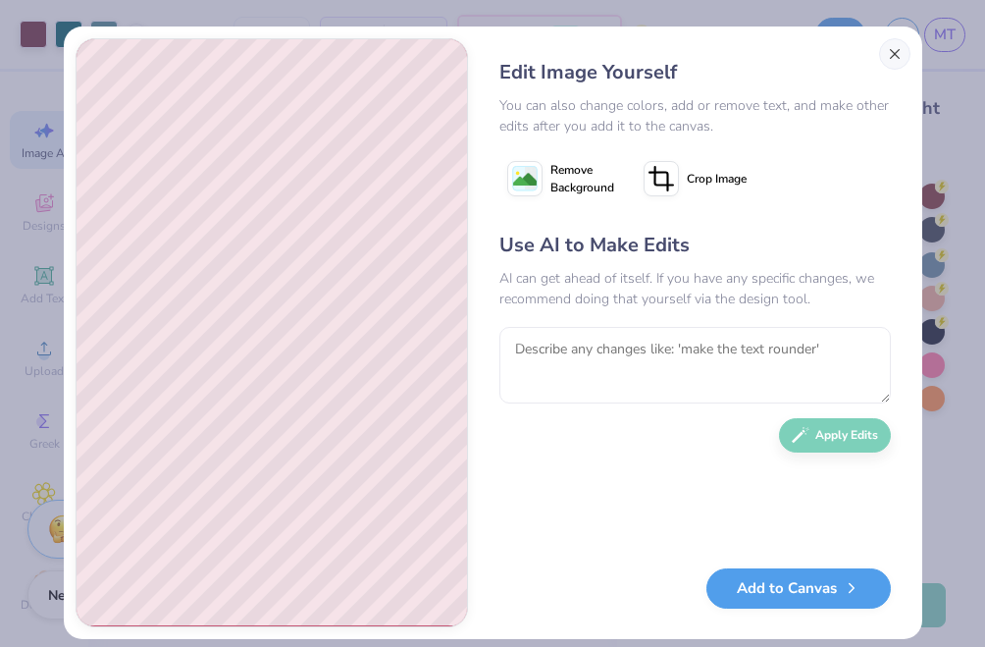
click at [898, 58] on button "Close" at bounding box center [894, 53] width 31 height 31
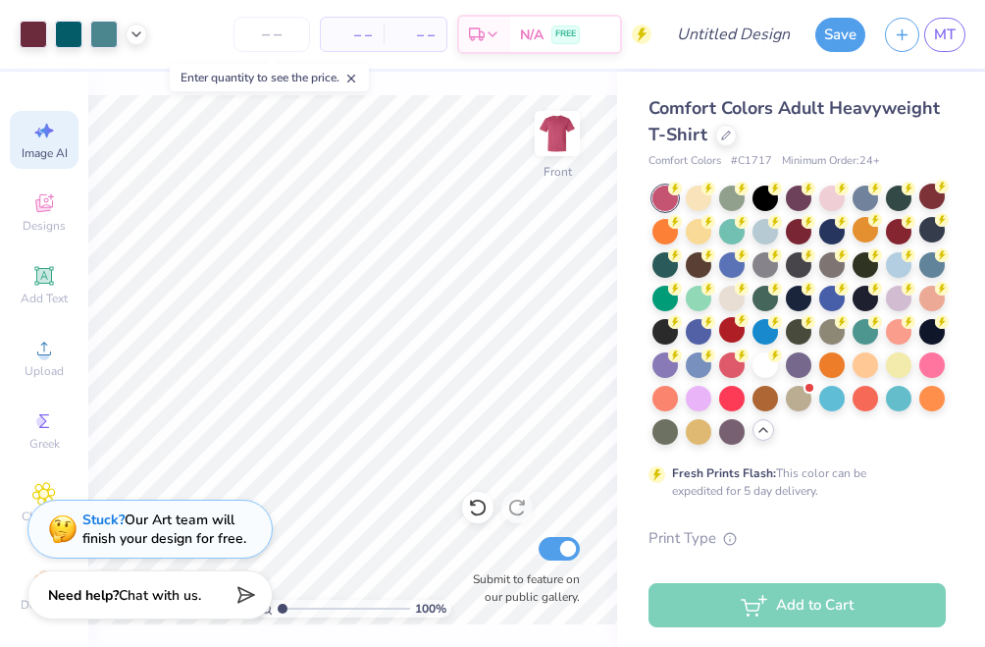
click at [51, 150] on span "Image AI" at bounding box center [45, 153] width 46 height 16
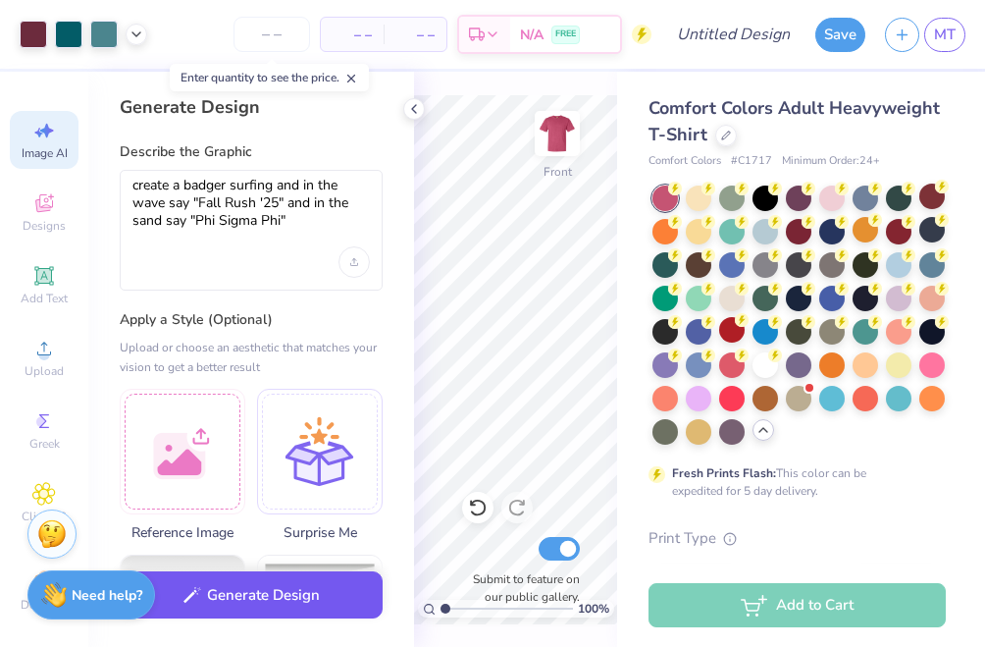
click at [314, 590] on button "Generate Design" at bounding box center [251, 595] width 263 height 48
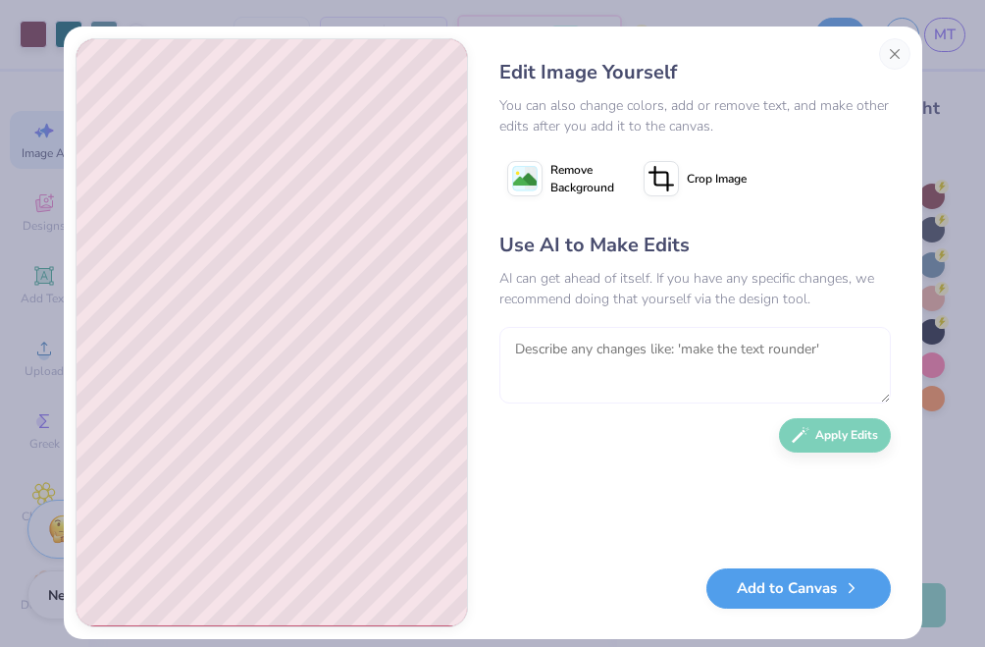
click at [636, 349] on textarea at bounding box center [696, 365] width 392 height 77
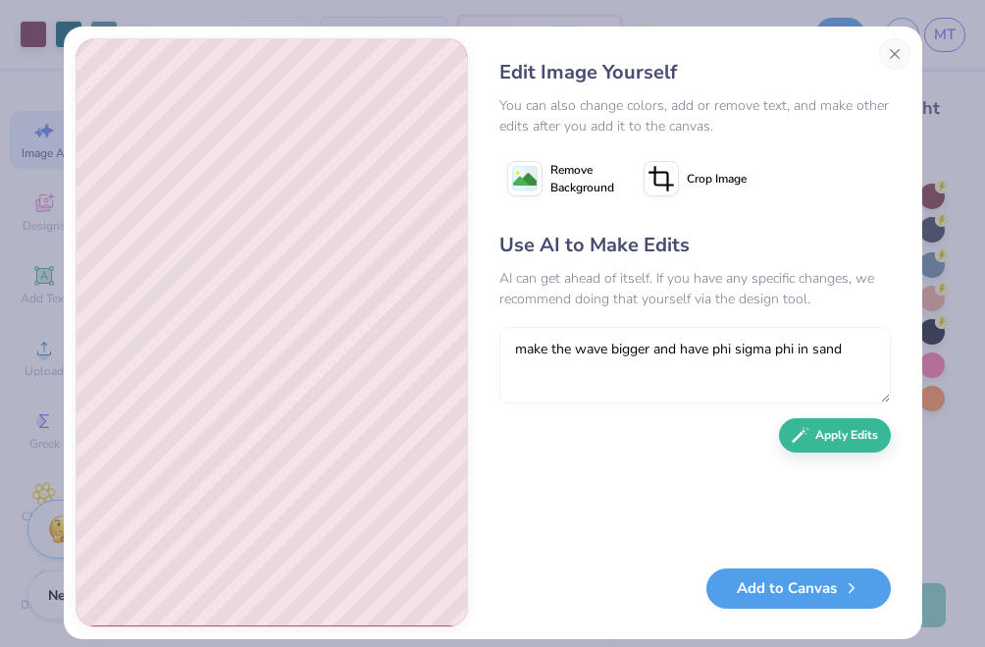
click at [718, 357] on textarea "make the wave bigger and have phi sigma phi in sand" at bounding box center [696, 365] width 392 height 77
click at [749, 352] on textarea "make the wave bigger and have "Phi sigma phi in sand" at bounding box center [696, 365] width 392 height 77
click at [795, 352] on textarea "make the wave bigger and have "Phi Sigma phi in sand" at bounding box center [696, 365] width 392 height 77
type textarea "make the wave bigger and have "Phi Sigma Phi" in sand"
click at [808, 425] on icon "button" at bounding box center [801, 430] width 18 height 17
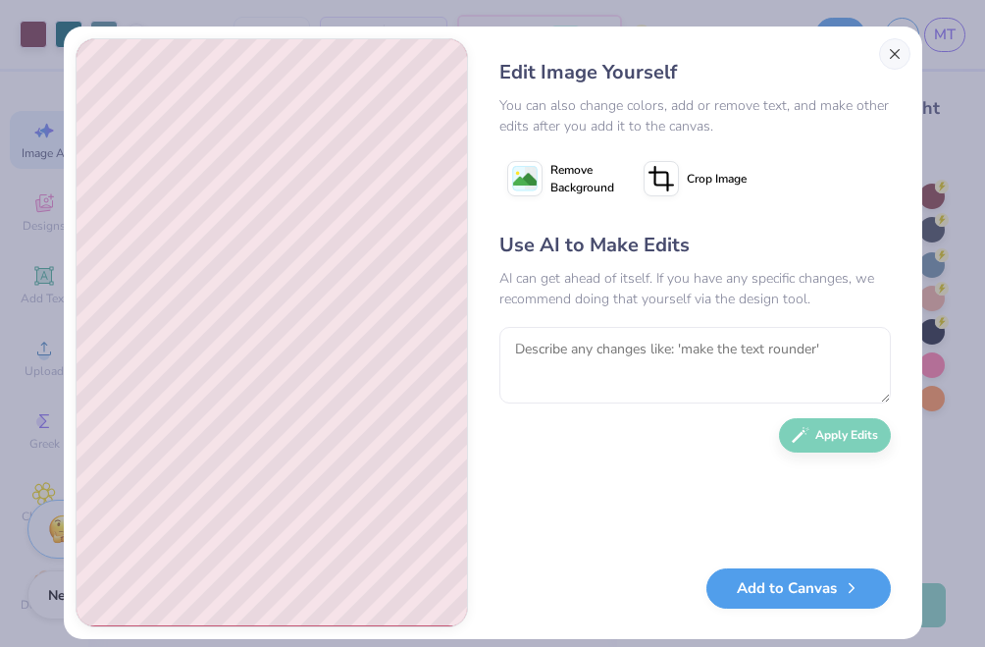
click at [899, 50] on button "Close" at bounding box center [894, 53] width 31 height 31
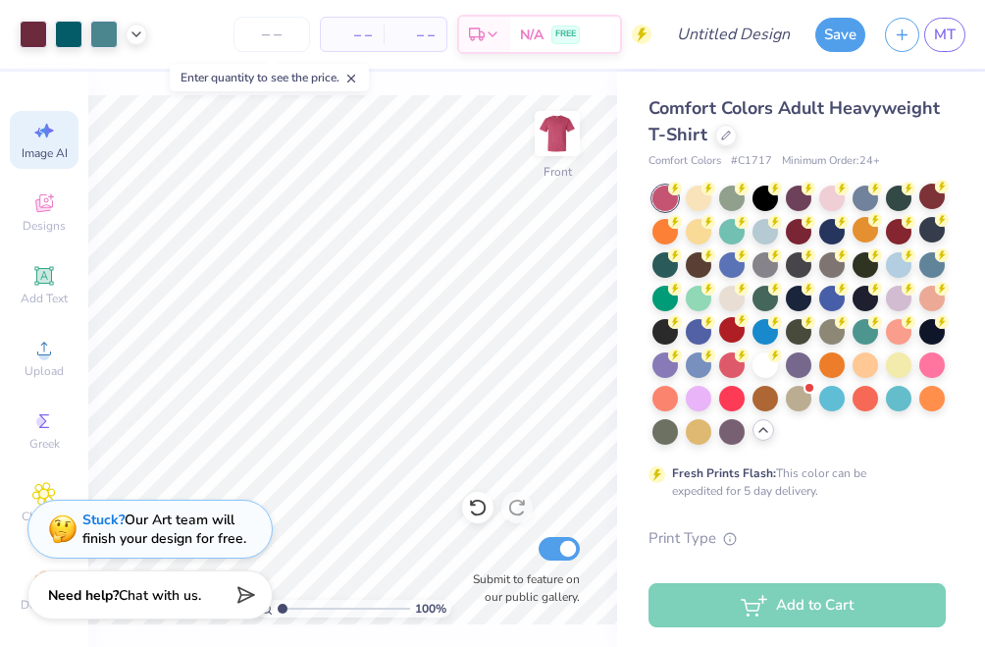
click at [54, 141] on icon at bounding box center [44, 131] width 24 height 24
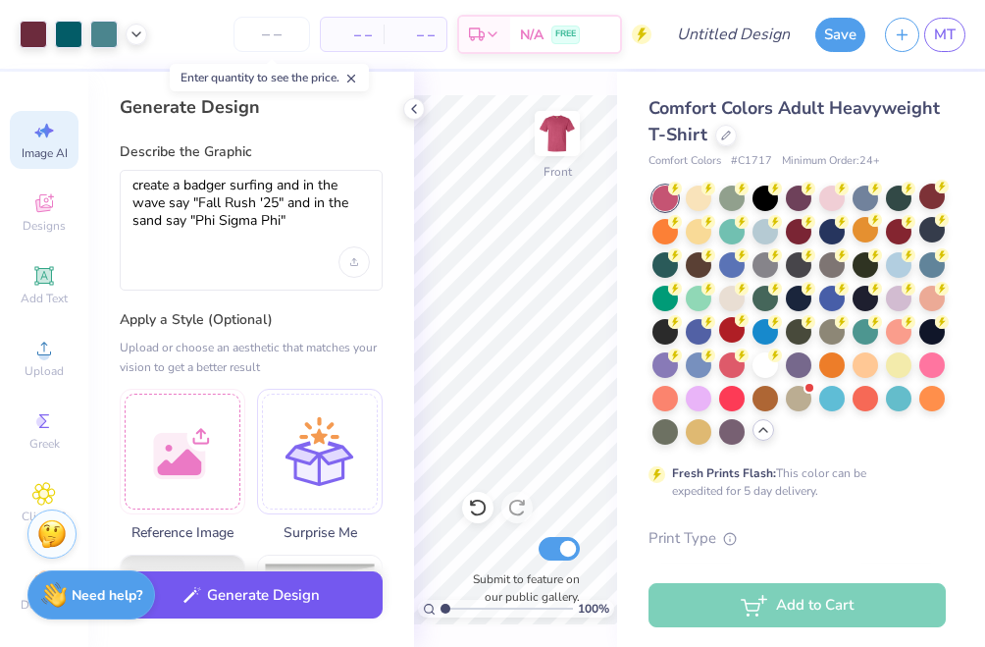
click at [283, 602] on button "Generate Design" at bounding box center [251, 595] width 263 height 48
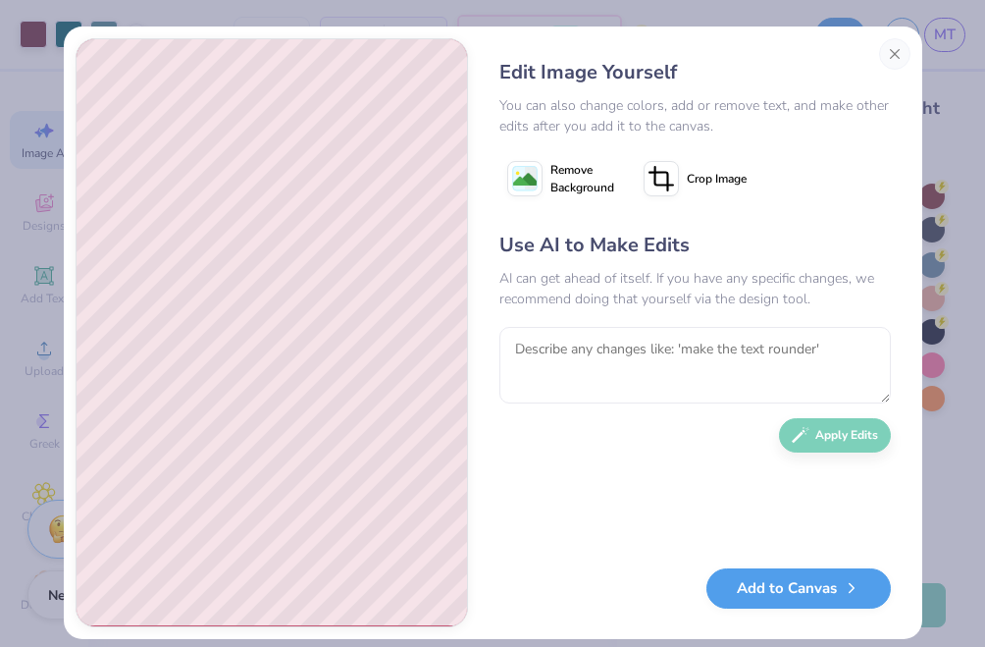
click at [583, 181] on span "Remove Background" at bounding box center [583, 178] width 64 height 35
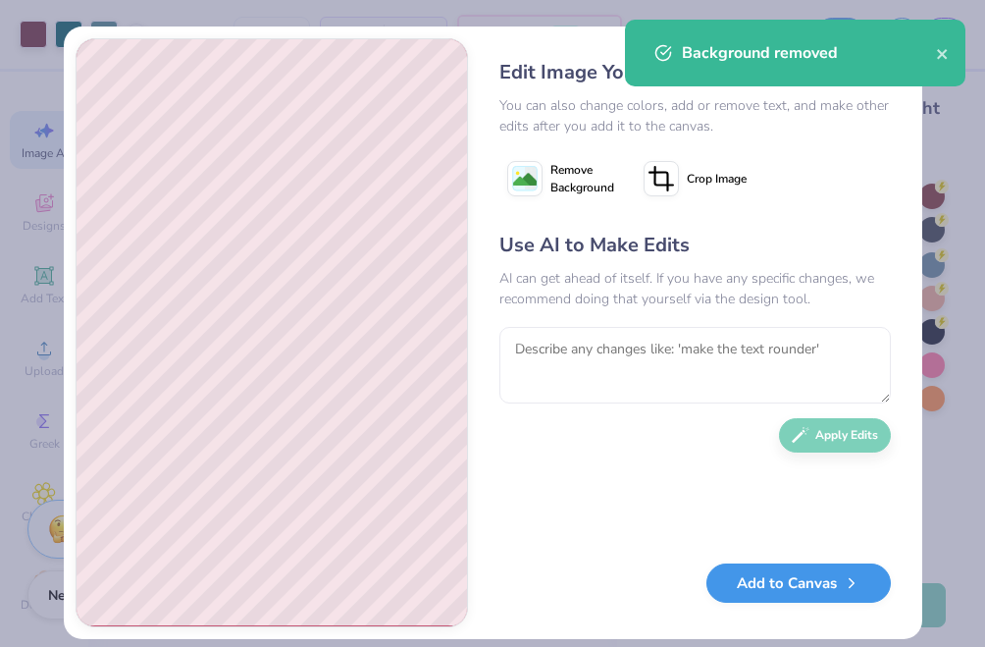
click at [773, 583] on button "Add to Canvas" at bounding box center [799, 583] width 185 height 40
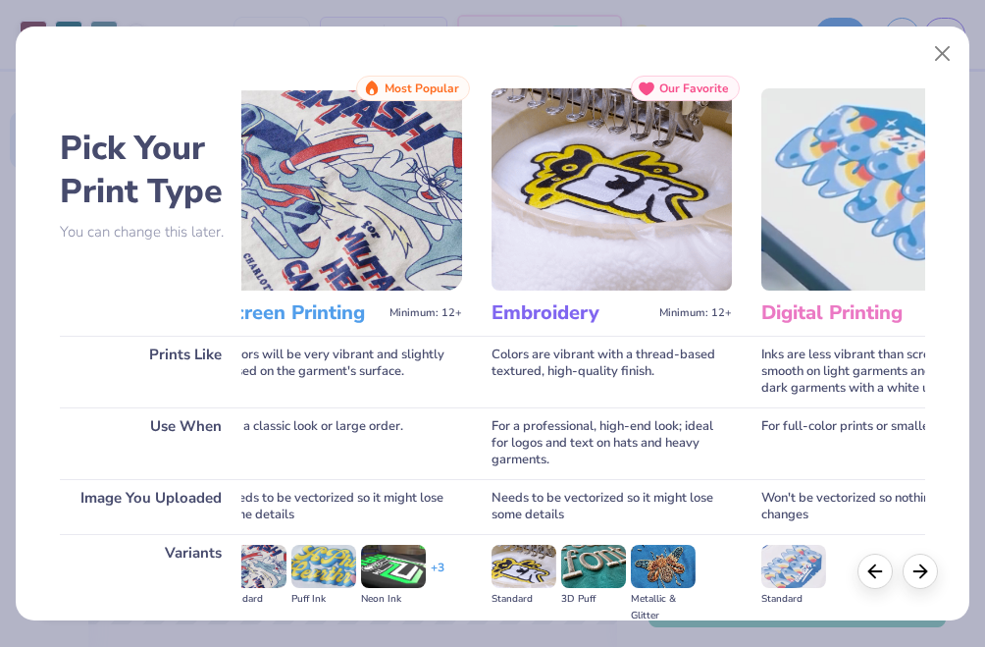
scroll to position [0, 2]
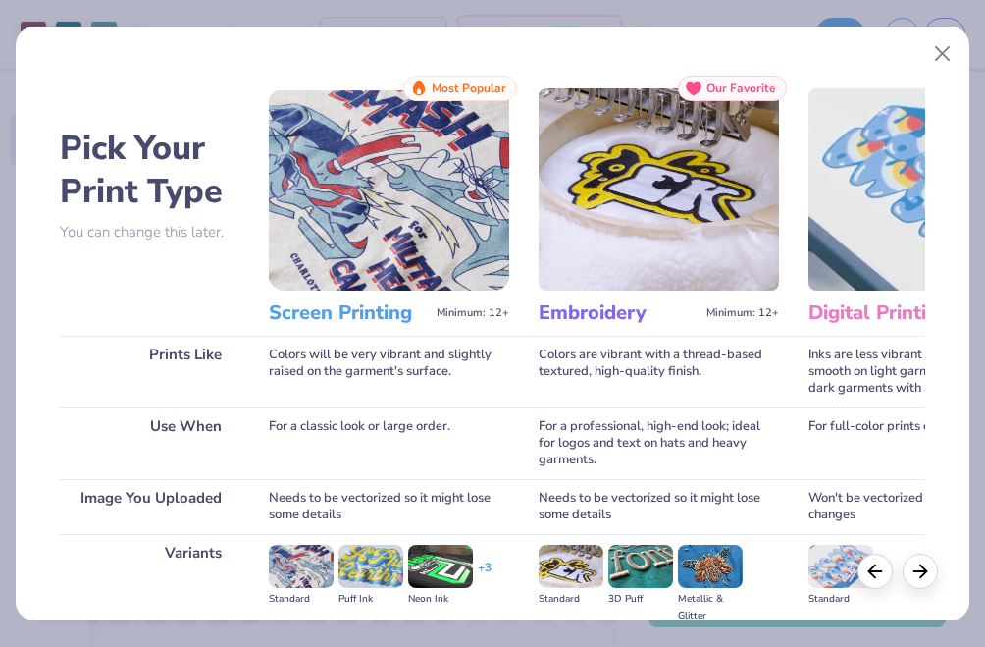
click at [394, 228] on img at bounding box center [389, 189] width 240 height 202
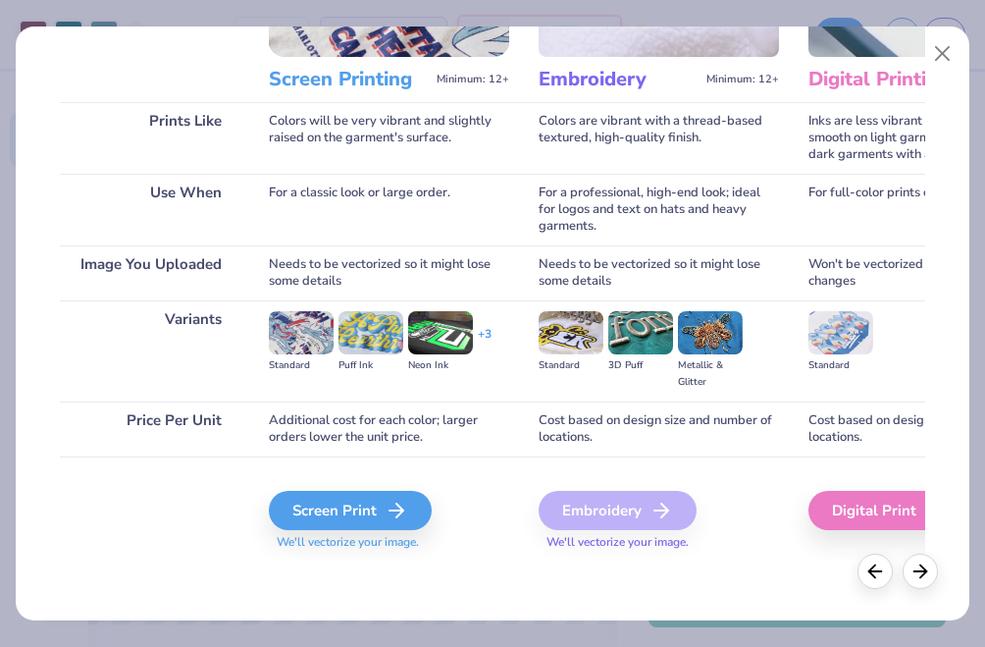
scroll to position [234, 0]
click at [355, 510] on div "Screen Print" at bounding box center [353, 510] width 163 height 39
click at [403, 509] on icon at bounding box center [403, 511] width 24 height 24
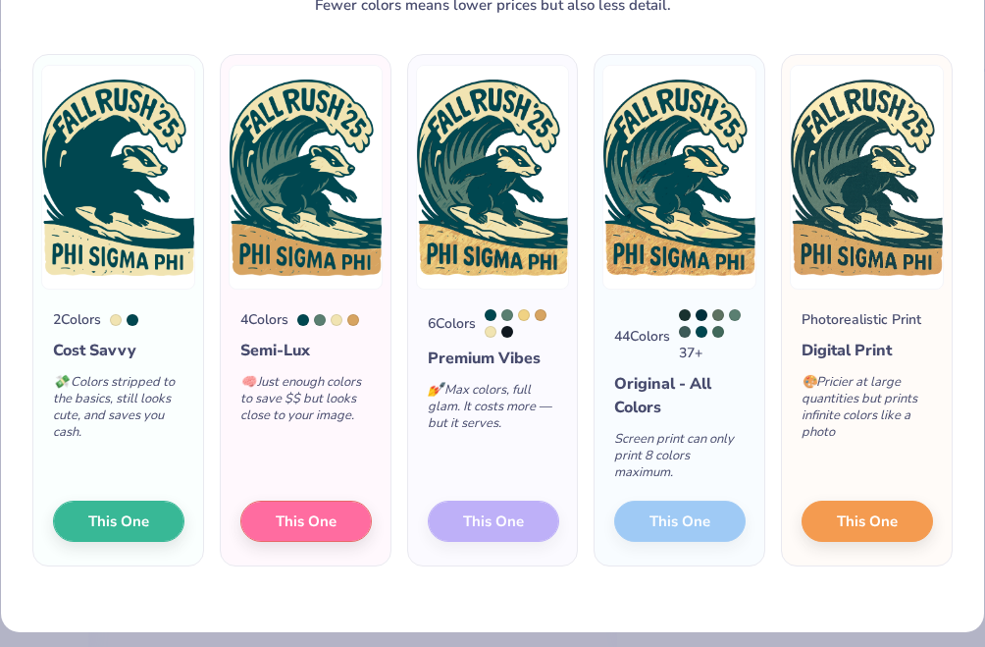
scroll to position [108, 0]
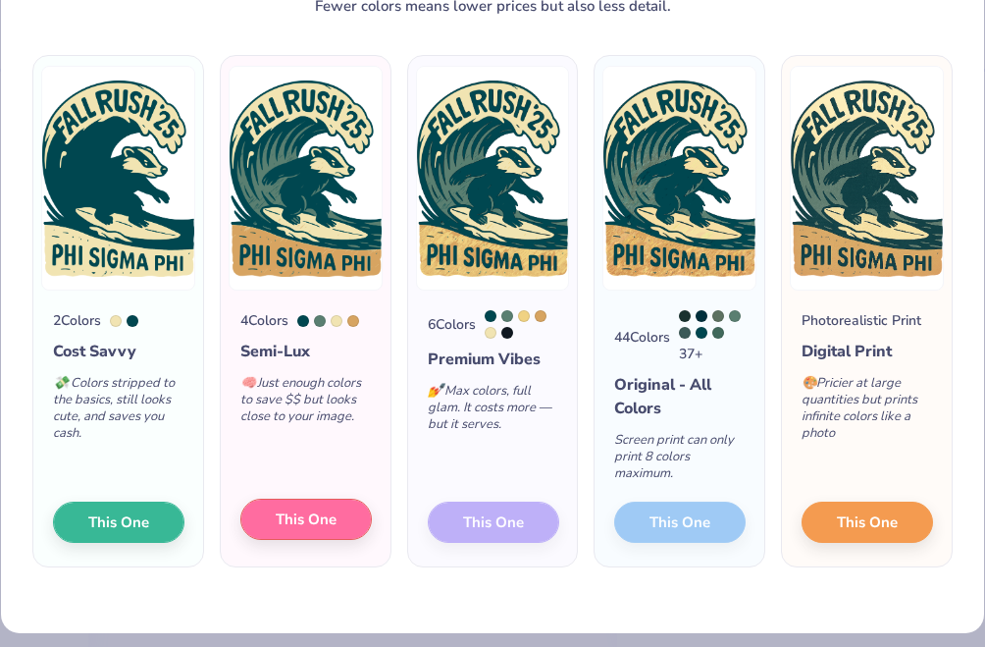
click at [312, 508] on span "This One" at bounding box center [306, 519] width 61 height 23
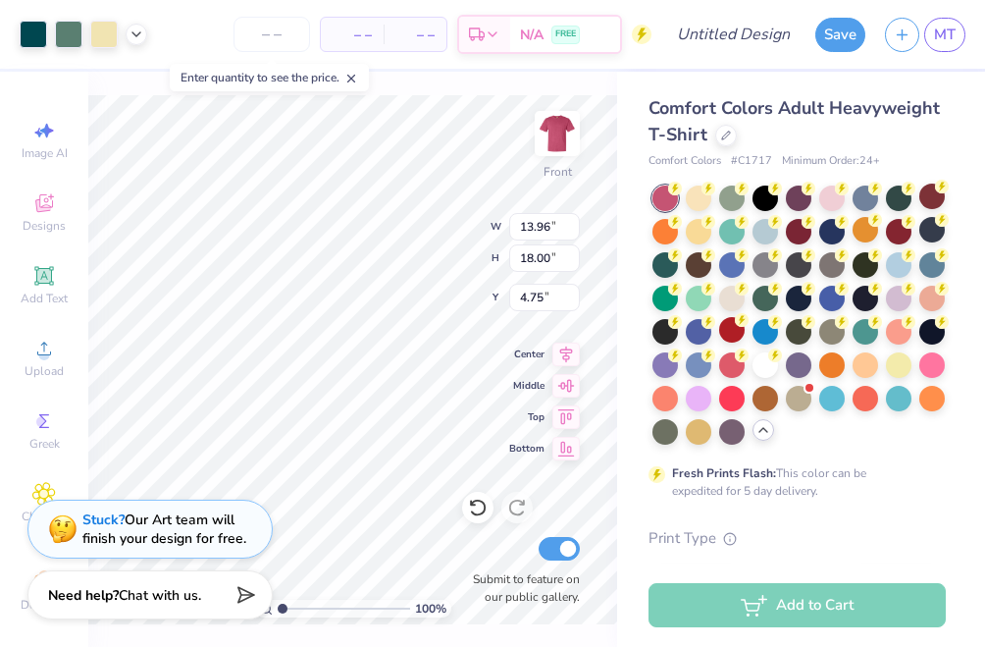
type input "4.35"
type input "5.61"
type input "17.14"
type input "10.44"
type input "8.32"
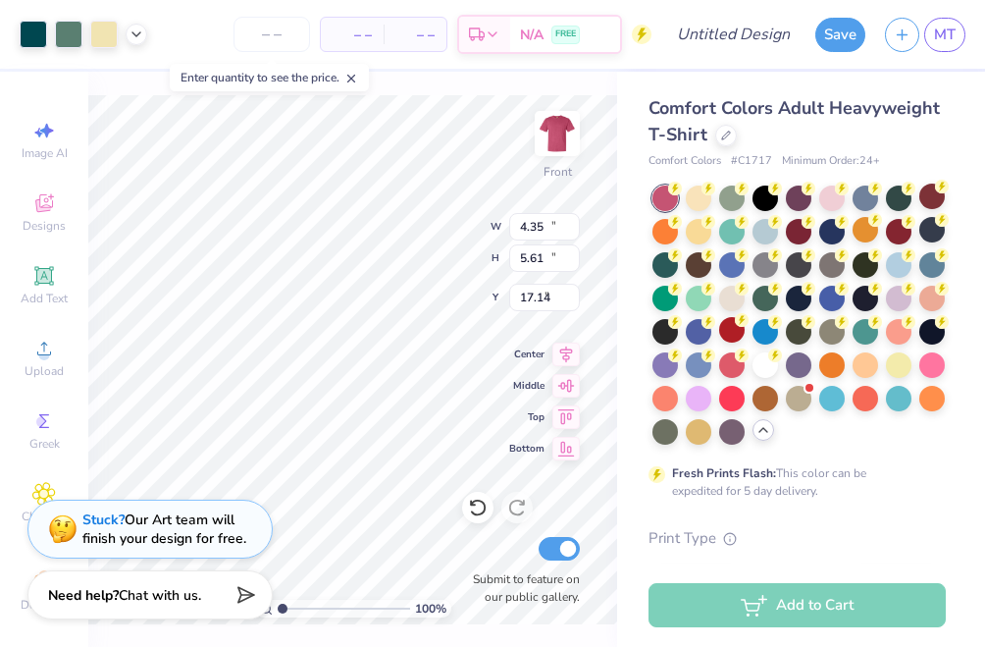
type input "6.60"
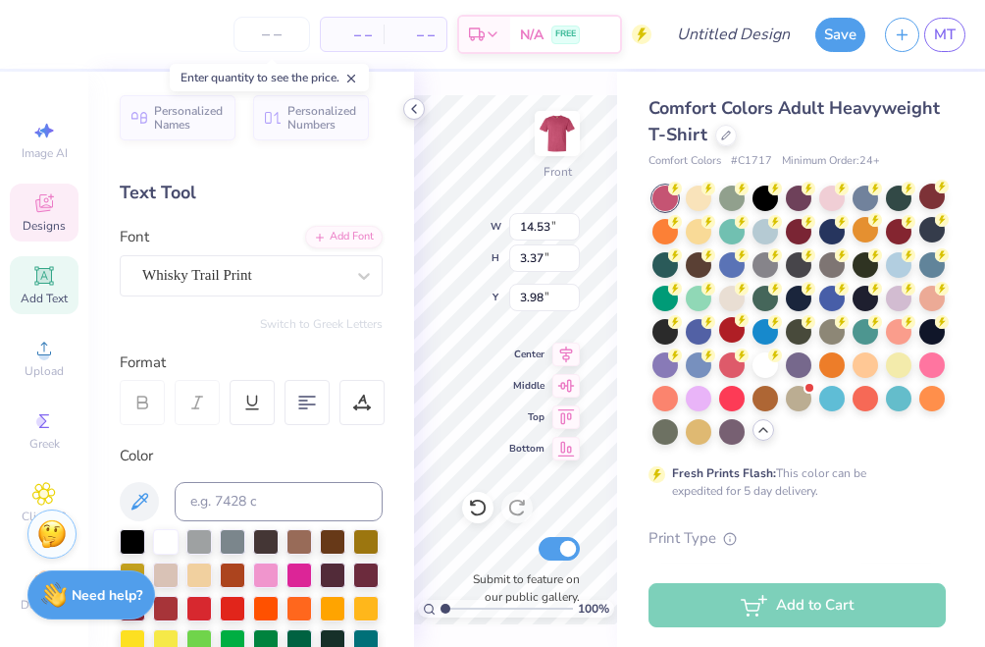
click at [414, 112] on icon at bounding box center [414, 109] width 16 height 16
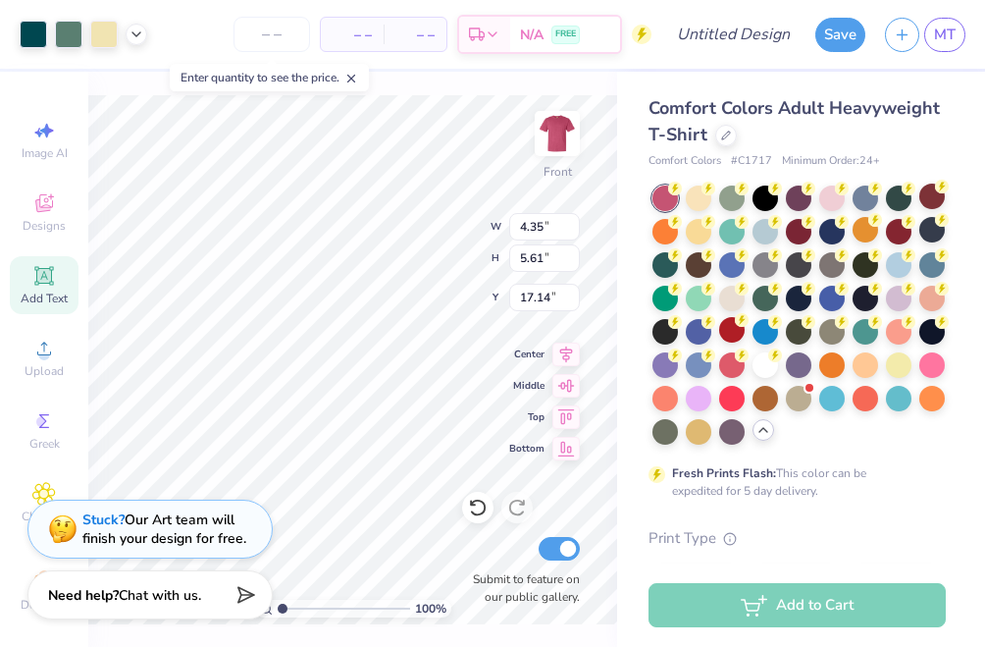
type input "4.80"
type input "11.82"
type input "15.24"
type input "10.49"
type input "13.53"
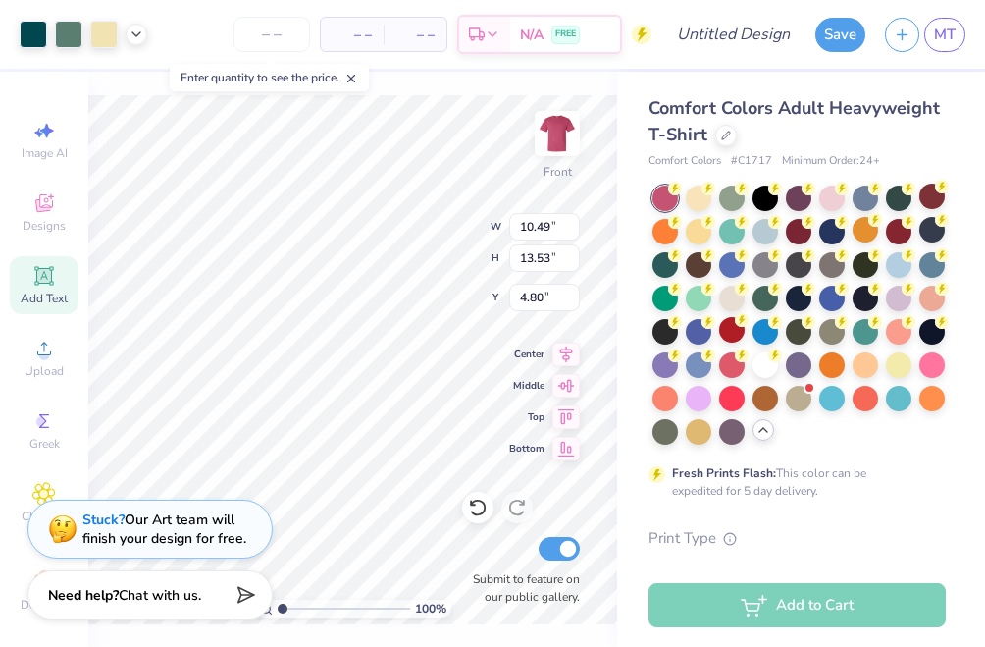
type input "11.11"
type input "14.33"
type input "4.12"
